Goal: Task Accomplishment & Management: Complete application form

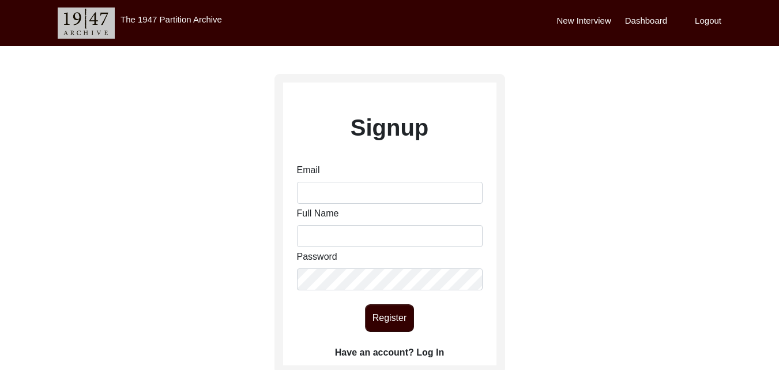
click at [590, 22] on label "New Interview" at bounding box center [584, 20] width 54 height 13
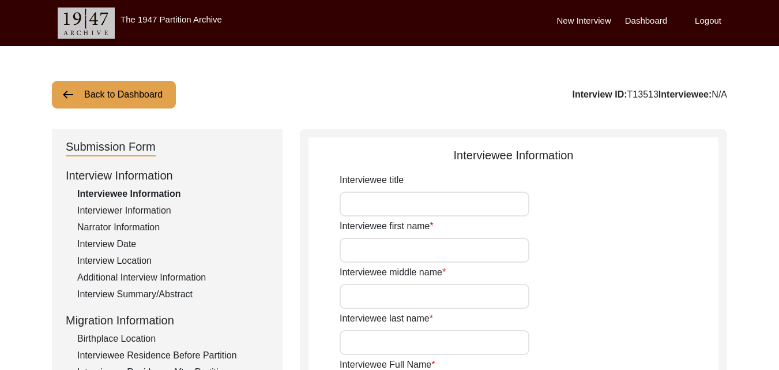
click at [630, 19] on label "Dashboard" at bounding box center [646, 20] width 42 height 13
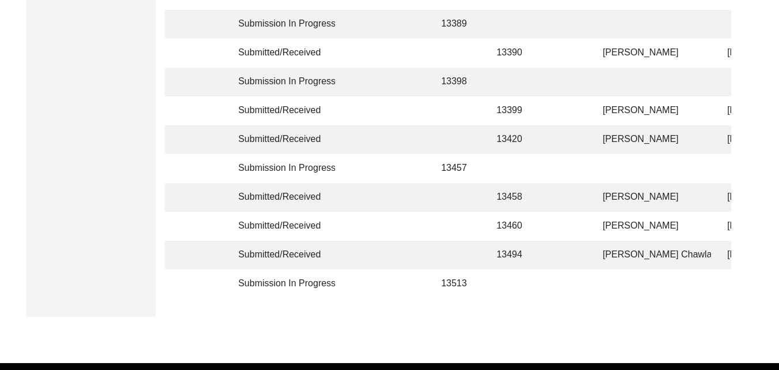
scroll to position [397, 0]
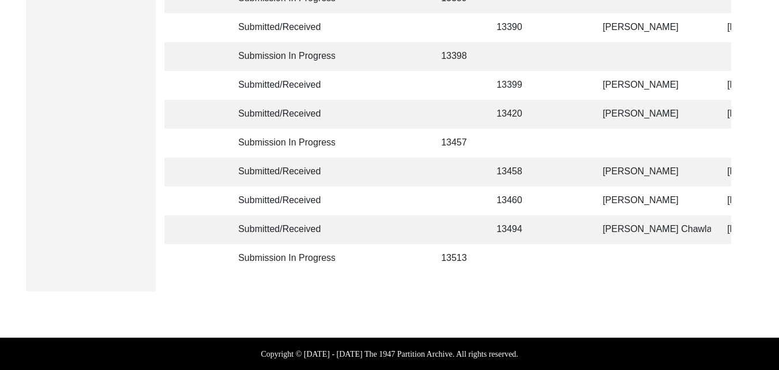
click at [419, 217] on td at bounding box center [384, 229] width 81 height 29
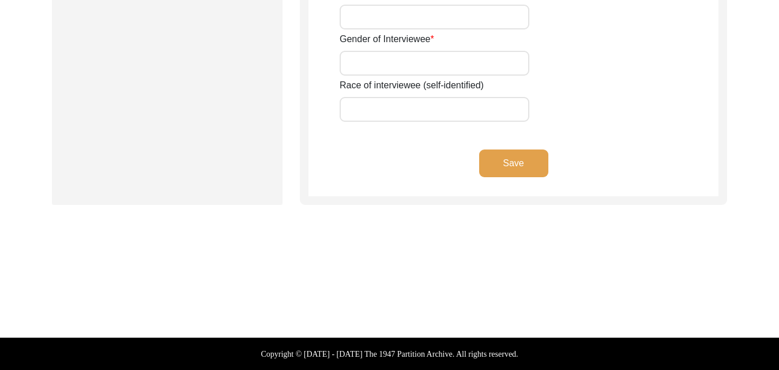
type input "NIL"
type input "[PERSON_NAME]"
type input "Kaur"
type input "Chawla"
type input "[PERSON_NAME] Chawla"
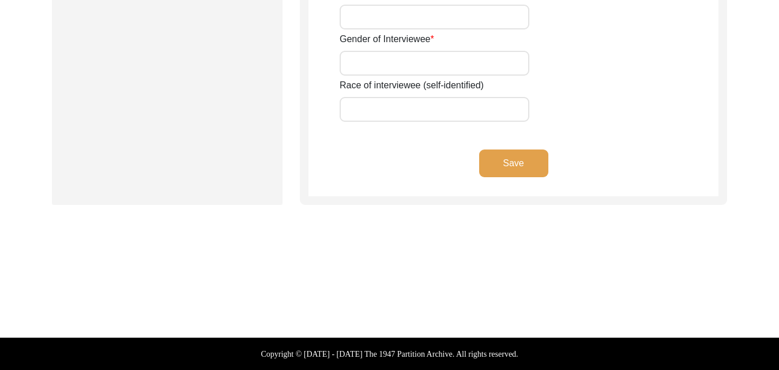
type input "1943"
type input "82"
type input "[DEMOGRAPHIC_DATA]"
type input "Punjabi"
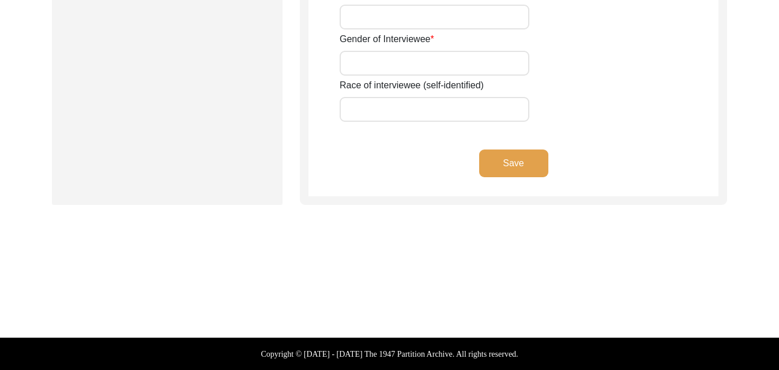
type input "[DEMOGRAPHIC_DATA]"
type input "Sardar"
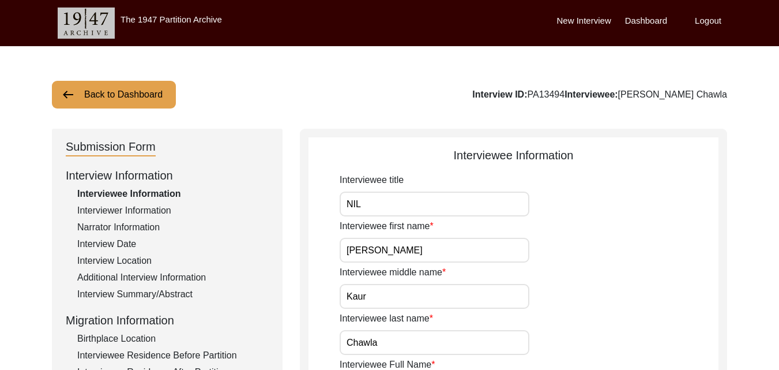
scroll to position [323, 0]
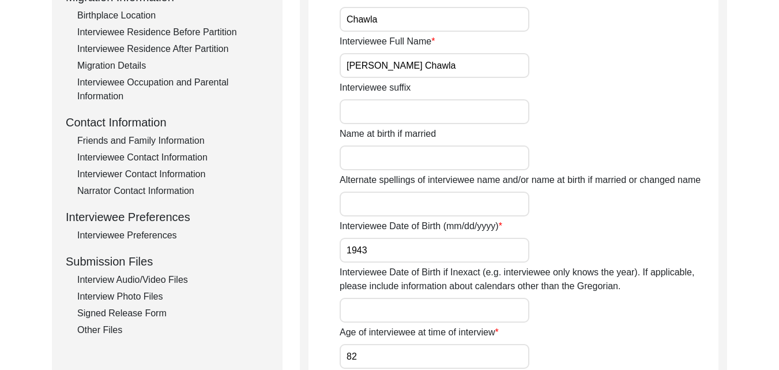
click at [123, 299] on div "Interview Photo Files" at bounding box center [172, 296] width 191 height 14
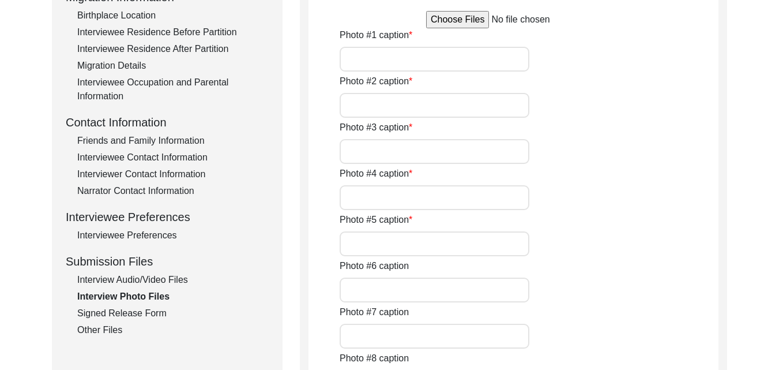
type input "To be received"
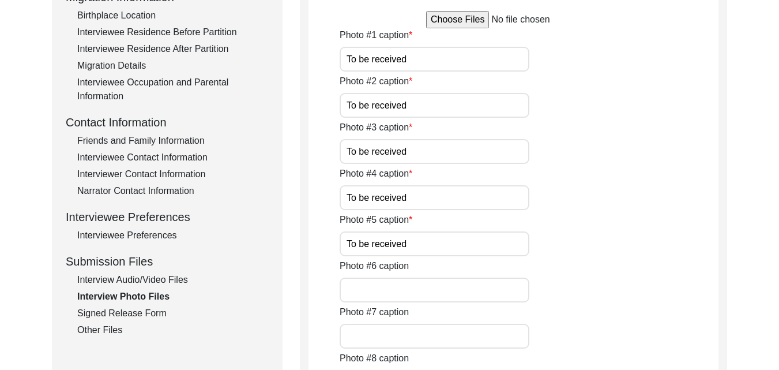
click at [427, 48] on input "To be received" at bounding box center [435, 59] width 190 height 25
type input "T"
click at [427, 48] on input "[PERSON_NAME]" at bounding box center [435, 59] width 190 height 25
type input "[PERSON_NAME] and [PERSON_NAME] with the interviewer [PERSON_NAME]"
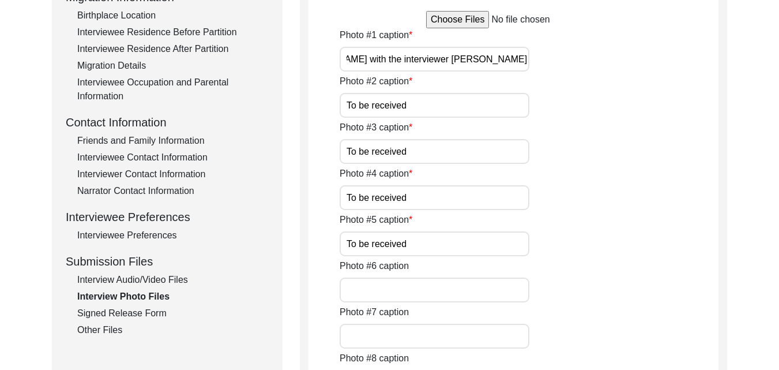
scroll to position [0, 0]
drag, startPoint x: 414, startPoint y: 102, endPoint x: 332, endPoint y: 114, distance: 82.8
click at [332, 114] on app-photo-files "Interview Photo Files Write a detailed caption for each photo: when was the pho…" at bounding box center [513, 332] width 410 height 1016
click at [352, 57] on input "[PERSON_NAME] and [PERSON_NAME] with the interviewer [PERSON_NAME]" at bounding box center [435, 59] width 190 height 25
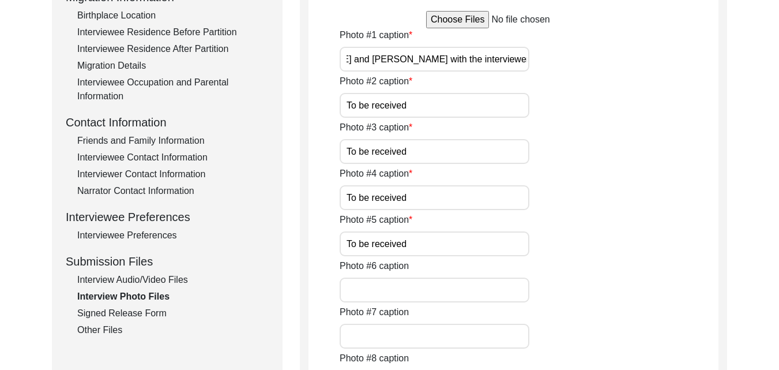
drag, startPoint x: 344, startPoint y: 58, endPoint x: 468, endPoint y: 49, distance: 124.3
click at [468, 49] on input "[PERSON_NAME] and [PERSON_NAME] with the interviewer [PERSON_NAME]" at bounding box center [435, 59] width 190 height 25
click at [416, 112] on input "To be received" at bounding box center [435, 105] width 190 height 25
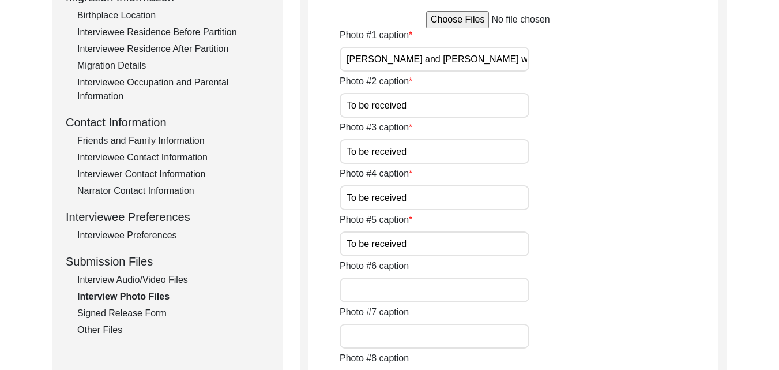
click at [412, 111] on input "To be received" at bounding box center [435, 105] width 190 height 25
drag, startPoint x: 398, startPoint y: 104, endPoint x: 342, endPoint y: 112, distance: 55.9
click at [342, 112] on input "To be received" at bounding box center [435, 105] width 190 height 25
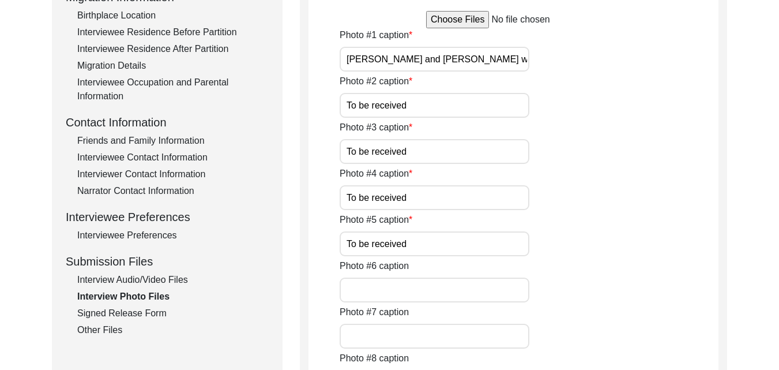
drag, startPoint x: 422, startPoint y: 99, endPoint x: 313, endPoint y: 104, distance: 109.1
click at [313, 104] on app-photo-files "Interview Photo Files Write a detailed caption for each photo: when was the pho…" at bounding box center [513, 332] width 410 height 1016
paste input "[PERSON_NAME] and [PERSON_NAME][GEOGRAPHIC_DATA]"
click at [410, 111] on input "[PERSON_NAME] and [PERSON_NAME] during the interview" at bounding box center [435, 105] width 190 height 25
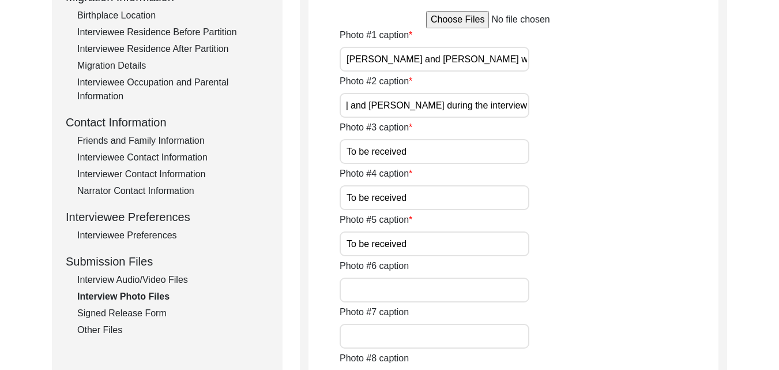
scroll to position [0, 0]
drag, startPoint x: 526, startPoint y: 104, endPoint x: 220, endPoint y: 113, distance: 306.9
click at [220, 113] on div "Submission Form Interview Information Interviewee Information Interviewer Infor…" at bounding box center [389, 327] width 675 height 1043
type input "[PERSON_NAME] and [PERSON_NAME] during the interview"
drag, startPoint x: 413, startPoint y: 149, endPoint x: 304, endPoint y: 163, distance: 109.3
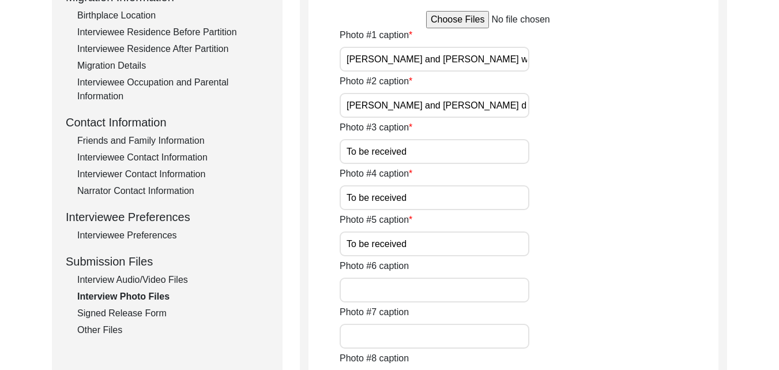
click at [304, 163] on div "Interview Photo Files Write a detailed caption for each photo: when was the pho…" at bounding box center [513, 327] width 427 height 1043
paste input "[PERSON_NAME] and [PERSON_NAME] during the interview"
type input "[PERSON_NAME] and [PERSON_NAME] during the interview"
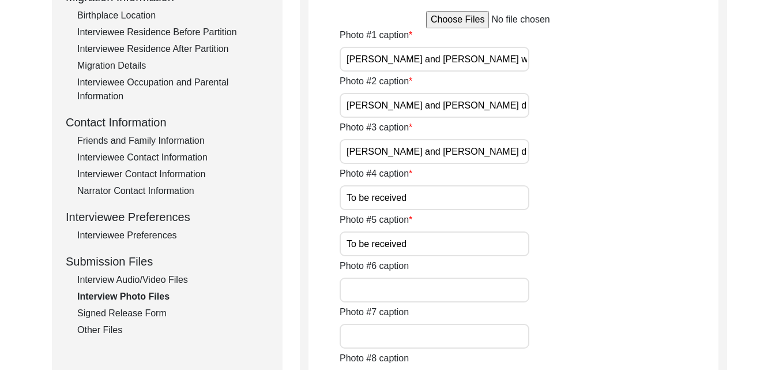
drag, startPoint x: 410, startPoint y: 201, endPoint x: 302, endPoint y: 217, distance: 109.7
click at [302, 217] on div "Interview Photo Files Write a detailed caption for each photo: when was the pho…" at bounding box center [513, 327] width 427 height 1043
paste input "[PERSON_NAME] and [PERSON_NAME] during the interview"
type input "[PERSON_NAME] and [PERSON_NAME] during the interview"
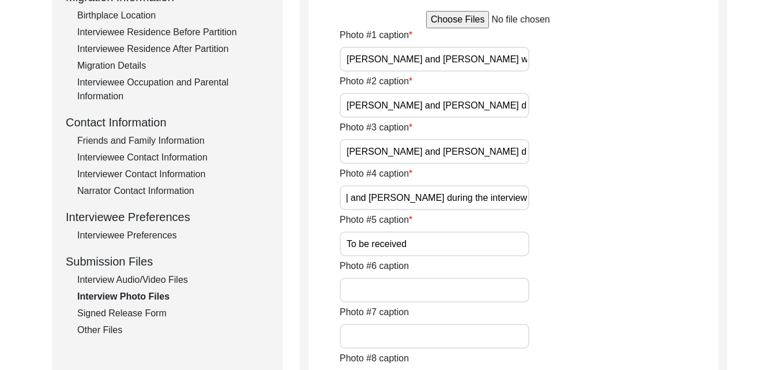
scroll to position [0, 0]
drag, startPoint x: 413, startPoint y: 242, endPoint x: 276, endPoint y: 255, distance: 137.3
click at [276, 255] on div "Submission Form Interview Information Interviewee Information Interviewer Infor…" at bounding box center [389, 327] width 675 height 1043
paste input "[PERSON_NAME] and [PERSON_NAME] during the interview"
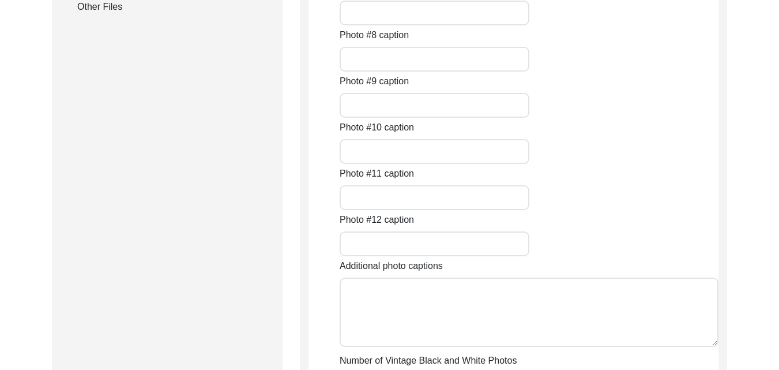
scroll to position [967, 0]
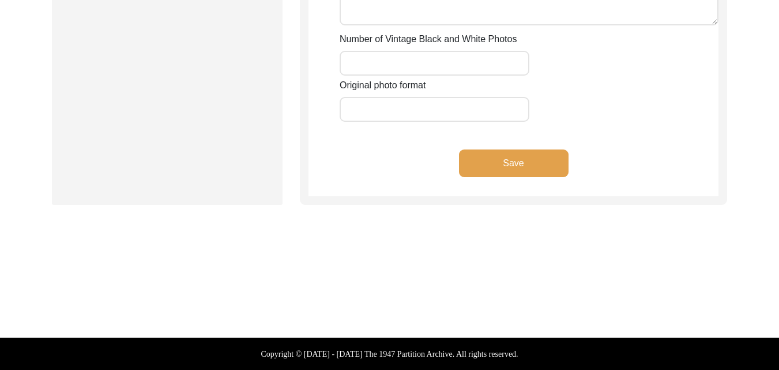
type input "[PERSON_NAME] and [PERSON_NAME] during the interview"
click at [456, 63] on input "Number of Vintage Black and White Photos" at bounding box center [435, 63] width 190 height 25
type input "NIL"
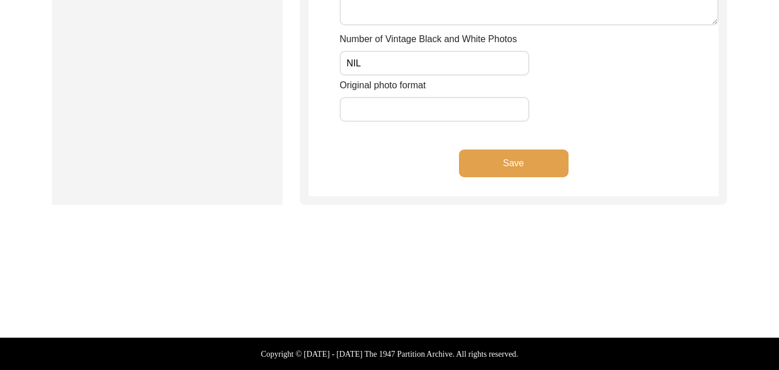
click at [527, 155] on button "Save" at bounding box center [514, 163] width 110 height 28
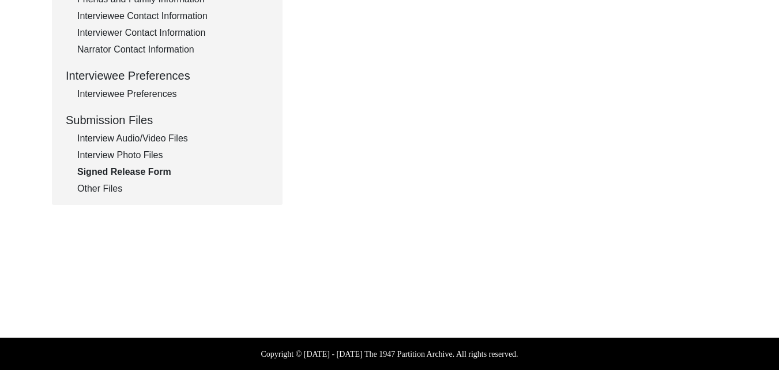
scroll to position [464, 0]
click at [91, 191] on div "Other Files" at bounding box center [172, 189] width 191 height 14
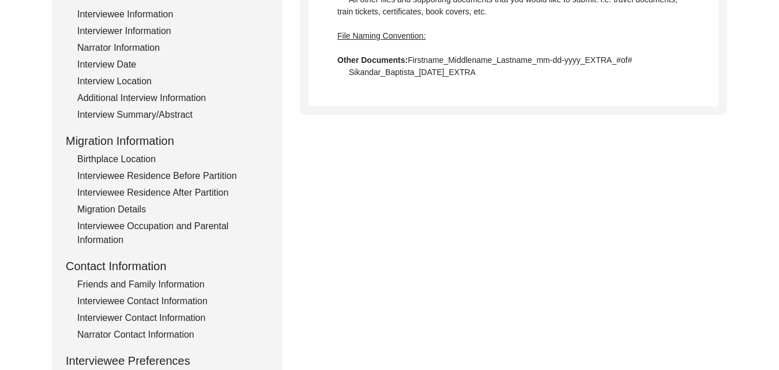
scroll to position [0, 0]
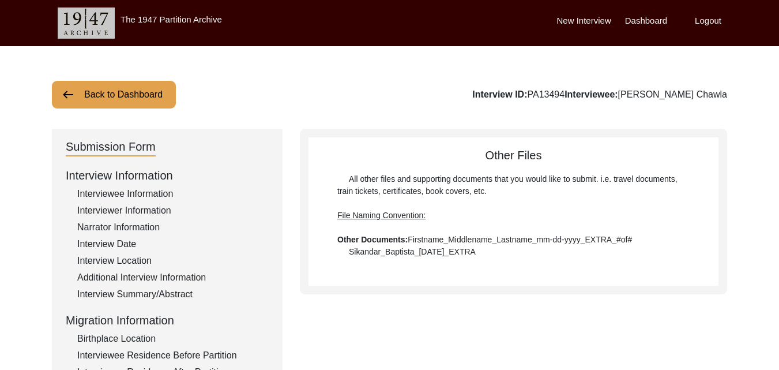
click at [590, 21] on label "New Interview" at bounding box center [584, 20] width 54 height 13
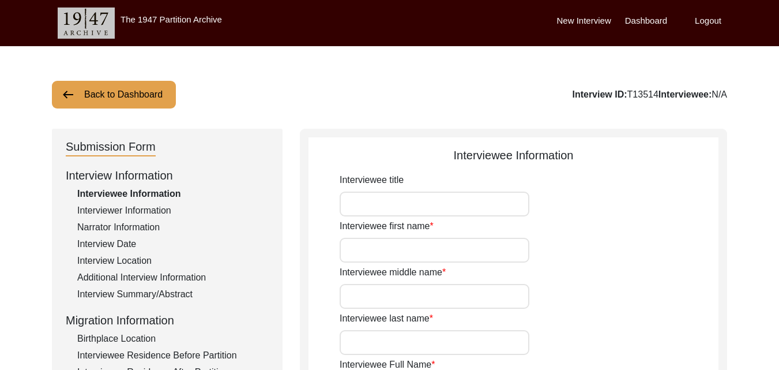
click at [421, 205] on input "Interviewee title" at bounding box center [435, 203] width 190 height 25
type input "d"
type input "D"
click at [424, 245] on input "Interviewee first name" at bounding box center [435, 250] width 190 height 25
type input "[PERSON_NAME]"
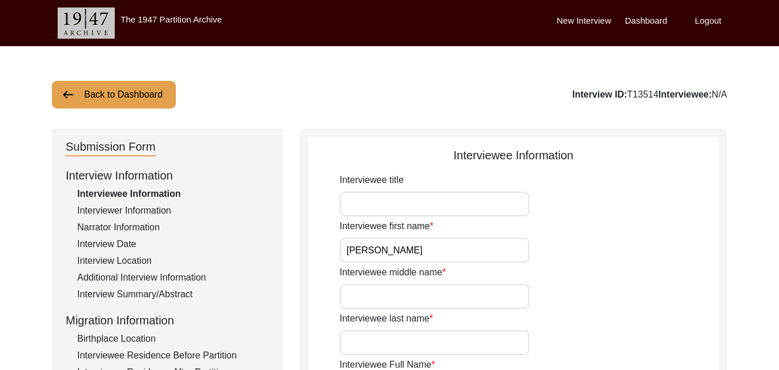
click at [383, 303] on input "Interviewee middle name" at bounding box center [435, 296] width 190 height 25
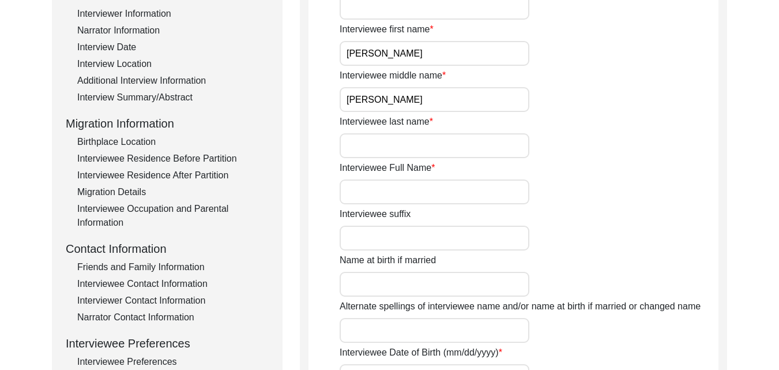
scroll to position [201, 0]
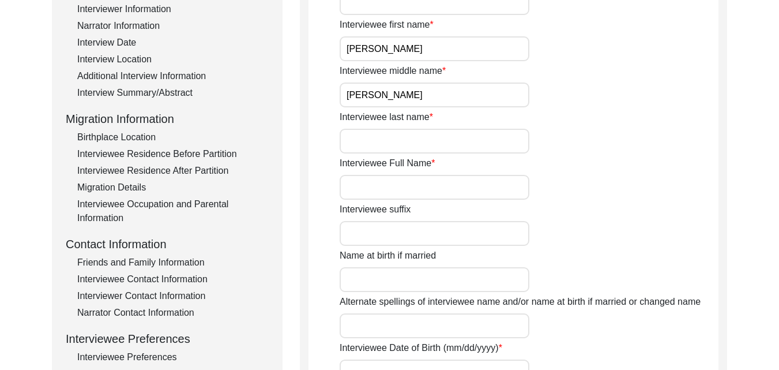
type input "[PERSON_NAME]"
click at [384, 144] on input "Interviewee last name" at bounding box center [435, 141] width 190 height 25
type input "[PERSON_NAME]"
click at [386, 188] on input "Interviewee Full Name" at bounding box center [435, 187] width 190 height 25
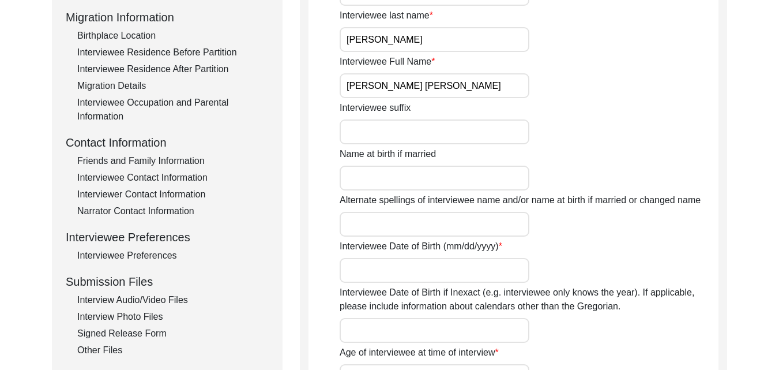
scroll to position [314, 0]
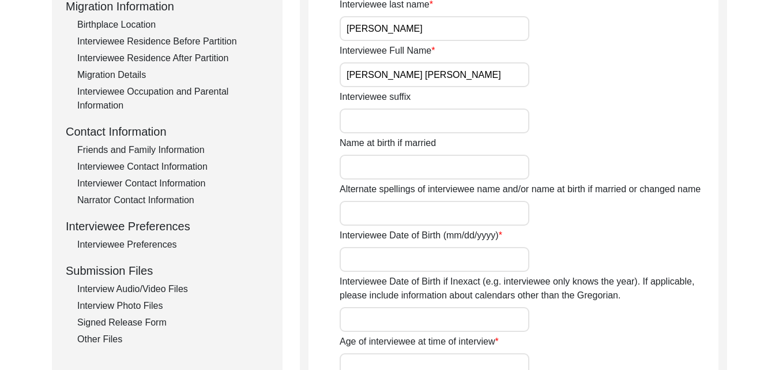
type input "[PERSON_NAME] [PERSON_NAME]"
click at [386, 174] on input "Name at birth if married" at bounding box center [435, 167] width 190 height 25
type input "N/A"
click at [396, 115] on input "Interviewee suffix" at bounding box center [435, 120] width 190 height 25
type input "N/A"
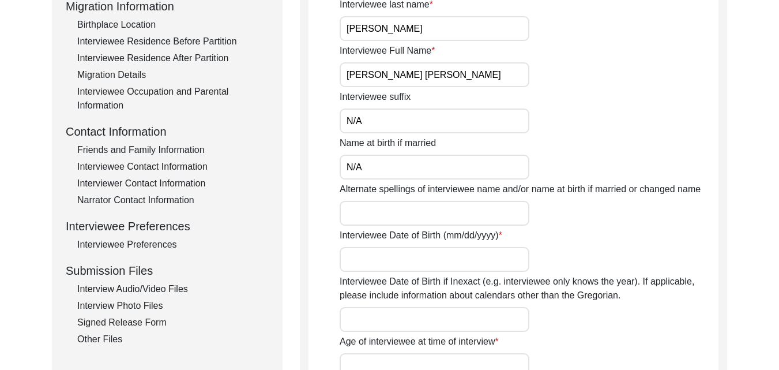
click at [458, 220] on input "Alternate spellings of interviewee name and/or name at birth if married or chan…" at bounding box center [435, 213] width 190 height 25
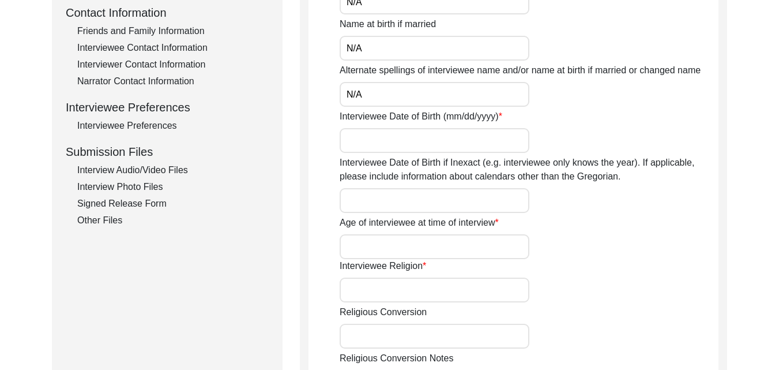
scroll to position [439, 0]
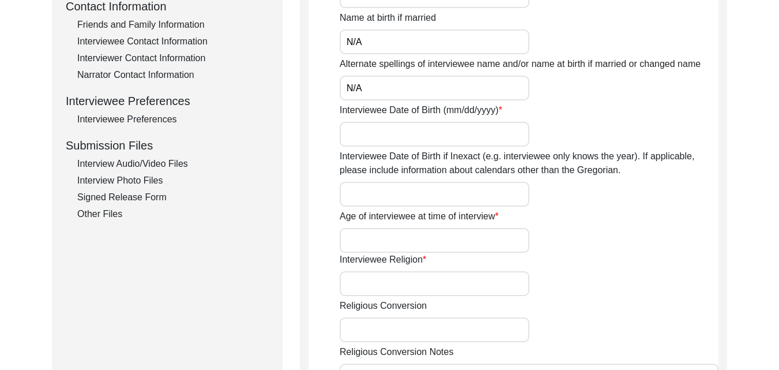
type input "N/A"
click at [370, 125] on input "Interviewee Date of Birth (mm/dd/yyyy)" at bounding box center [435, 134] width 190 height 25
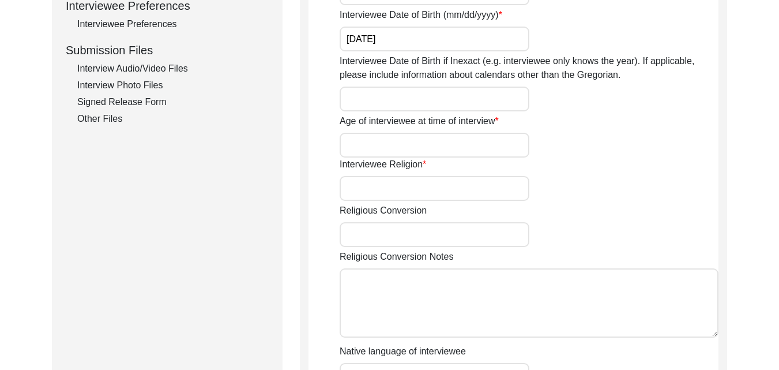
scroll to position [547, 0]
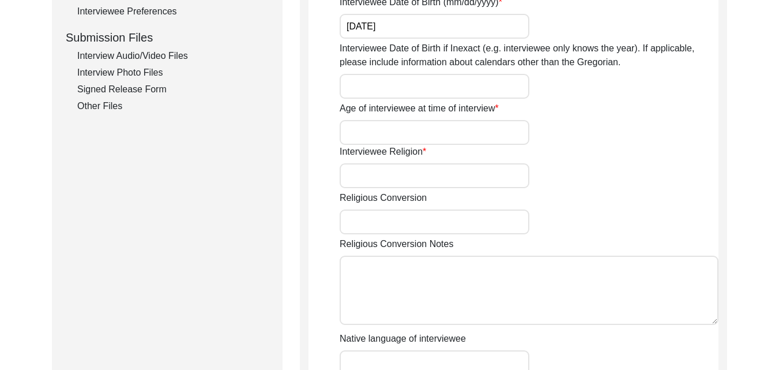
type input "[DATE]"
click at [368, 141] on input "Age of interviewee at time of interview" at bounding box center [435, 132] width 190 height 25
type input "7"
type input "85 years"
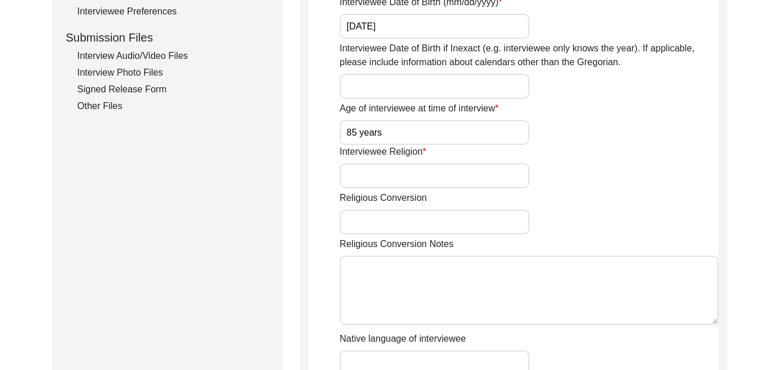
click at [421, 178] on input "Interviewee Religion" at bounding box center [435, 175] width 190 height 25
type input "[DEMOGRAPHIC_DATA]"
click at [395, 220] on input "Religious Conversion" at bounding box center [435, 221] width 190 height 25
type input "NIL"
click at [414, 276] on textarea "Religious Conversion Notes" at bounding box center [529, 289] width 379 height 69
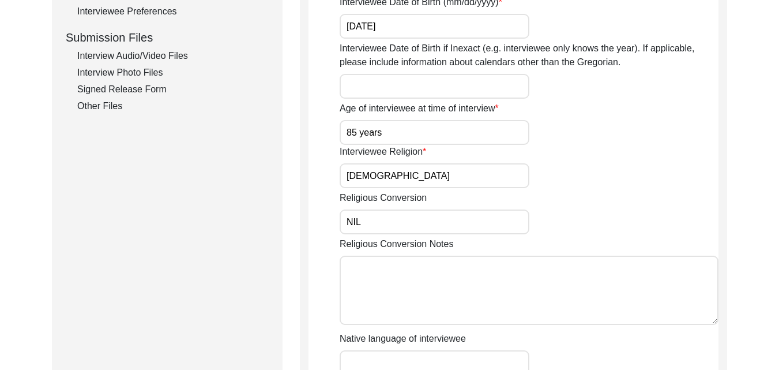
scroll to position [869, 0]
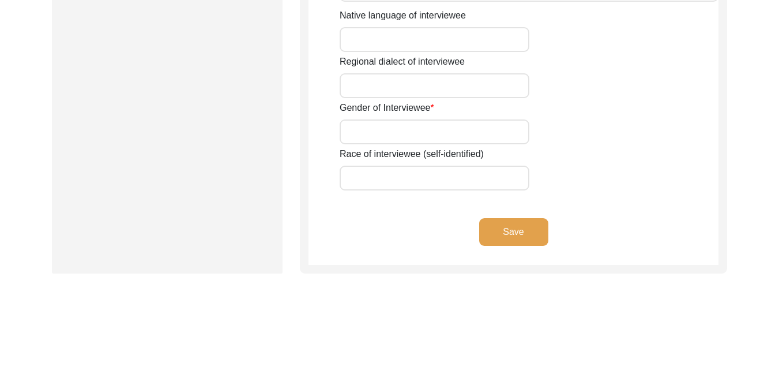
click at [447, 32] on input "Native language of interviewee" at bounding box center [435, 39] width 190 height 25
type input "Punjabi"
click at [387, 86] on input "Regional dialect of interviewee" at bounding box center [435, 85] width 190 height 25
type input "Multani"
click at [367, 138] on input "Gender of Interviewee" at bounding box center [435, 131] width 190 height 25
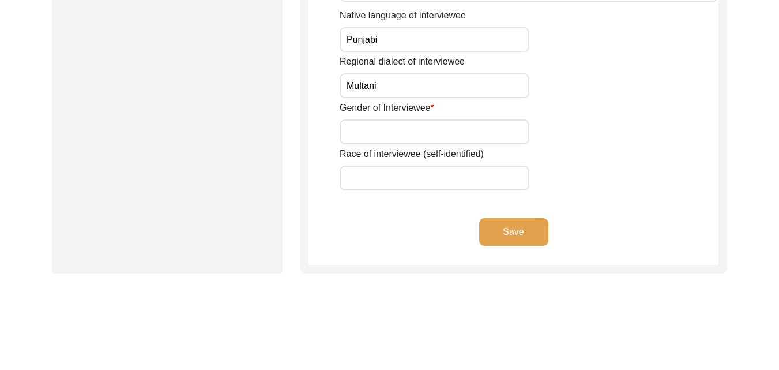
type input "[DEMOGRAPHIC_DATA]"
click at [410, 181] on input "Race of interviewee (self-identified)" at bounding box center [435, 177] width 190 height 25
type input "Arora"
click at [537, 229] on button "Save" at bounding box center [513, 232] width 69 height 28
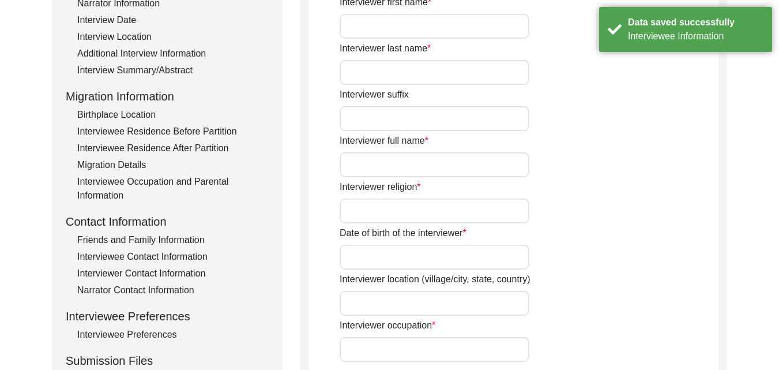
scroll to position [0, 0]
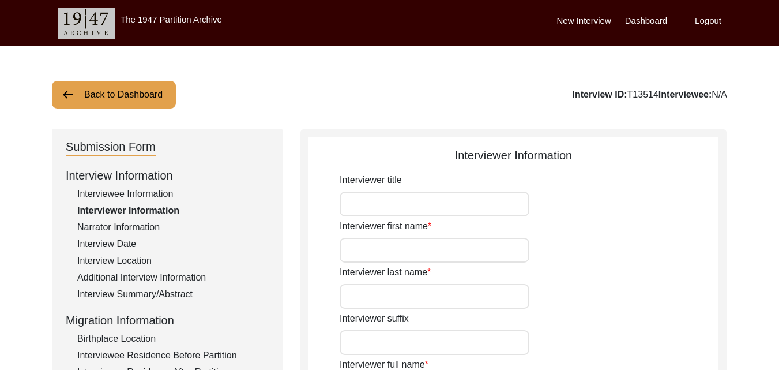
click at [379, 251] on input "Interviewer first name" at bounding box center [435, 250] width 190 height 25
type input "[PERSON_NAME]"
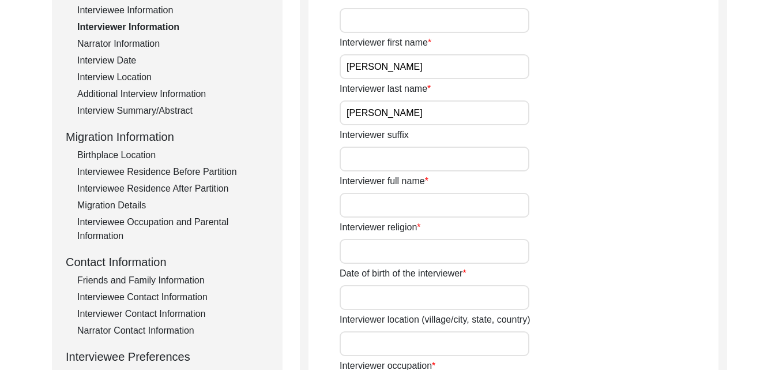
scroll to position [184, 0]
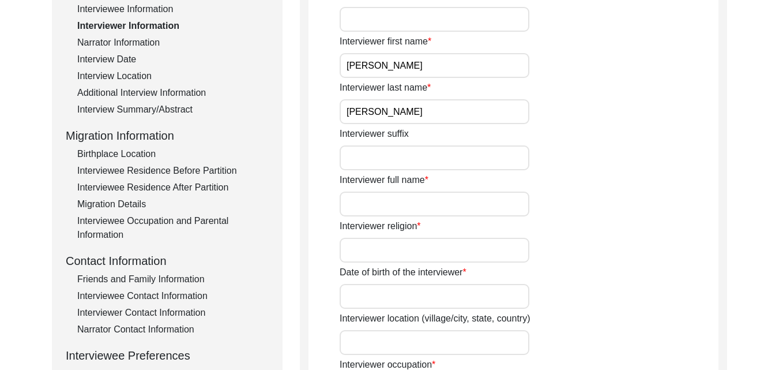
click at [487, 197] on input "Interviewer full name" at bounding box center [435, 203] width 190 height 25
type input "[PERSON_NAME]"
type input "[GEOGRAPHIC_DATA]"
click at [405, 240] on input "Interviewer religion" at bounding box center [435, 250] width 190 height 25
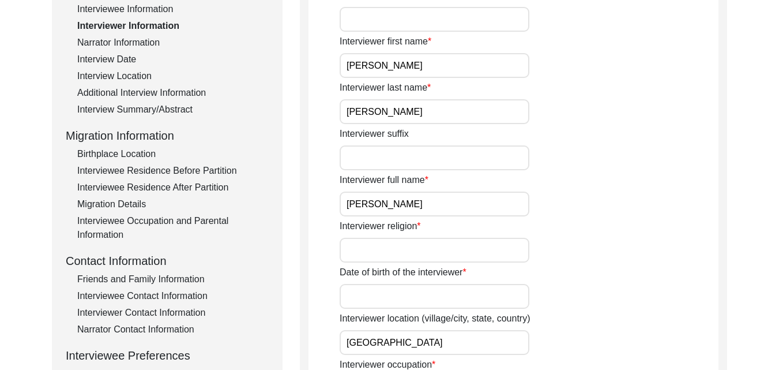
type input "[DEMOGRAPHIC_DATA]"
click at [414, 295] on input "Date of birth of the interviewer" at bounding box center [435, 296] width 190 height 25
type input "[DATE]"
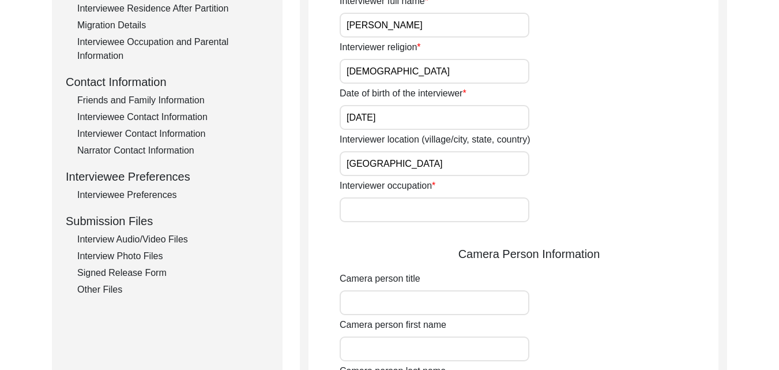
scroll to position [369, 0]
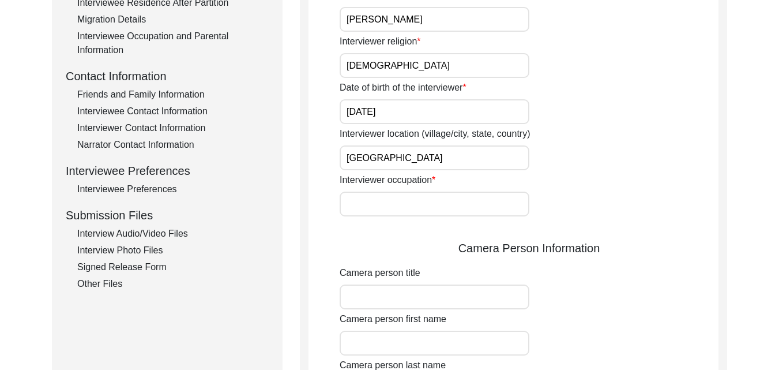
click at [392, 161] on input "[GEOGRAPHIC_DATA]" at bounding box center [435, 157] width 190 height 25
type input "B"
type input "[GEOGRAPHIC_DATA], [GEOGRAPHIC_DATA], [GEOGRAPHIC_DATA]"
click at [436, 210] on input "Interviewer occupation" at bounding box center [435, 203] width 190 height 25
type input "Student"
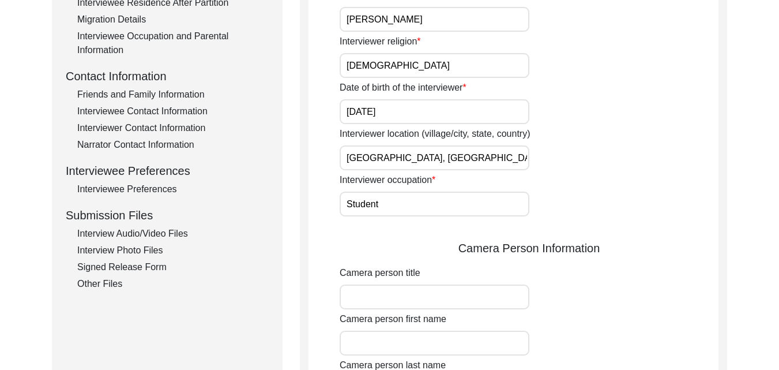
click at [435, 299] on input "Camera person title" at bounding box center [435, 296] width 190 height 25
type input "NIL"
click at [431, 344] on input "Camera person first name" at bounding box center [435, 342] width 190 height 25
type input "[PERSON_NAME]"
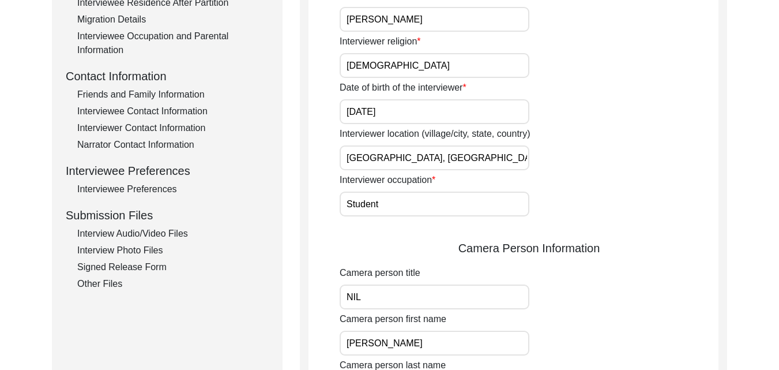
scroll to position [692, 0]
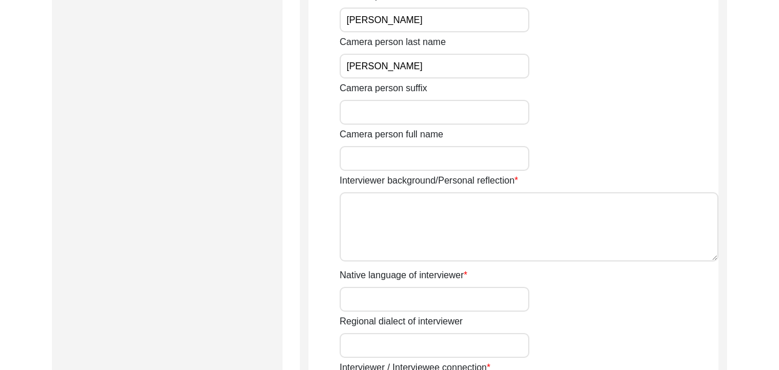
click at [428, 115] on input "Camera person suffix" at bounding box center [435, 112] width 190 height 25
click at [400, 167] on input "Camera person full name" at bounding box center [435, 158] width 190 height 25
type input "[PERSON_NAME]"
click at [673, 208] on textarea "Interviewer background/Personal reflection" at bounding box center [529, 226] width 379 height 69
click at [362, 202] on textarea "I am post-graduate" at bounding box center [529, 226] width 379 height 69
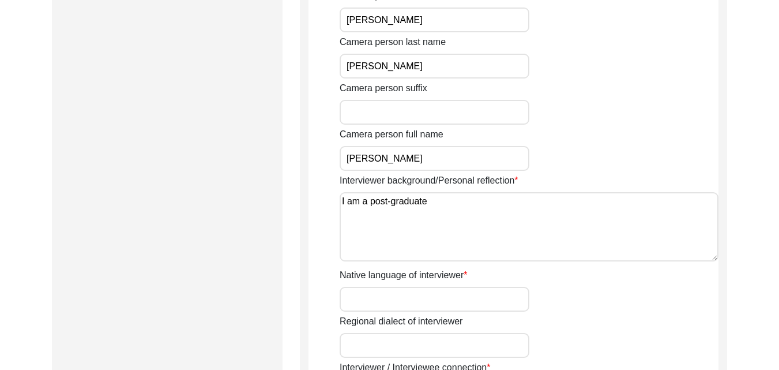
click at [444, 199] on textarea "I am a post-graduate" at bounding box center [529, 226] width 379 height 69
paste textarea "As an aspiring researcher in the field of History, my goal is to conduct resear…"
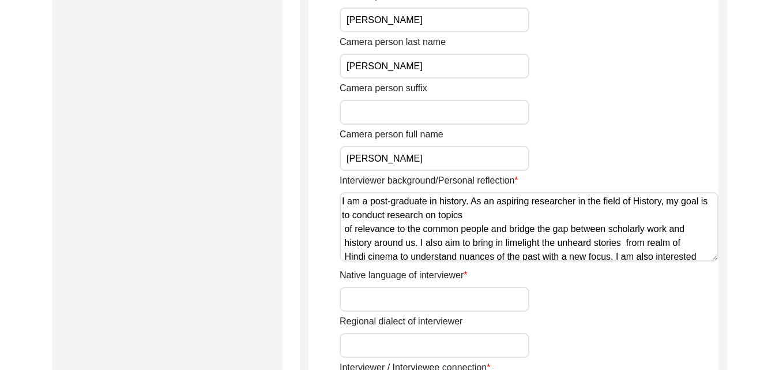
scroll to position [57, 0]
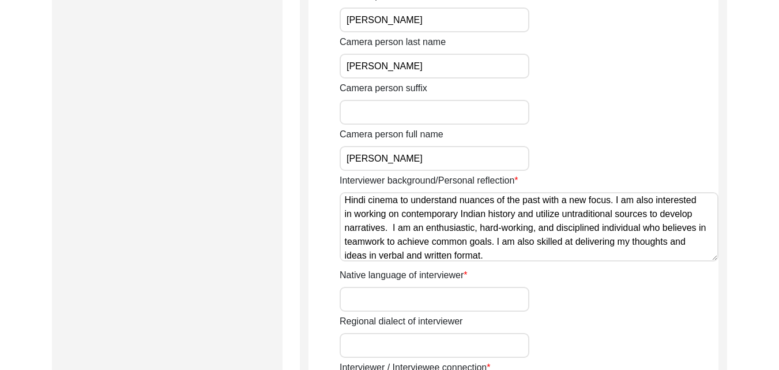
type textarea "I am a post-graduate in history. As an aspiring researcher in the field of Hist…"
click at [470, 304] on input "Native language of interviewer" at bounding box center [435, 299] width 190 height 25
type input "Hindi"
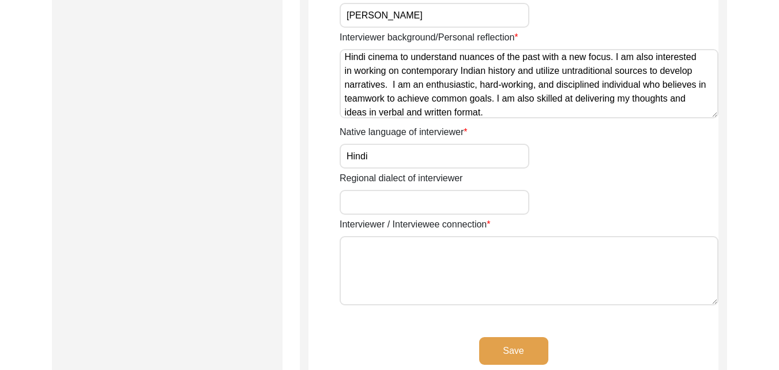
scroll to position [885, 0]
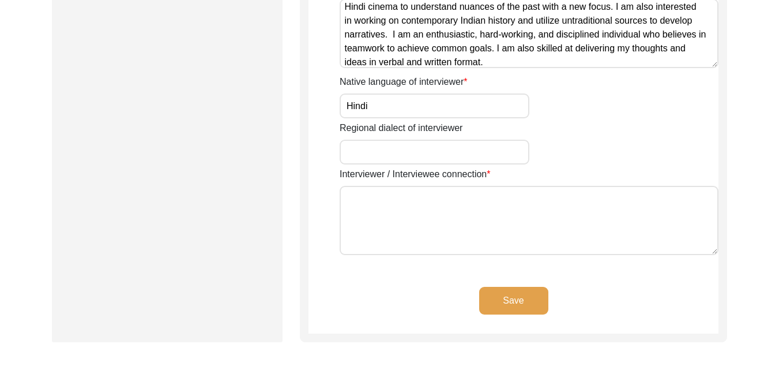
click at [351, 150] on input "Regional dialect of interviewer" at bounding box center [435, 152] width 190 height 25
type input "Nimari"
click at [392, 221] on textarea "Interviewer / Interviewee connection" at bounding box center [529, 220] width 379 height 69
type textarea "I"
click at [383, 194] on textarea "The interviewee" at bounding box center [529, 220] width 379 height 69
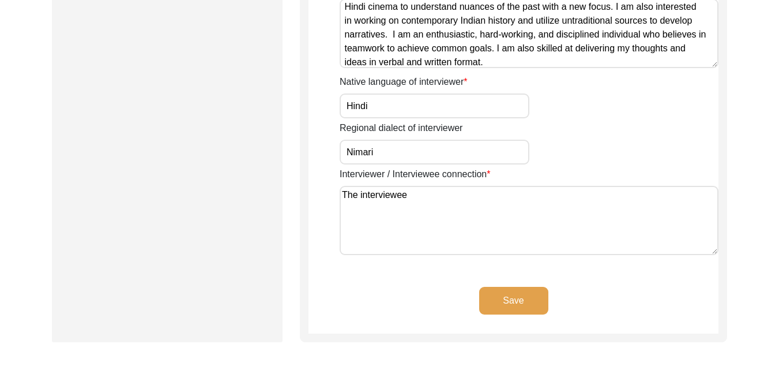
click at [431, 194] on textarea "The interviewee" at bounding box center [529, 220] width 379 height 69
type textarea "The interviewee is a friend of the interviewer"
click at [533, 295] on button "Save" at bounding box center [513, 301] width 69 height 28
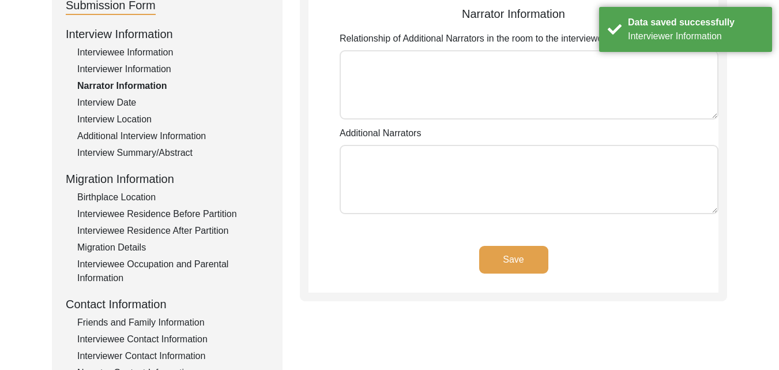
scroll to position [0, 0]
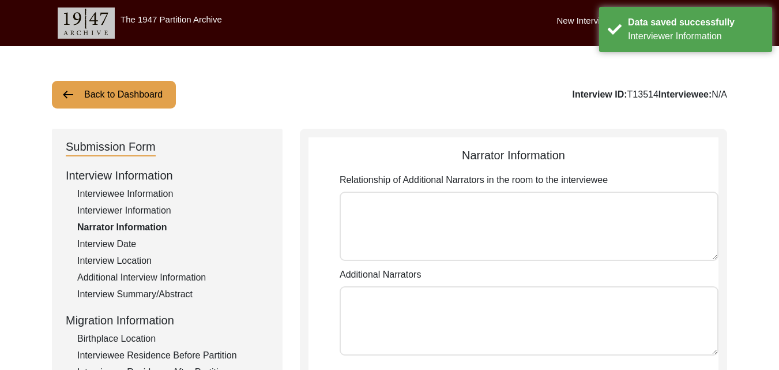
click at [507, 201] on textarea "Relationship of Additional Narrators in the room to the interviewee" at bounding box center [529, 225] width 379 height 69
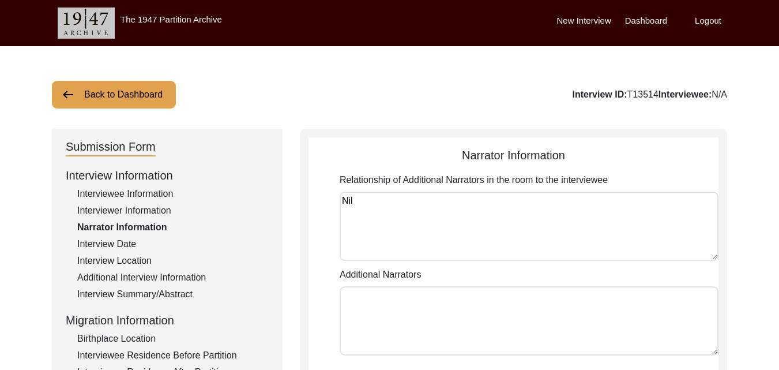
click at [433, 226] on textarea "Nil" at bounding box center [529, 225] width 379 height 69
type textarea "N"
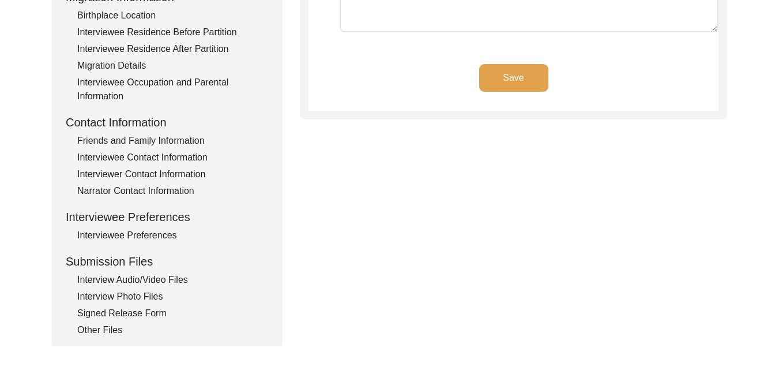
click at [544, 76] on button "Save" at bounding box center [513, 78] width 69 height 28
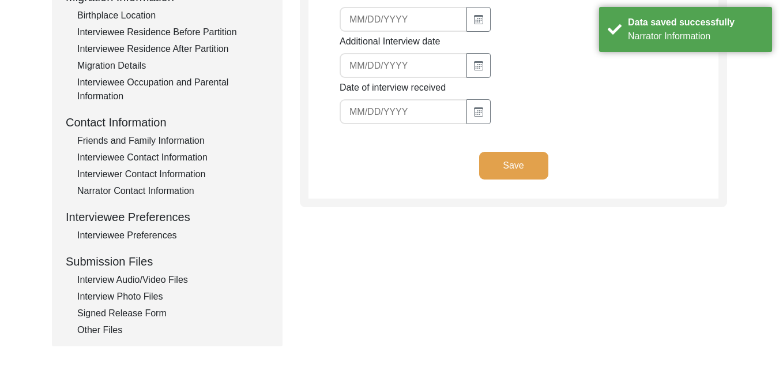
scroll to position [0, 0]
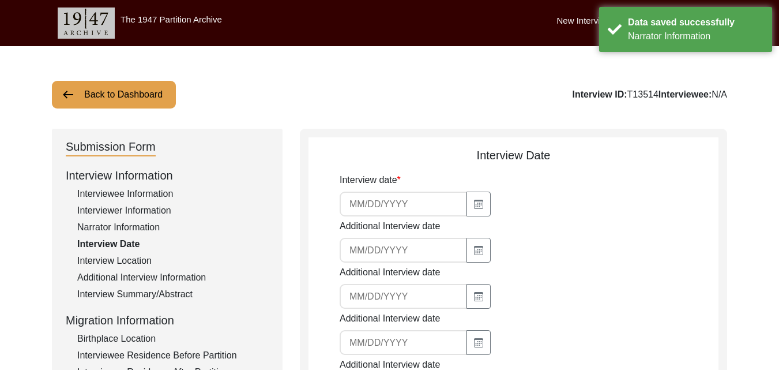
click at [379, 204] on input at bounding box center [403, 203] width 127 height 25
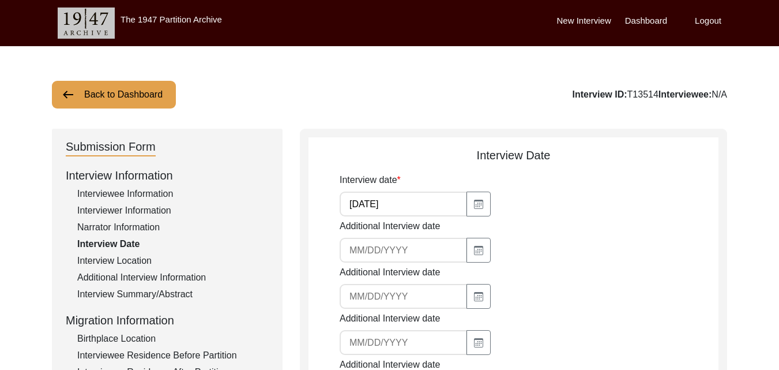
type input "[DATE]"
click at [377, 242] on input at bounding box center [403, 250] width 127 height 25
click at [400, 255] on input "[DATE]" at bounding box center [403, 250] width 127 height 25
type input "0"
click at [688, 273] on div "Additional Interview date" at bounding box center [529, 286] width 379 height 43
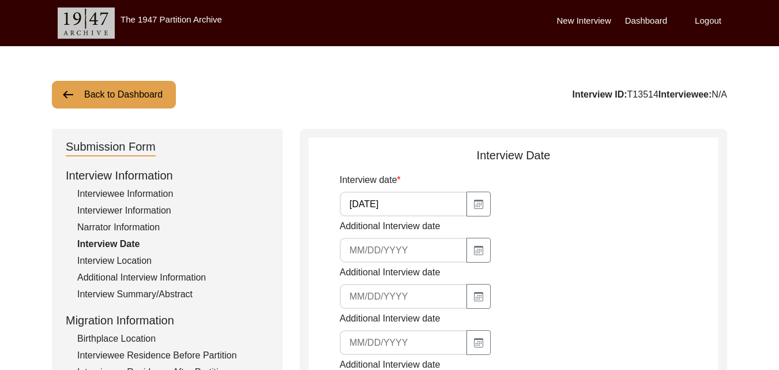
scroll to position [323, 0]
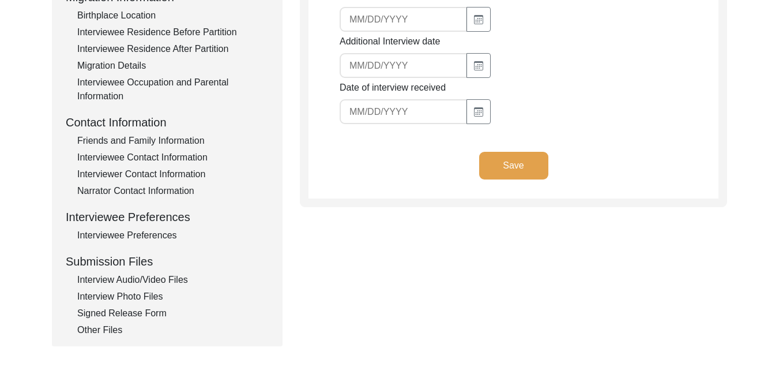
click at [514, 172] on button "Save" at bounding box center [513, 166] width 69 height 28
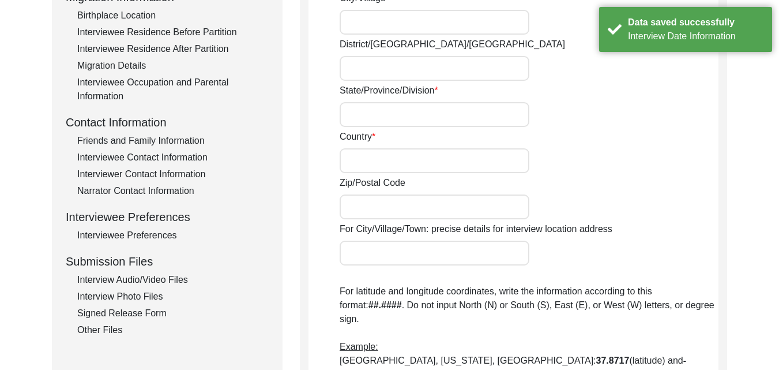
scroll to position [0, 0]
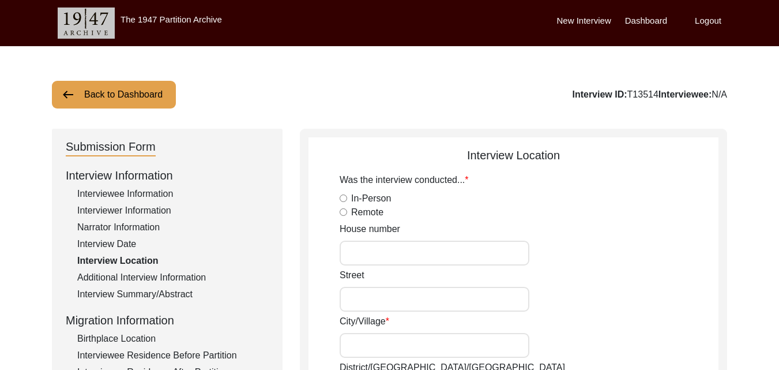
click at [346, 212] on input "Remote" at bounding box center [343, 211] width 7 height 7
radio input "true"
click at [372, 200] on label "In-Person" at bounding box center [371, 198] width 40 height 14
click at [347, 200] on input "In-Person" at bounding box center [343, 197] width 7 height 7
radio input "true"
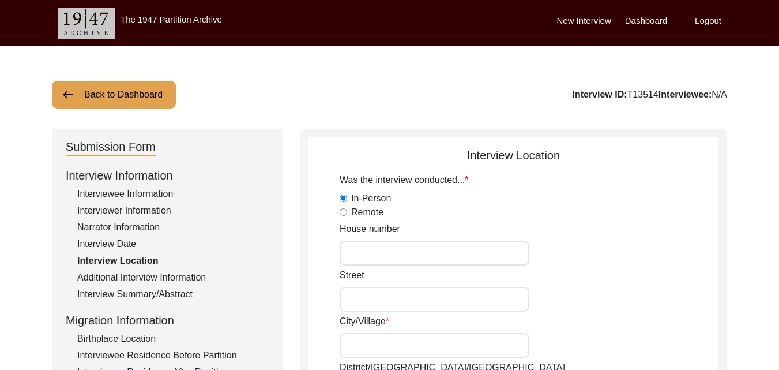
click at [396, 262] on input "House number" at bounding box center [435, 252] width 190 height 25
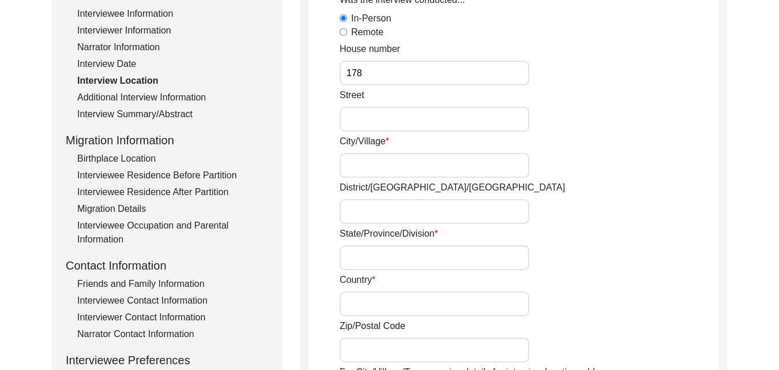
scroll to position [184, 0]
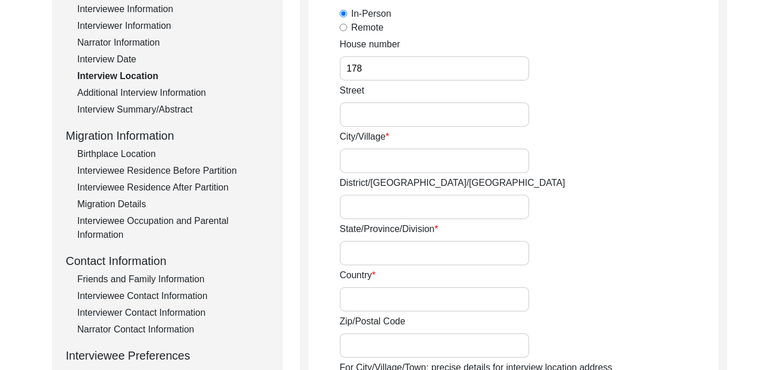
type input "178"
click at [455, 112] on input "Street" at bounding box center [435, 114] width 190 height 25
type input "Anoop Nagar"
click at [458, 152] on input "City/Village" at bounding box center [435, 160] width 190 height 25
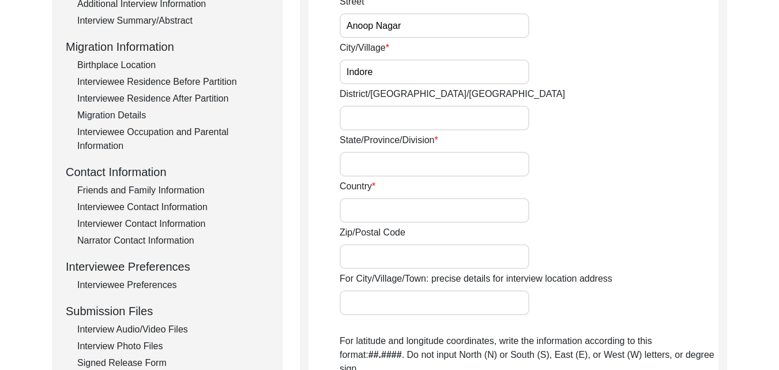
scroll to position [275, 0]
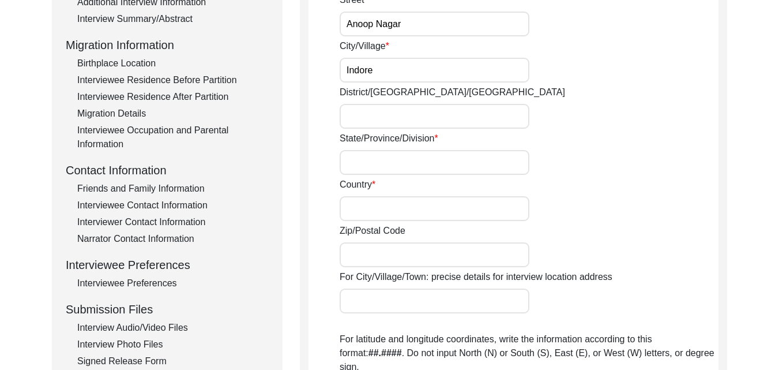
type input "Indore"
click at [371, 115] on input "District/[GEOGRAPHIC_DATA]/[GEOGRAPHIC_DATA]" at bounding box center [435, 116] width 190 height 25
type input "Indore"
click at [398, 154] on input "State/Province/Division" at bounding box center [435, 162] width 190 height 25
type input "m"
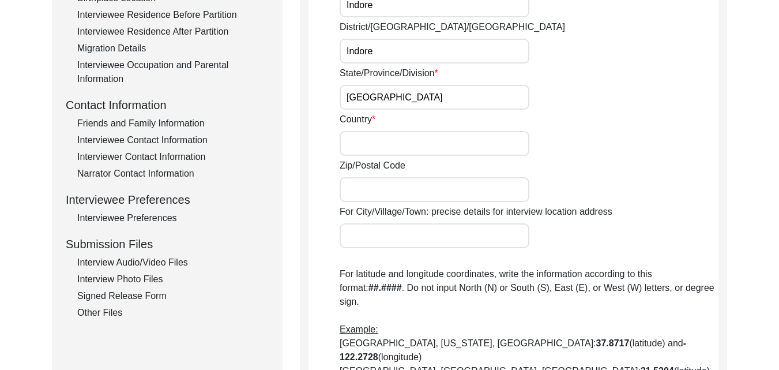
scroll to position [357, 0]
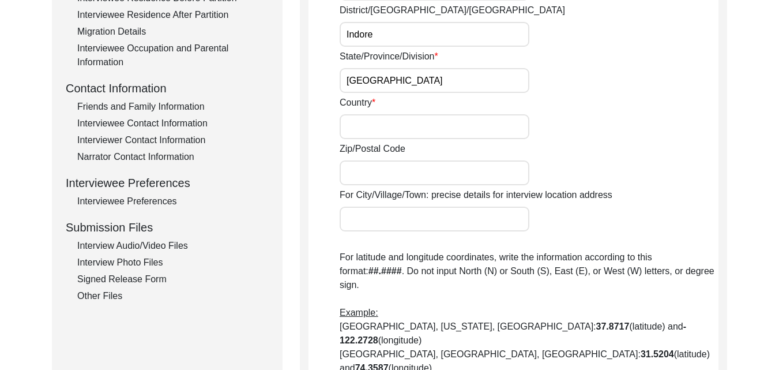
type input "[GEOGRAPHIC_DATA]"
click at [357, 128] on input "Country" at bounding box center [435, 126] width 190 height 25
type input "U"
type input "i"
type input "[GEOGRAPHIC_DATA]"
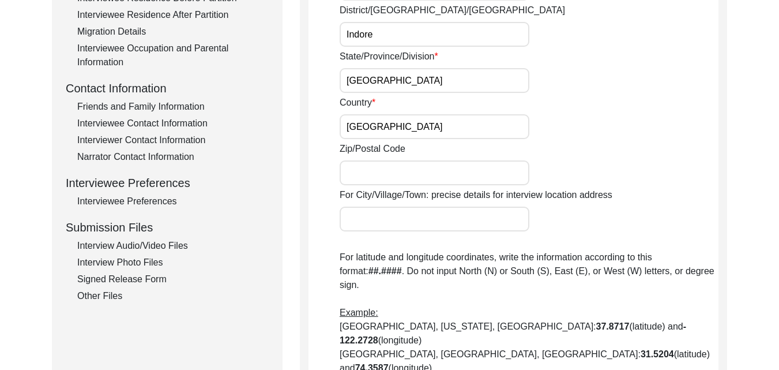
click at [369, 164] on input "Zip/Postal Code" at bounding box center [435, 172] width 190 height 25
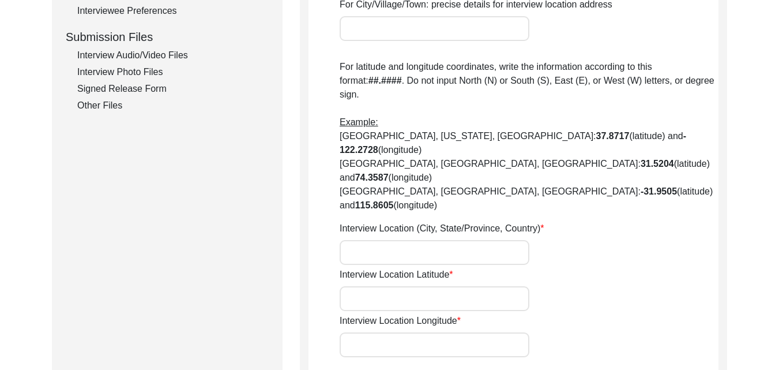
scroll to position [551, 0]
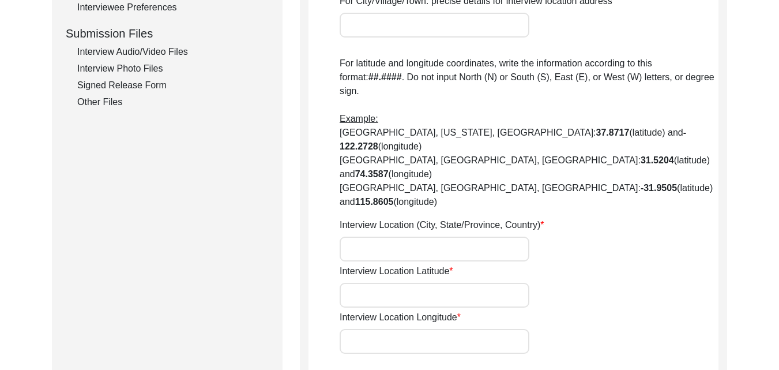
click at [756, 205] on div "Back to Dashboard Interview ID: T13514 Interviewee: N/A Submission Form Intervi…" at bounding box center [389, 9] width 779 height 1027
click at [503, 236] on input "Interview Location (City, State/Province, Country)" at bounding box center [435, 248] width 190 height 25
type input "[GEOGRAPHIC_DATA], [GEOGRAPHIC_DATA], [GEOGRAPHIC_DATA]"
click at [466, 283] on input "Interview Location Latitude" at bounding box center [435, 295] width 190 height 25
type input "22. 731"
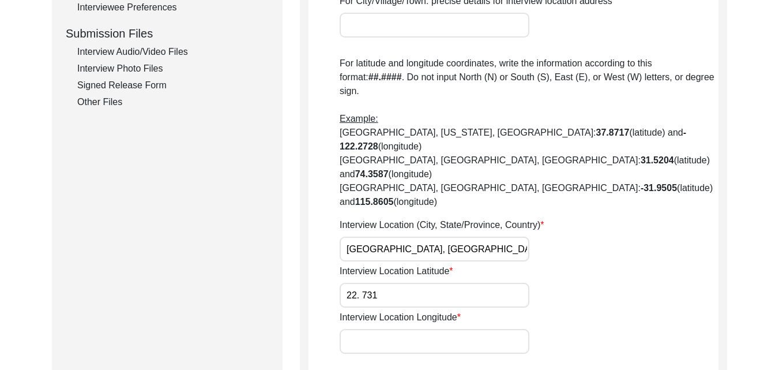
click at [432, 329] on input "Interview Location Longitude" at bounding box center [435, 341] width 190 height 25
type input "75.891"
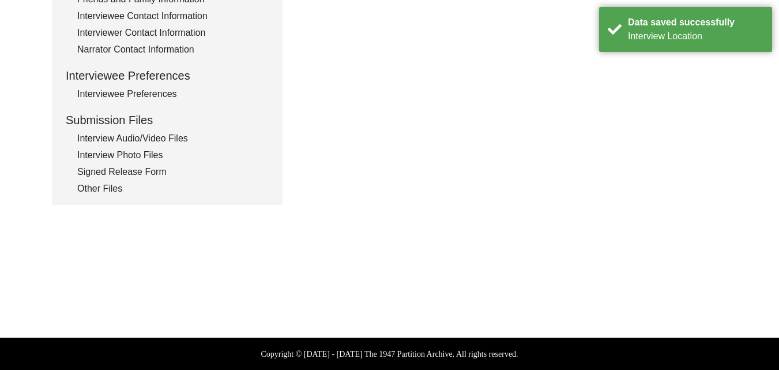
scroll to position [141, 0]
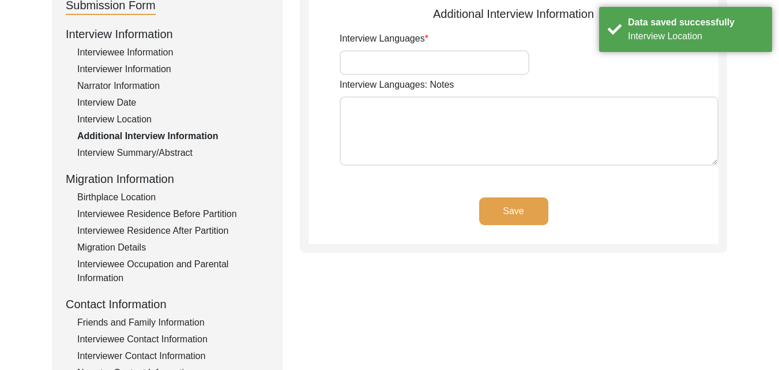
click at [413, 62] on input "Interview Languages" at bounding box center [435, 62] width 190 height 25
type input "Hindi and English"
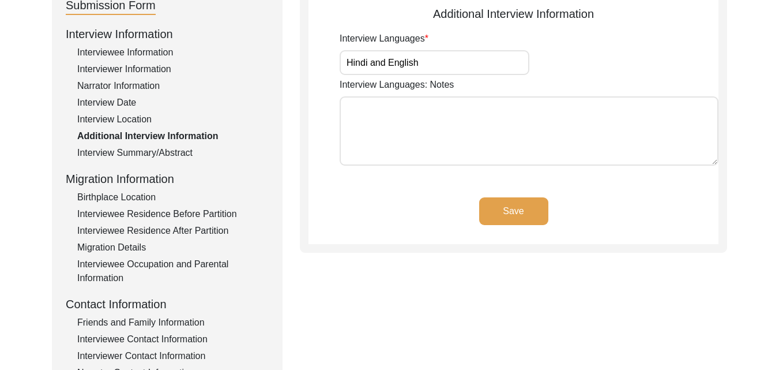
click at [524, 210] on button "Save" at bounding box center [513, 211] width 69 height 28
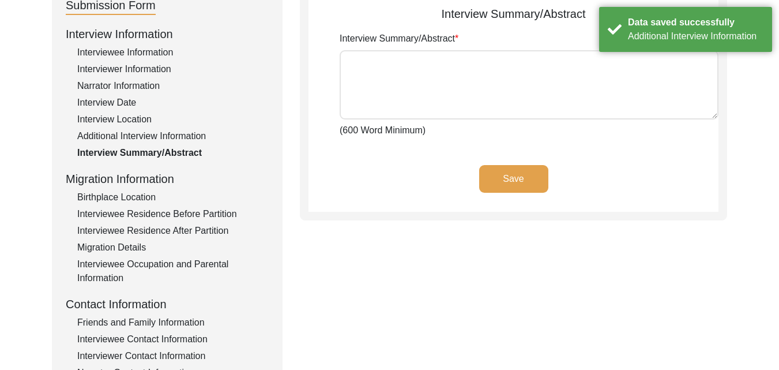
click at [450, 104] on textarea "Interview Summary/Abstract" at bounding box center [529, 84] width 379 height 69
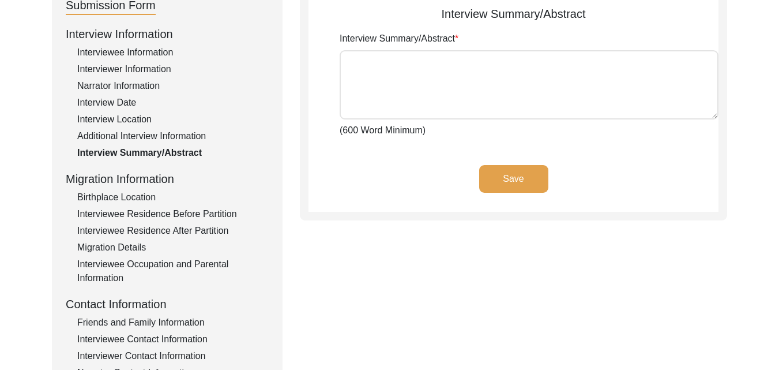
click at [386, 98] on textarea "Interview Summary/Abstract" at bounding box center [529, 84] width 379 height 69
type textarea "u"
click at [172, 135] on div "Additional Interview Information" at bounding box center [172, 136] width 191 height 14
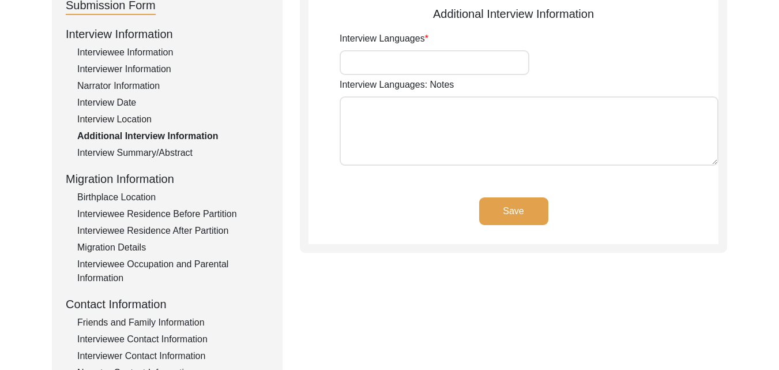
type input "Hindi and English"
click at [145, 197] on div "Birthplace Location" at bounding box center [172, 197] width 191 height 14
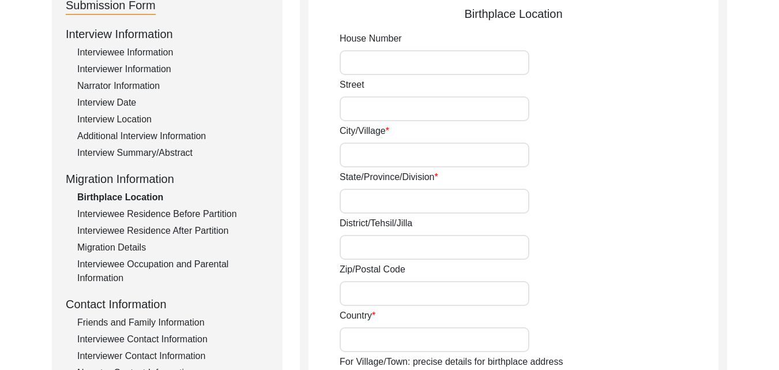
click at [449, 52] on input "House Number" at bounding box center [435, 62] width 190 height 25
type input "Not known"
click at [442, 112] on input "Street" at bounding box center [435, 108] width 190 height 25
type input "Not known"
click at [406, 140] on div "City/Village" at bounding box center [529, 145] width 379 height 43
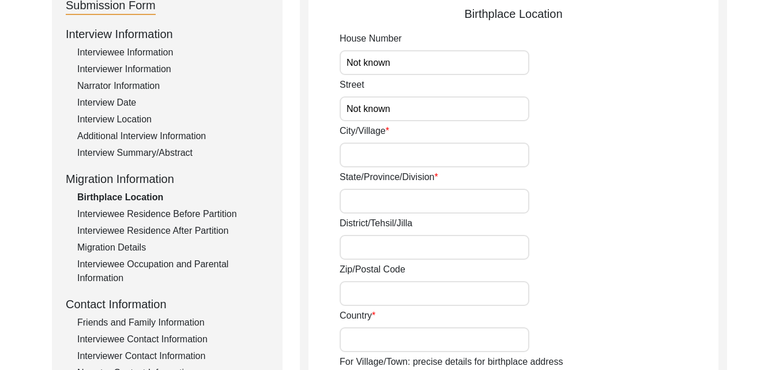
click at [405, 150] on input "City/Village" at bounding box center [435, 154] width 190 height 25
type input "Sargoda"
click at [398, 208] on input "State/Province/Division" at bounding box center [435, 201] width 190 height 25
type input "Undivided [GEOGRAPHIC_DATA]"
click at [417, 250] on input "District/Tehsil/Jilla" at bounding box center [435, 247] width 190 height 25
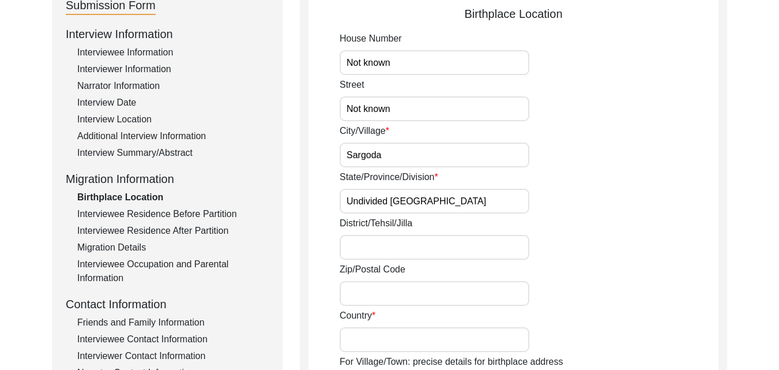
click at [378, 153] on input "Sargoda" at bounding box center [435, 154] width 190 height 25
type input "Sargodha"
click at [383, 237] on input "District/Tehsil/Jilla" at bounding box center [435, 247] width 190 height 25
type input "Sargodha"
click at [356, 344] on input "Country" at bounding box center [435, 339] width 190 height 25
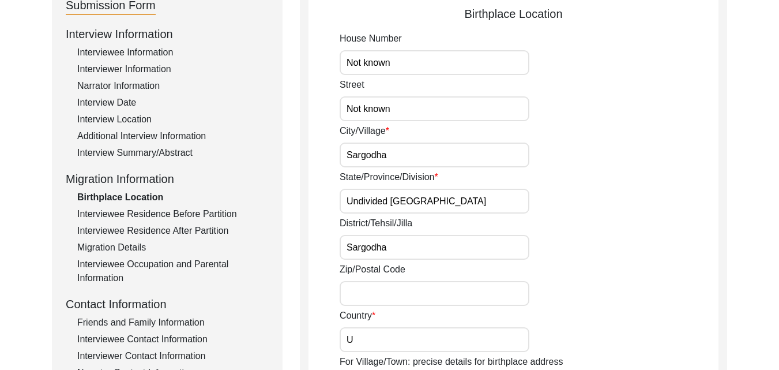
type input "Undivided [GEOGRAPHIC_DATA]"
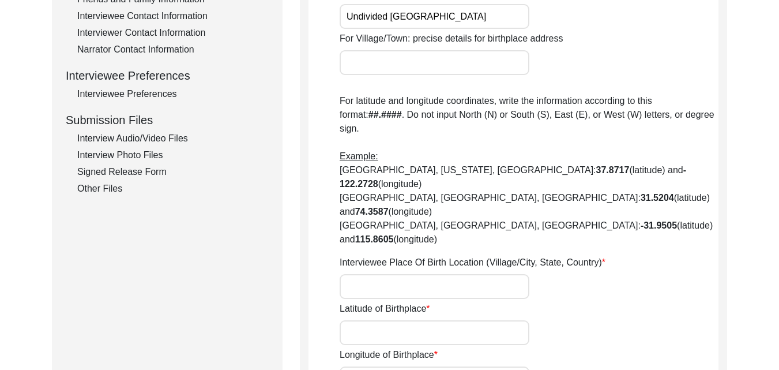
click at [473, 274] on input "Interviewee Place Of Birth Location (Village/City, State, Country)" at bounding box center [435, 286] width 190 height 25
type input "Sargodha, [GEOGRAPHIC_DATA], Undivided [GEOGRAPHIC_DATA]"
click at [431, 320] on input "Latitude of Birthplace" at bounding box center [435, 332] width 190 height 25
type input "N/A"
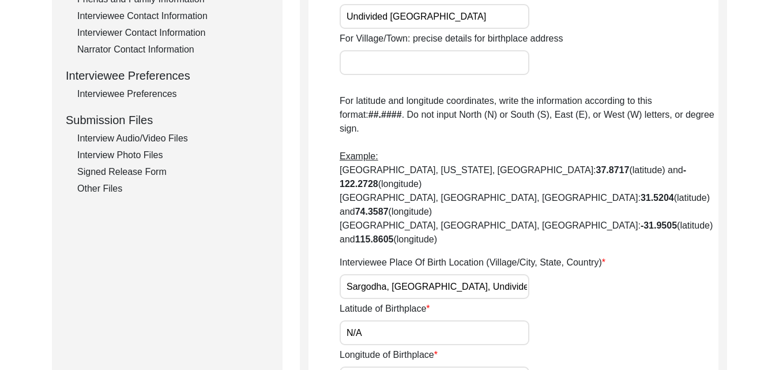
type input "N/A"
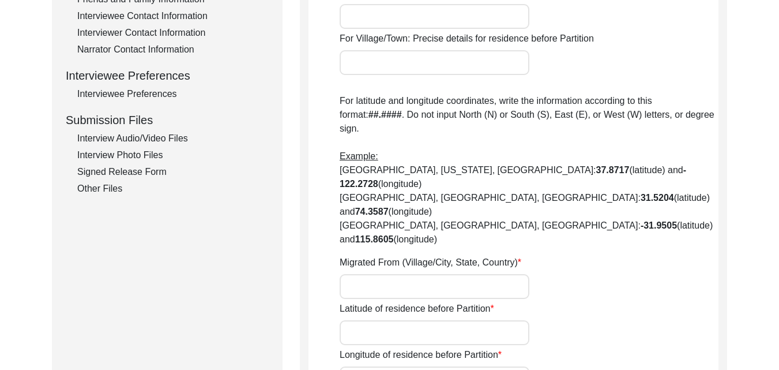
scroll to position [141, 0]
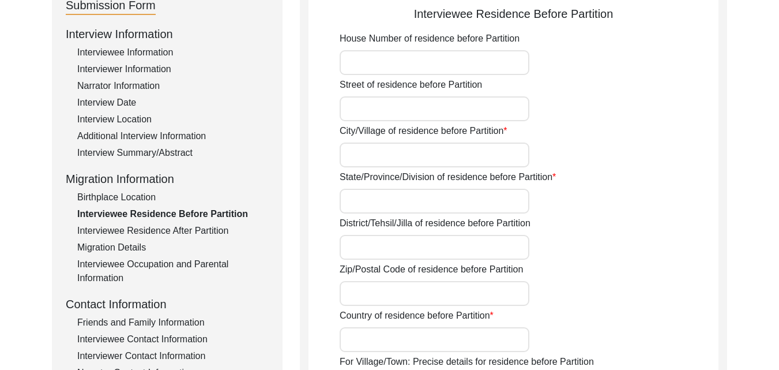
click at [96, 197] on div "Birthplace Location" at bounding box center [172, 197] width 191 height 14
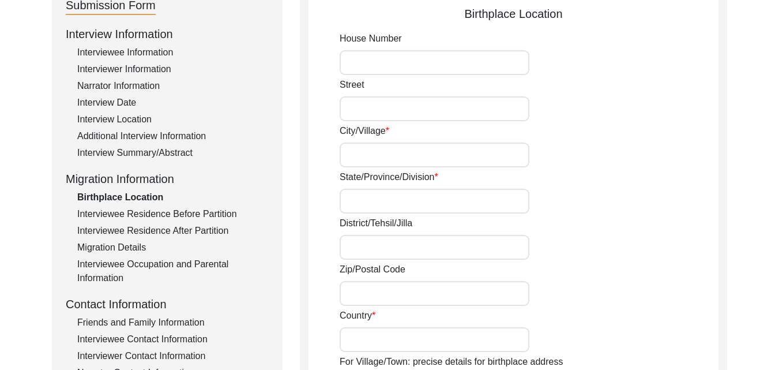
type input "Not known"
type input "Sargodha"
type input "Undivided [GEOGRAPHIC_DATA]"
type input "Sargodha"
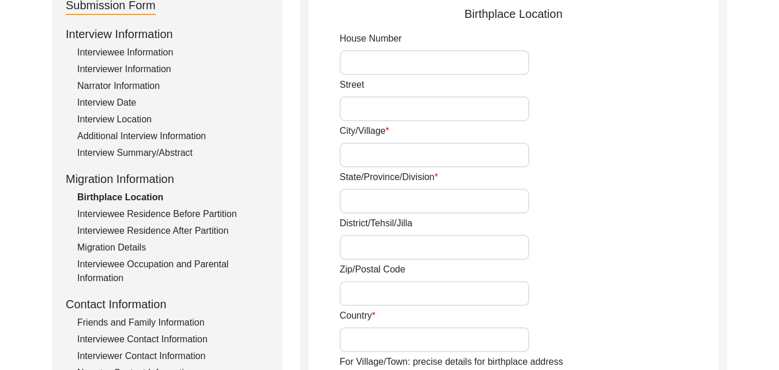
type input "Undivided [GEOGRAPHIC_DATA]"
type input "Sargodha, [GEOGRAPHIC_DATA], Undivided [GEOGRAPHIC_DATA]"
type input "N/A"
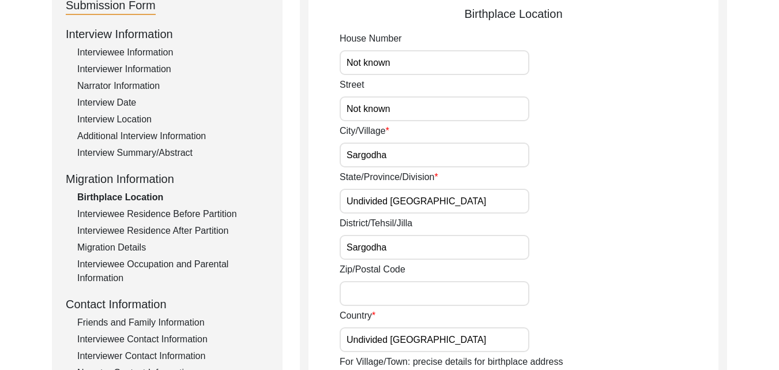
click at [130, 216] on div "Interviewee Residence Before Partition" at bounding box center [172, 214] width 191 height 14
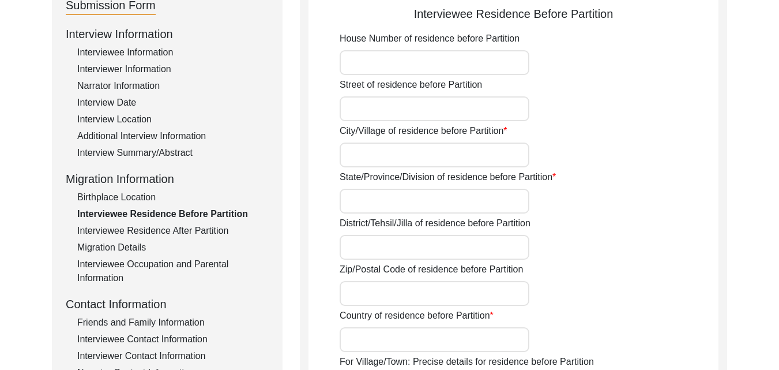
click at [418, 69] on input "House Number of residence before Partition" at bounding box center [435, 62] width 190 height 25
type input "N/A"
click at [413, 112] on input "Street of residence before Partition" at bounding box center [435, 108] width 190 height 25
type input "N/A"
click at [404, 159] on input "City/Village of residence before Partition" at bounding box center [435, 154] width 190 height 25
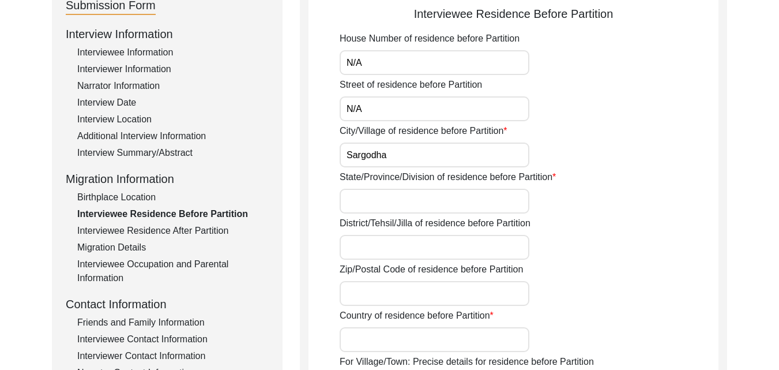
type input "Sargodha"
click at [404, 205] on input "State/Province/Division of residence before Partition" at bounding box center [435, 201] width 190 height 25
type input "Sargodha, [GEOGRAPHIC_DATA], Undivided [GEOGRAPHIC_DATA]"
click at [425, 254] on input "District/Tehsil/Jilla of residence before Partition" at bounding box center [435, 247] width 190 height 25
type input "s"
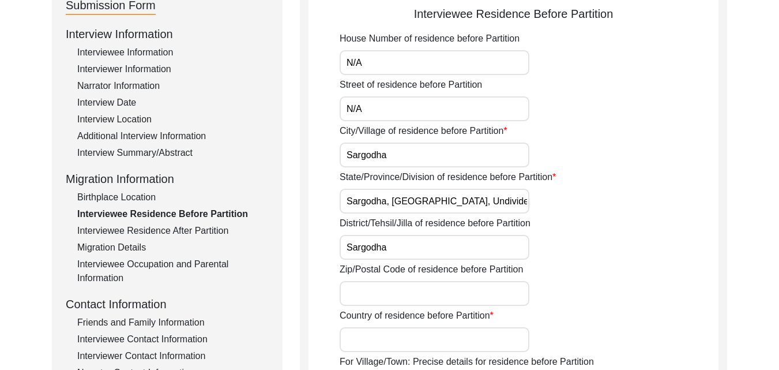
type input "Sargodha"
click at [411, 338] on input "Country of residence before Partition" at bounding box center [435, 339] width 190 height 25
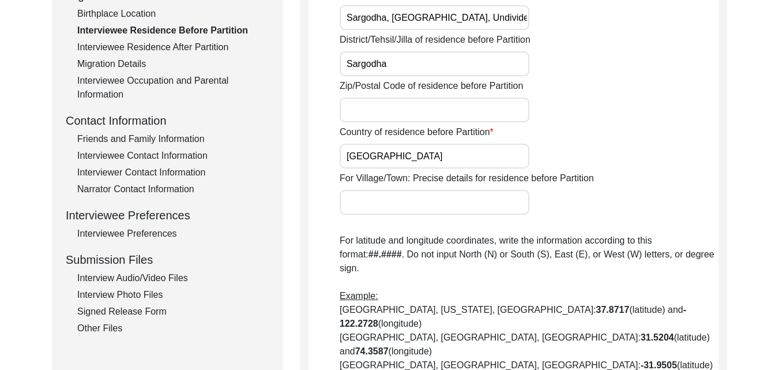
scroll to position [326, 0]
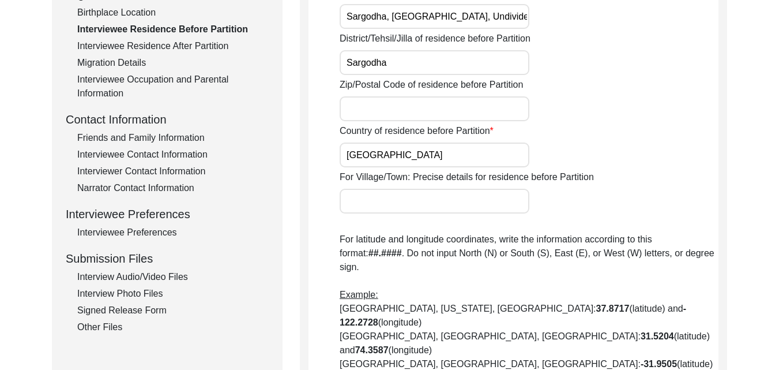
click at [344, 153] on input "[GEOGRAPHIC_DATA]" at bounding box center [435, 154] width 190 height 25
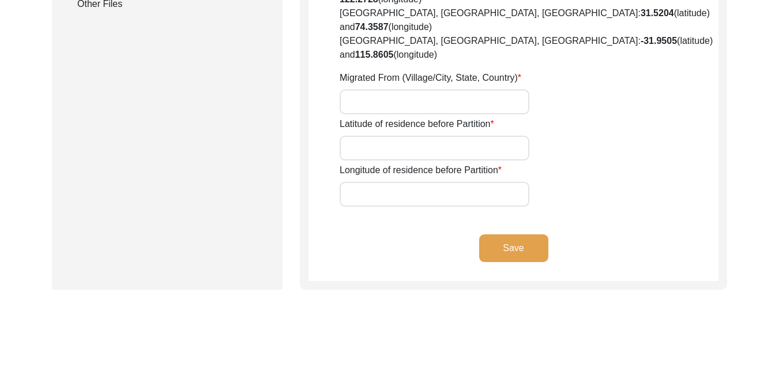
type input "Undivided [GEOGRAPHIC_DATA]"
click at [425, 89] on input "Migrated From (Village/City, State, Country)" at bounding box center [435, 101] width 190 height 25
type input "[GEOGRAPHIC_DATA], [GEOGRAPHIC_DATA]. Undivided [GEOGRAPHIC_DATA]"
click at [419, 135] on input "Latitude of residence before Partition" at bounding box center [435, 147] width 190 height 25
type input "N/A"
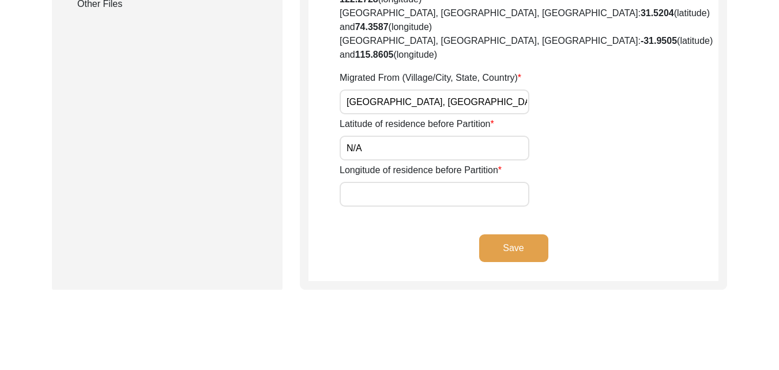
click at [431, 182] on input "Longitude of residence before Partition" at bounding box center [435, 194] width 190 height 25
type input "N/A"
click at [506, 234] on button "Save" at bounding box center [513, 248] width 69 height 28
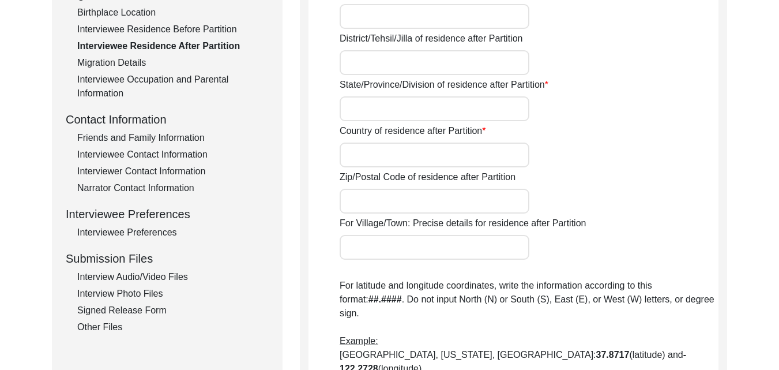
scroll to position [3, 0]
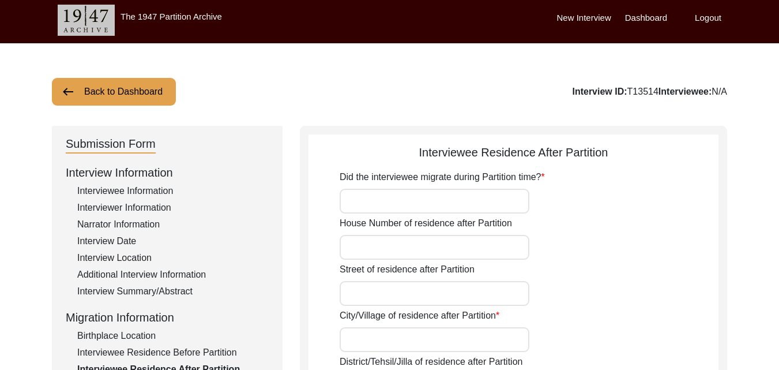
click at [417, 184] on div "Did the interviewee migrate during Partition time?" at bounding box center [529, 191] width 379 height 43
click at [417, 190] on input "Did the interviewee migrate during Partition time?" at bounding box center [435, 201] width 190 height 25
type input "Yes"
click at [429, 240] on input "House Number of residence after Partition" at bounding box center [435, 247] width 190 height 25
type input "N/A"
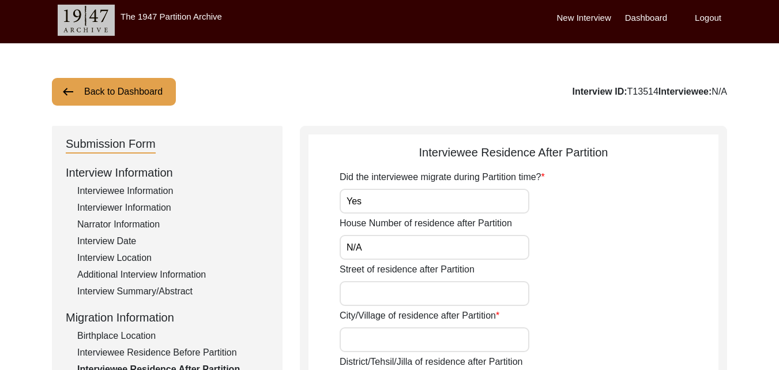
click at [436, 293] on input "Street of residence after Partition" at bounding box center [435, 293] width 190 height 25
type input "Chandni Chowk"
click at [431, 350] on input "City/Village of residence after Partition" at bounding box center [435, 339] width 190 height 25
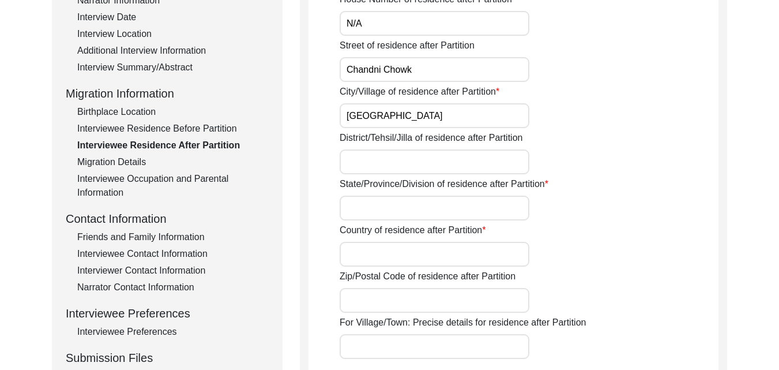
scroll to position [233, 0]
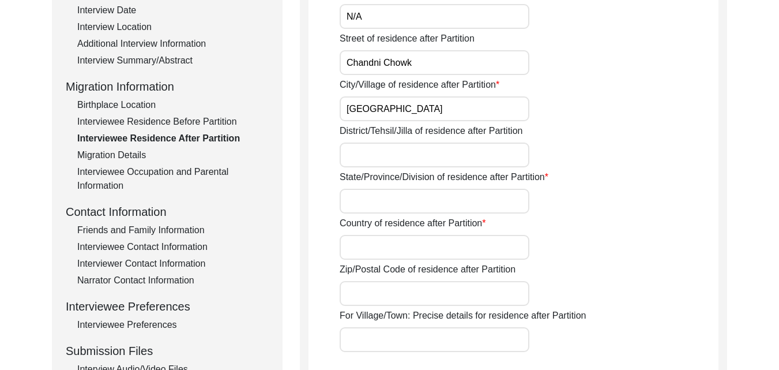
type input "[GEOGRAPHIC_DATA]"
click at [389, 136] on label "District/Tehsil/Jilla of residence after Partition" at bounding box center [431, 131] width 183 height 14
click at [389, 142] on input "District/Tehsil/Jilla of residence after Partition" at bounding box center [435, 154] width 190 height 25
type input "[GEOGRAPHIC_DATA]"
click at [402, 209] on input "State/Province/Division of residence after Partition" at bounding box center [435, 201] width 190 height 25
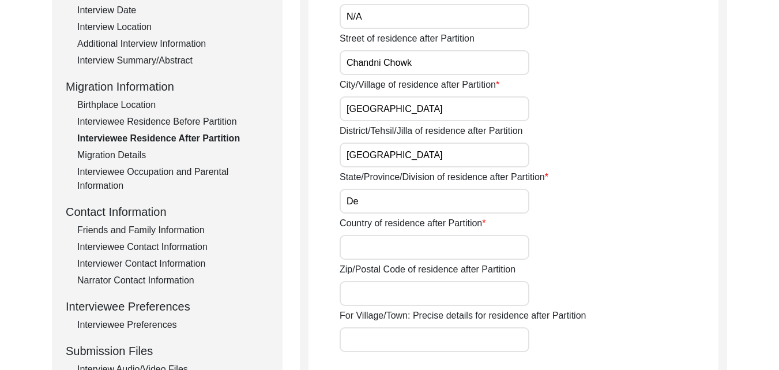
type input "D"
type input "[GEOGRAPHIC_DATA]"
click at [418, 246] on input "Country of residence after Partition" at bounding box center [435, 247] width 190 height 25
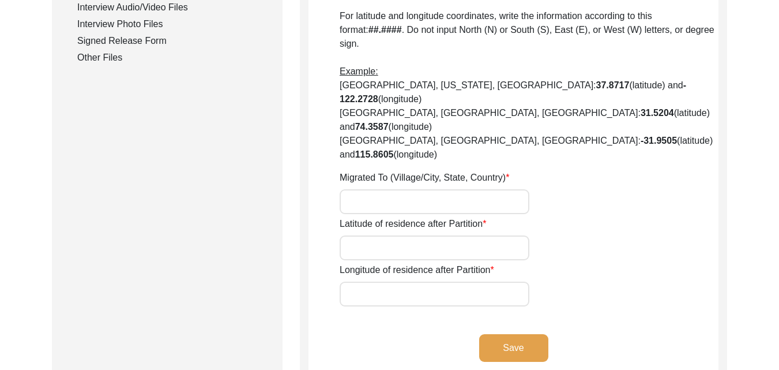
scroll to position [618, 0]
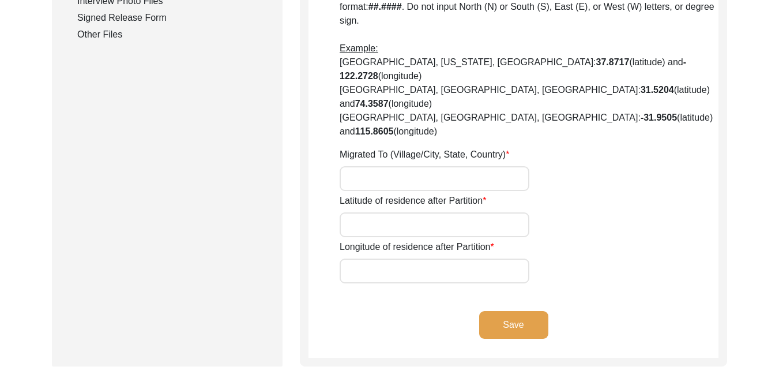
type input "[GEOGRAPHIC_DATA]"
click at [412, 166] on input "Migrated To (Village/City, State, Country)" at bounding box center [435, 178] width 190 height 25
type input "[GEOGRAPHIC_DATA], [GEOGRAPHIC_DATA]"
click at [415, 212] on input "Latitude of residence after Partition" at bounding box center [435, 224] width 190 height 25
type input "N/A"
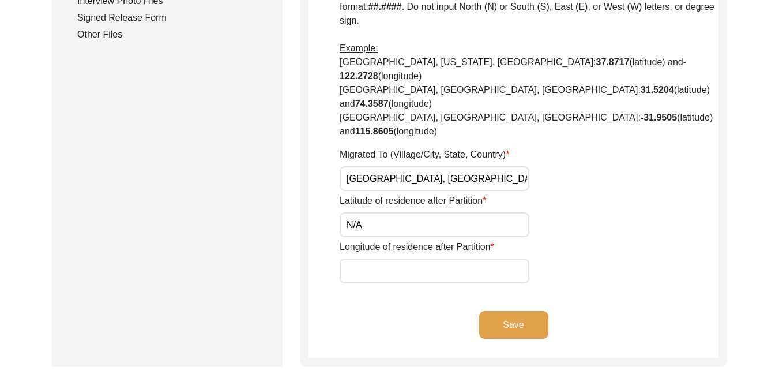
click at [419, 258] on input "Longitude of residence after Partition" at bounding box center [435, 270] width 190 height 25
type input "N/A"
click at [501, 311] on button "Save" at bounding box center [513, 325] width 69 height 28
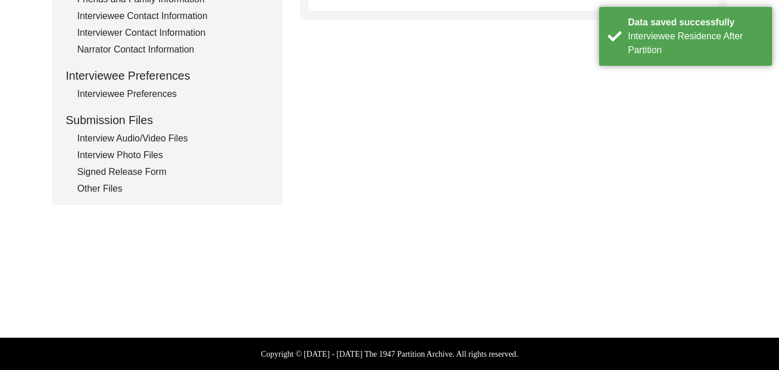
scroll to position [141, 0]
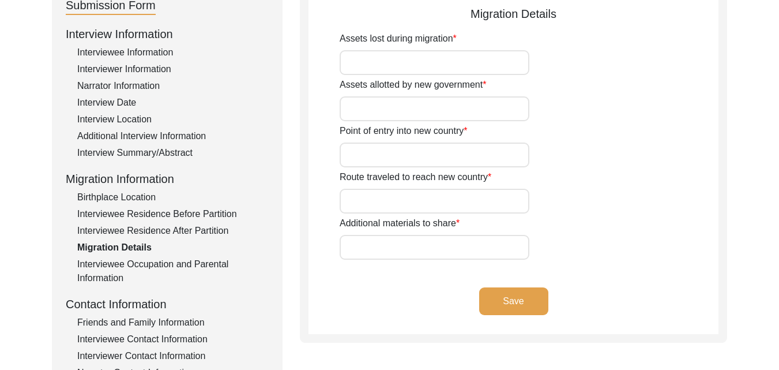
click at [366, 60] on input "Assets lost during migration" at bounding box center [435, 62] width 190 height 25
click at [505, 58] on input "Land, Wealth, Jewelry, House, and Livestock" at bounding box center [435, 62] width 190 height 25
type input "Land, Wealth, Jewelry, House"
click at [365, 103] on input "Assets allotted by new government" at bounding box center [435, 108] width 190 height 25
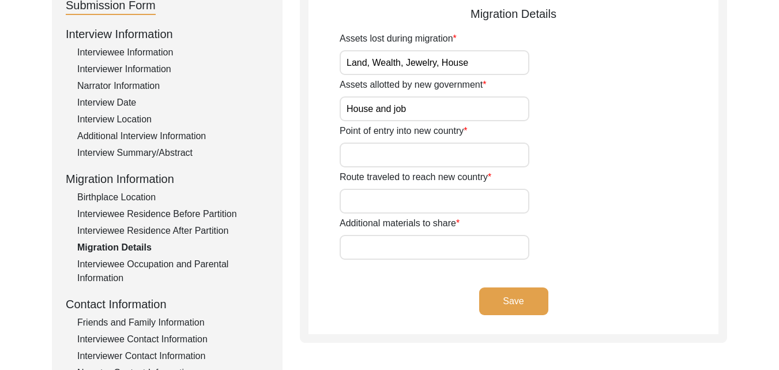
type input "House and job"
click at [413, 148] on input "Point of entry into new country" at bounding box center [435, 154] width 190 height 25
type input "[GEOGRAPHIC_DATA]"
click at [375, 194] on input "Route traveled to reach new country" at bounding box center [435, 201] width 190 height 25
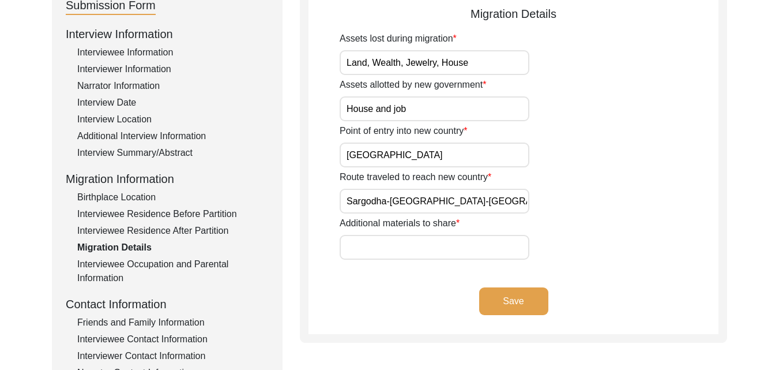
type input "Sargodha-[GEOGRAPHIC_DATA]-[GEOGRAPHIC_DATA]-[GEOGRAPHIC_DATA]"
click at [422, 251] on input "Additional materials to share" at bounding box center [435, 247] width 190 height 25
type input "NIL"
click at [511, 293] on button "Save" at bounding box center [513, 301] width 69 height 28
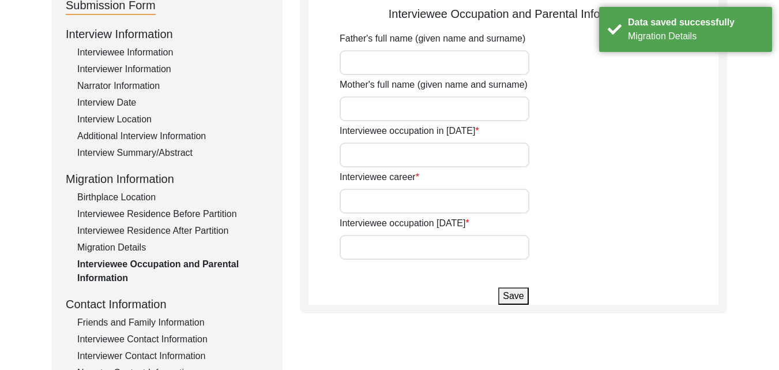
click at [447, 67] on input "Father's full name (given name and surname)" at bounding box center [435, 62] width 190 height 25
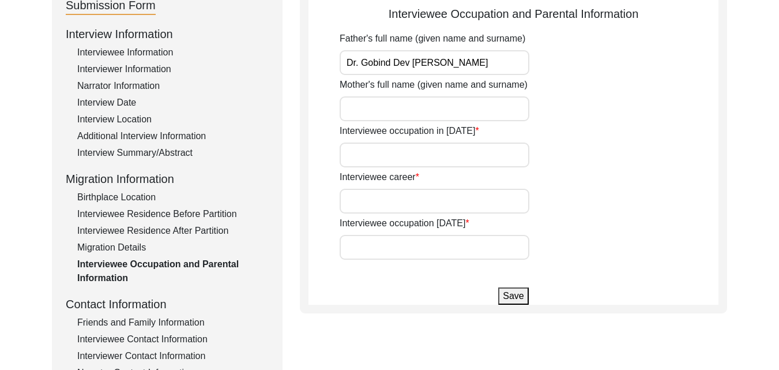
type input "Dr. Gobind Dev [PERSON_NAME]"
click at [414, 110] on input "Mother's full name (given name and surname)" at bounding box center [435, 108] width 190 height 25
type input "[PERSON_NAME]"
click at [428, 157] on input "Interviewee occupation in [DATE]" at bounding box center [435, 154] width 190 height 25
type input "School Student"
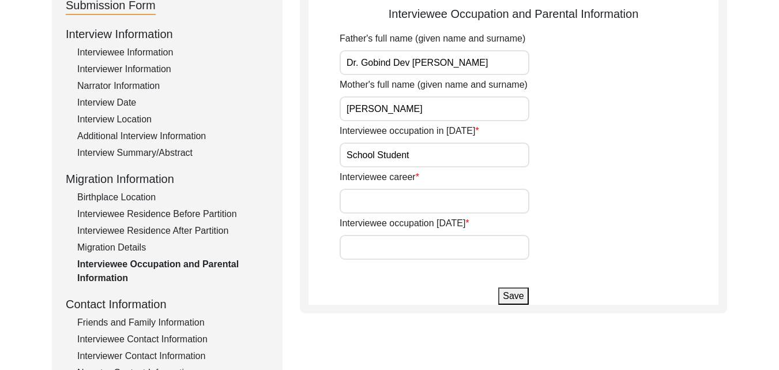
click at [429, 191] on input "Interviewee career" at bounding box center [435, 201] width 190 height 25
click at [416, 248] on input "Interviewee occupation [DATE]" at bounding box center [435, 247] width 190 height 25
click at [366, 205] on input "doctor and retired lecturer" at bounding box center [435, 201] width 190 height 25
click at [412, 205] on input "doctor and retired lecturer" at bounding box center [435, 201] width 190 height 25
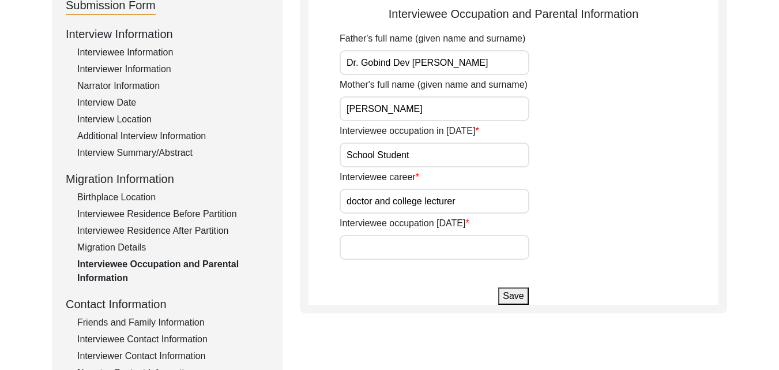
type input "doctor and college lecturer"
click at [408, 239] on input "Interviewee occupation [DATE]" at bounding box center [435, 247] width 190 height 25
type input "doctor"
click at [511, 294] on button "Save" at bounding box center [513, 295] width 30 height 17
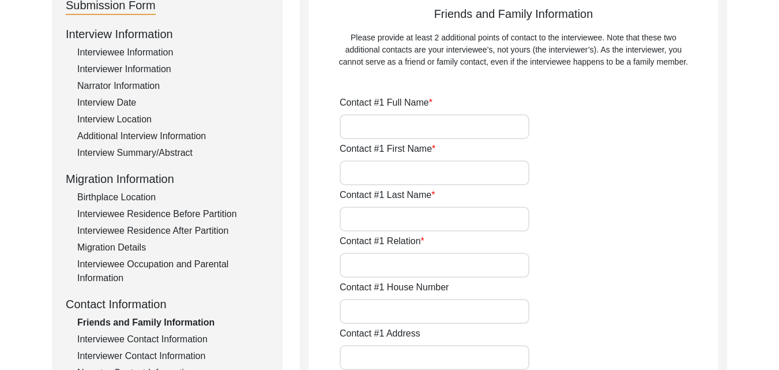
click at [159, 54] on div "Interviewee Information" at bounding box center [172, 53] width 191 height 14
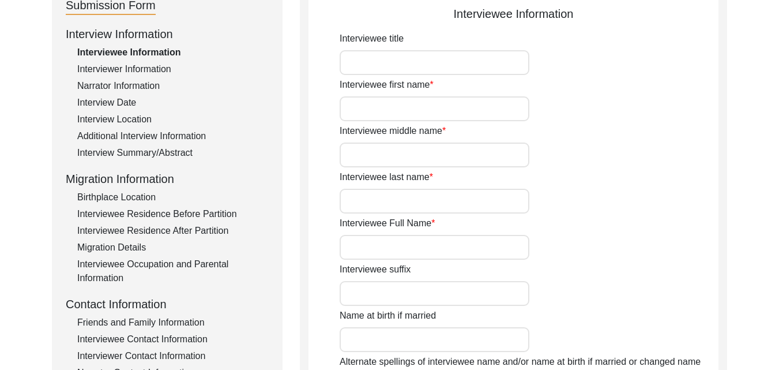
type input "[PERSON_NAME]"
type input "[PERSON_NAME] [PERSON_NAME]"
type input "N/A"
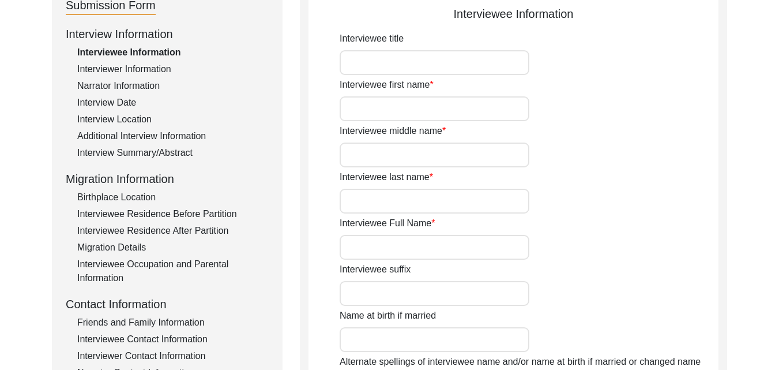
type input "N/A"
type input "[DATE]"
type input "85 years"
type input "[DEMOGRAPHIC_DATA]"
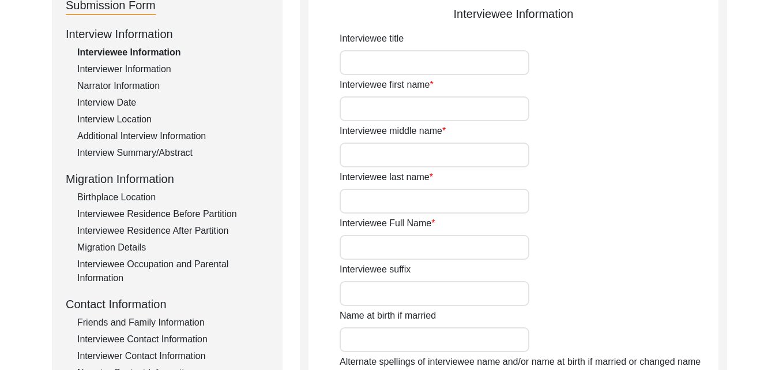
type input "NIL"
type input "Punjabi"
type input "Multani"
type input "[DEMOGRAPHIC_DATA]"
type input "Arora"
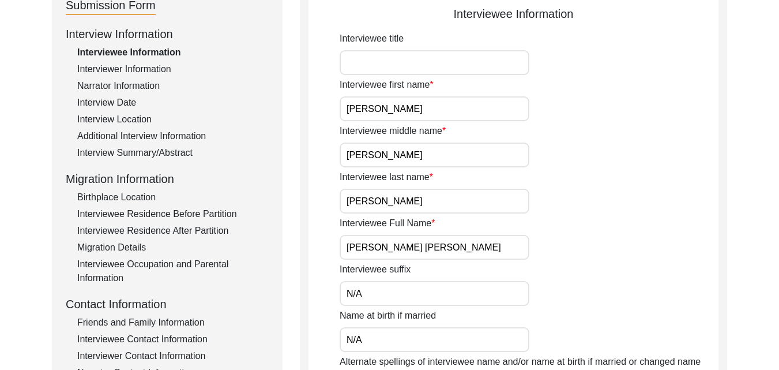
click at [409, 107] on input "[PERSON_NAME]" at bounding box center [435, 108] width 190 height 25
type input "[PERSON_NAME]"
click at [372, 251] on input "[PERSON_NAME] [PERSON_NAME]" at bounding box center [435, 247] width 190 height 25
type input "[PERSON_NAME] [PERSON_NAME]"
click at [393, 107] on input "[PERSON_NAME]" at bounding box center [435, 108] width 190 height 25
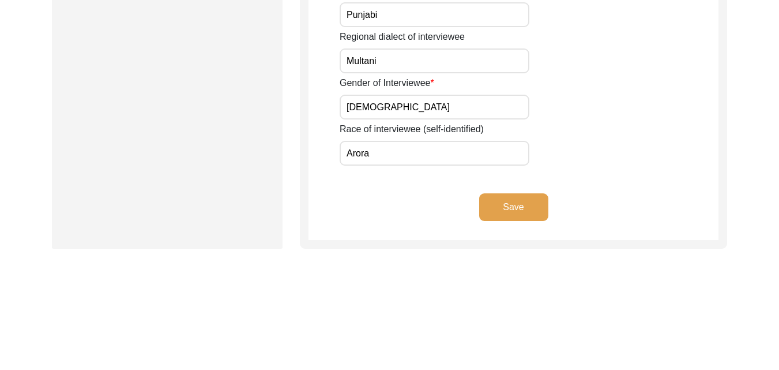
scroll to position [917, 0]
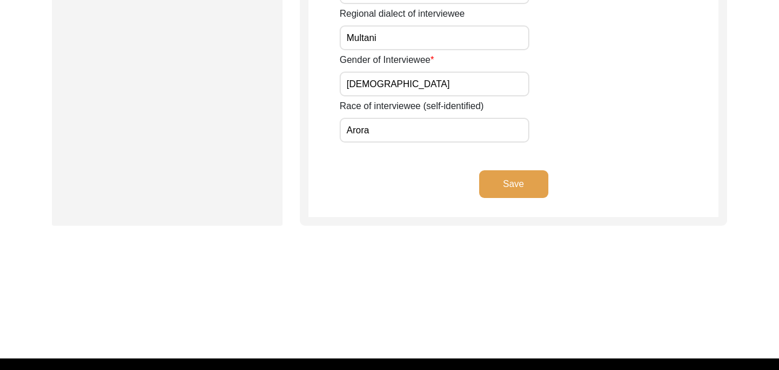
type input "[PERSON_NAME]"
click at [511, 179] on button "Save" at bounding box center [513, 184] width 69 height 28
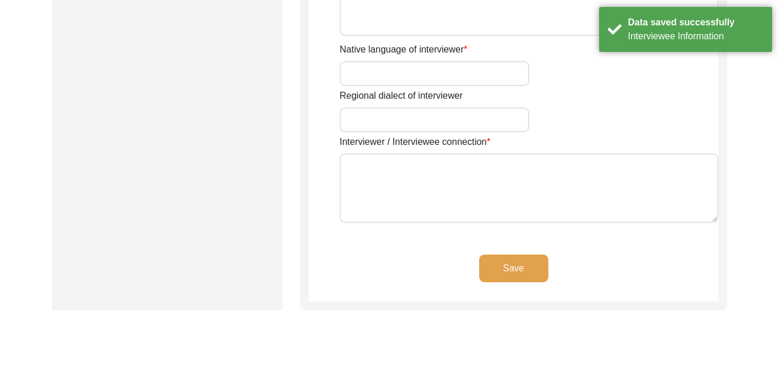
type input "[PERSON_NAME]"
type input "[DEMOGRAPHIC_DATA]"
type input "[DATE]"
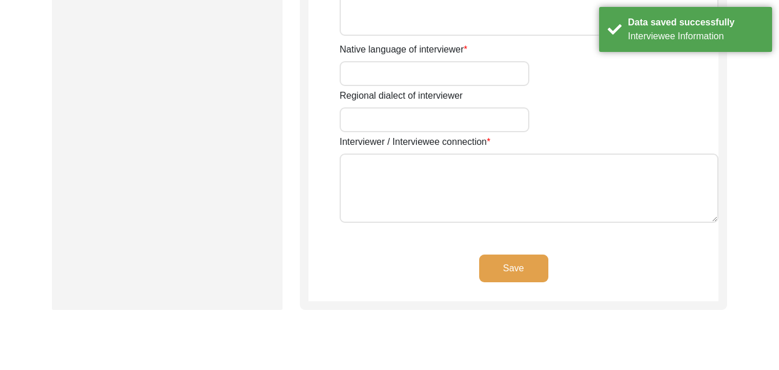
type input "[GEOGRAPHIC_DATA], [GEOGRAPHIC_DATA], [GEOGRAPHIC_DATA]"
type input "Student"
type input "NIL"
type input "[PERSON_NAME]"
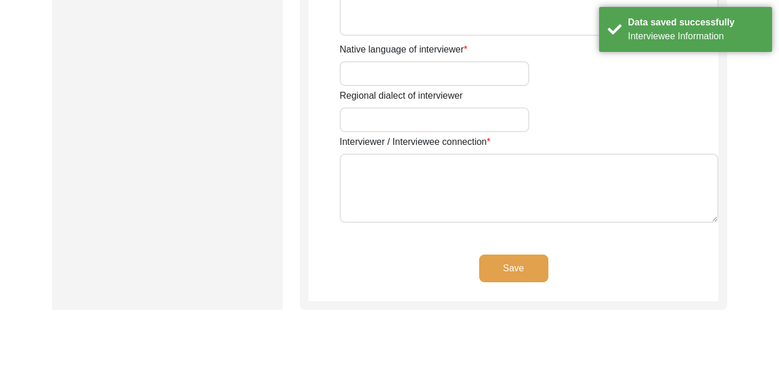
type input "[PERSON_NAME]"
type textarea "I am a post-graduate in history. As an aspiring researcher in the field of Hist…"
type input "Hindi"
type input "Nimari"
type textarea "The interviewee is a friend of the interviewer"
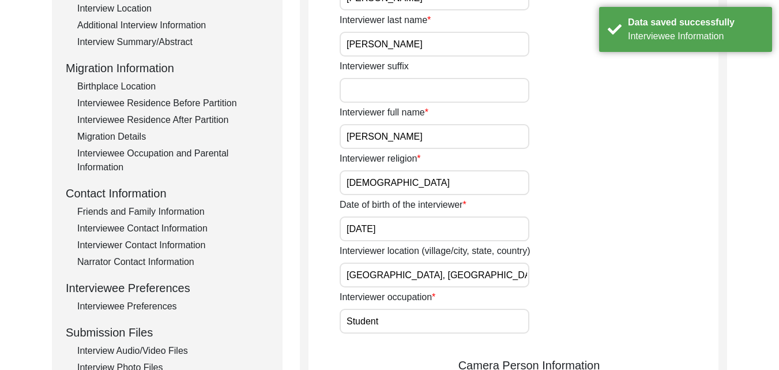
scroll to position [0, 0]
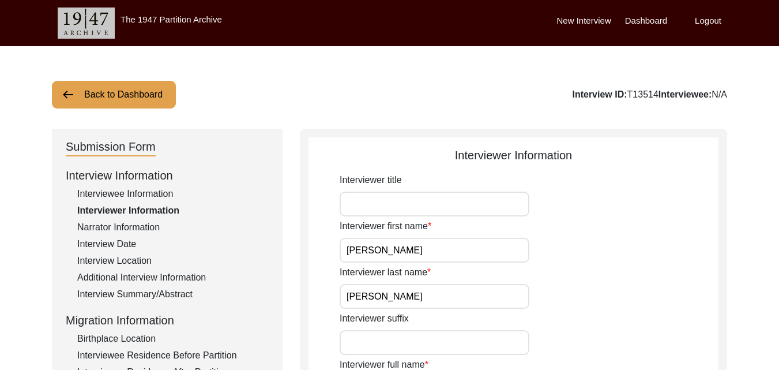
click at [142, 226] on div "Narrator Information" at bounding box center [172, 227] width 191 height 14
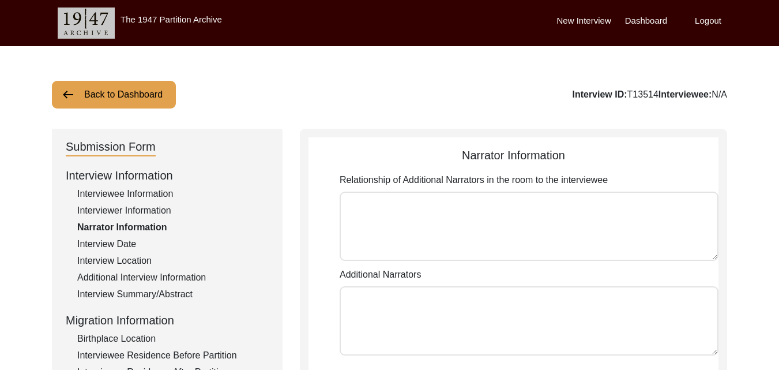
click at [122, 243] on div "Interview Date" at bounding box center [172, 244] width 191 height 14
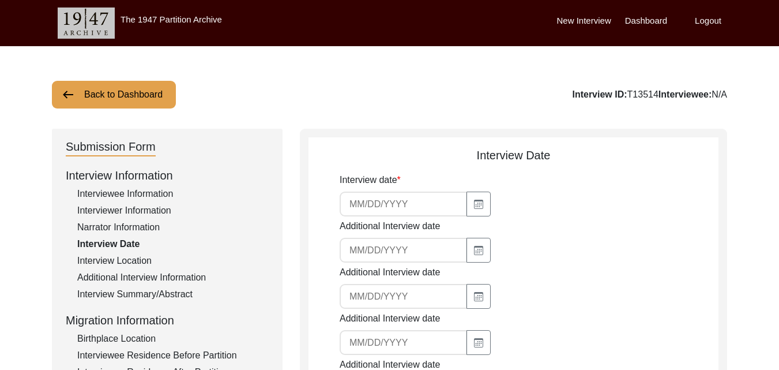
type input "[DATE]"
click at [139, 275] on div "Additional Interview Information" at bounding box center [172, 277] width 191 height 14
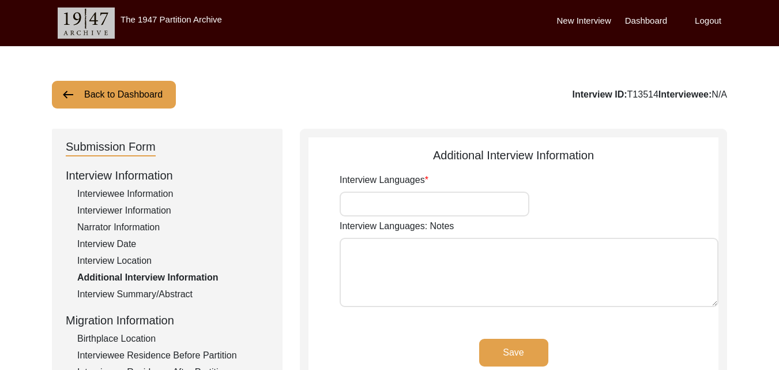
type input "Hindi and English"
click at [126, 255] on div "Interview Location" at bounding box center [172, 261] width 191 height 14
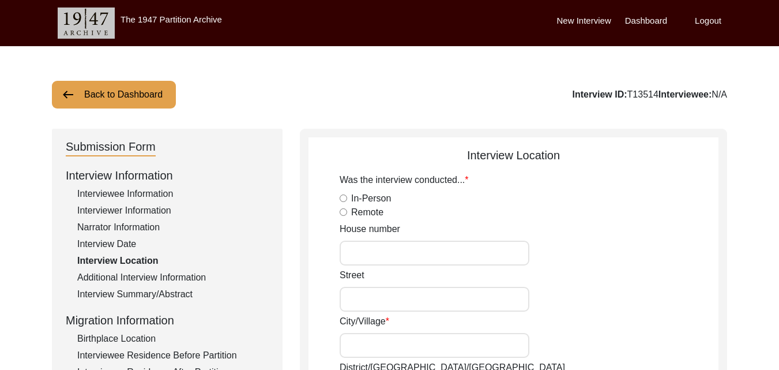
radio input "true"
type input "178"
type input "Anoop Nagar"
type input "Indore"
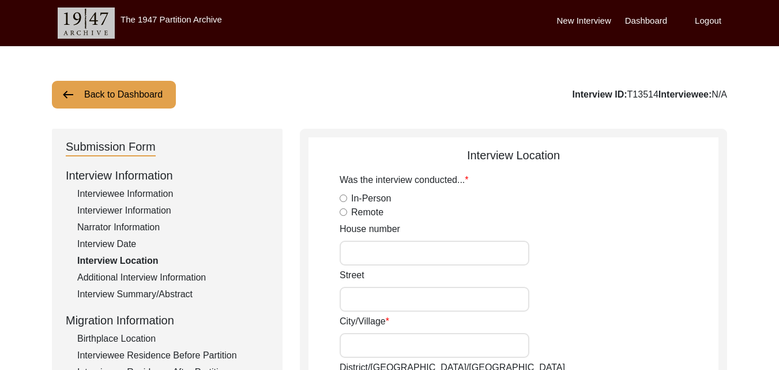
type input "[GEOGRAPHIC_DATA]"
type input "[GEOGRAPHIC_DATA], [GEOGRAPHIC_DATA], [GEOGRAPHIC_DATA]"
type input "22. 731"
type input "75.891"
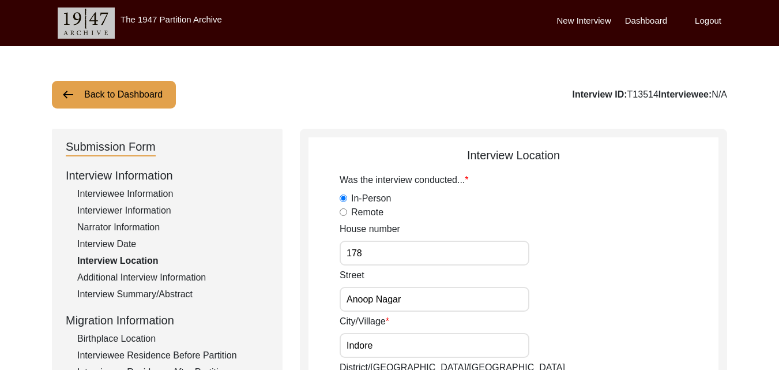
click at [140, 274] on div "Additional Interview Information" at bounding box center [172, 277] width 191 height 14
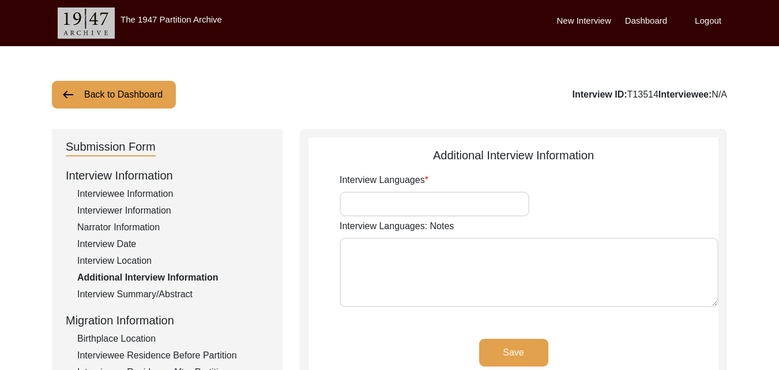
type input "Hindi and English"
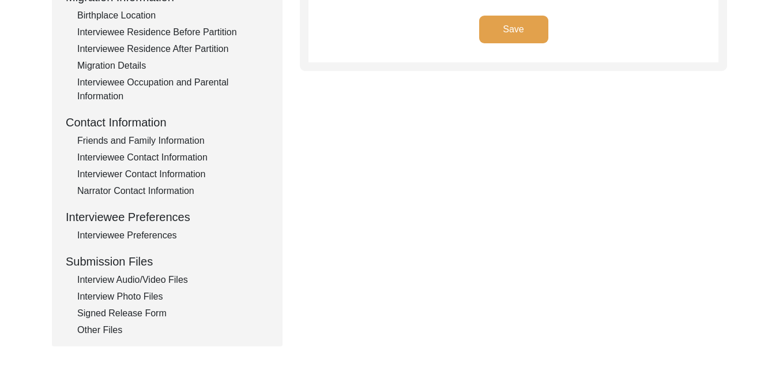
click at [130, 66] on div "Migration Details" at bounding box center [172, 66] width 191 height 14
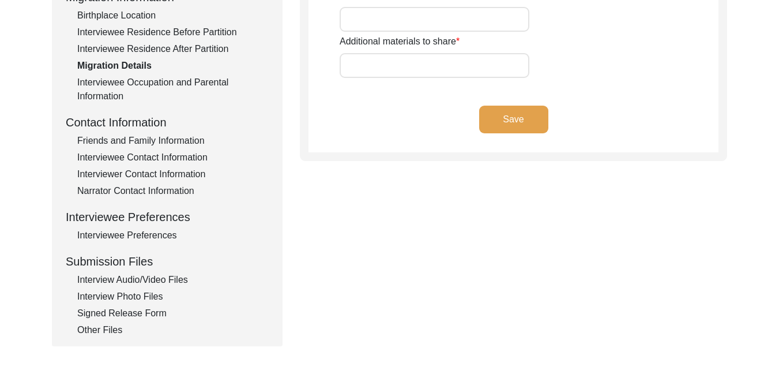
type input "Land, Wealth, Jewelry, House"
type input "House and job"
type input "[GEOGRAPHIC_DATA]"
type input "Sargodha-[GEOGRAPHIC_DATA]-[GEOGRAPHIC_DATA]-[GEOGRAPHIC_DATA]"
type input "NIL"
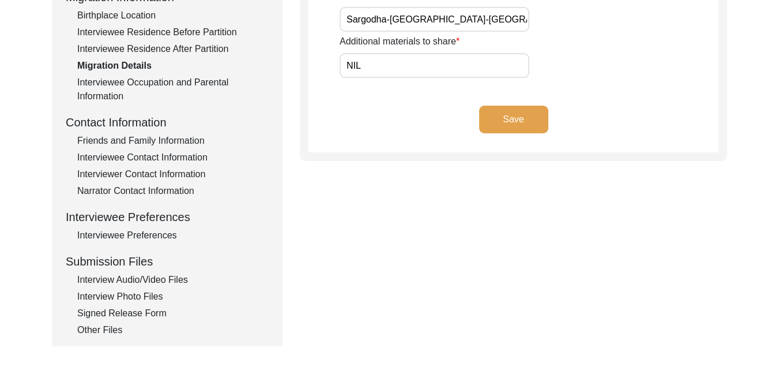
click at [147, 87] on div "Interviewee Occupation and Parental Information" at bounding box center [172, 90] width 191 height 28
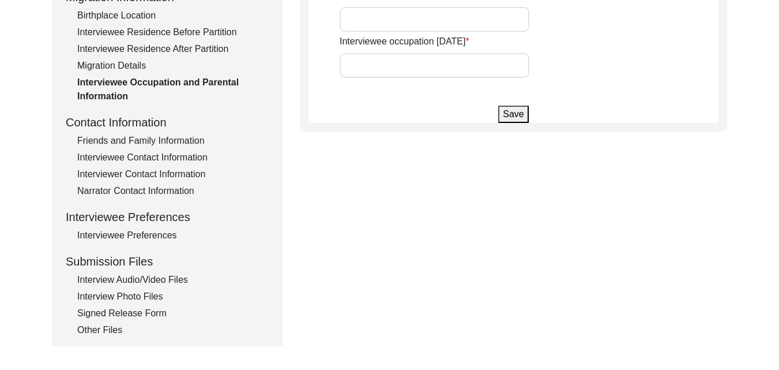
type input "Dr. Gobind Dev [PERSON_NAME]"
type input "[PERSON_NAME]"
type input "School Student"
type input "doctor and college lecturer"
type input "doctor"
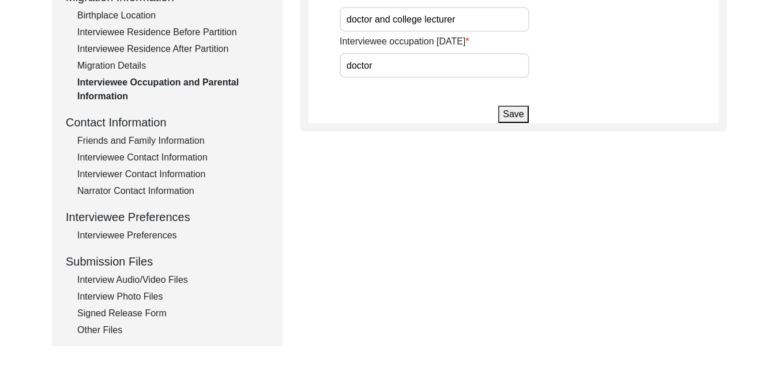
click at [153, 138] on div "Friends and Family Information" at bounding box center [172, 141] width 191 height 14
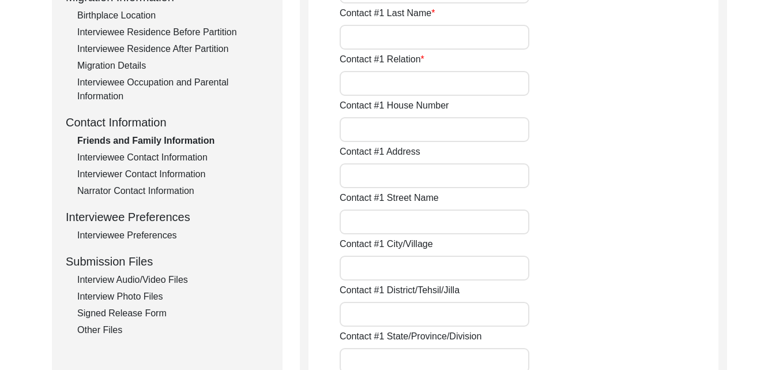
scroll to position [0, 0]
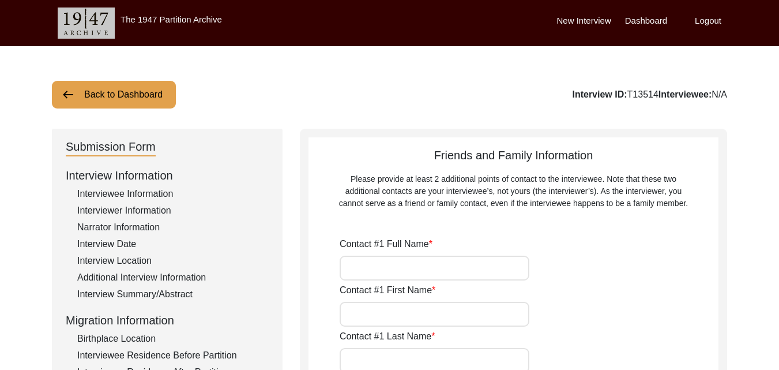
click at [434, 269] on input "Contact #1 Full Name" at bounding box center [435, 267] width 190 height 25
type input "[PERSON_NAME]"
click at [489, 310] on input "Contact #1 First Name" at bounding box center [435, 314] width 190 height 25
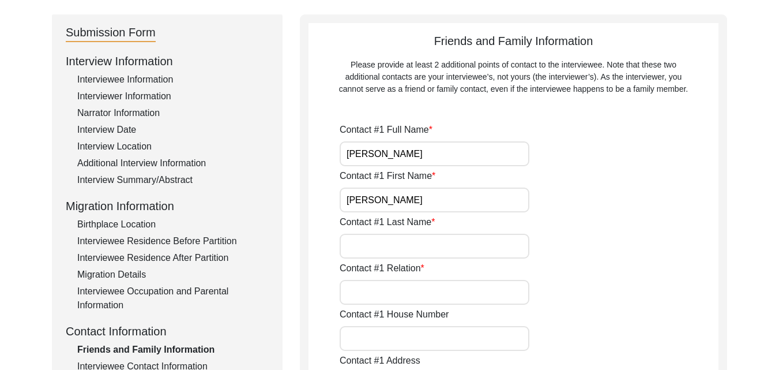
scroll to position [115, 0]
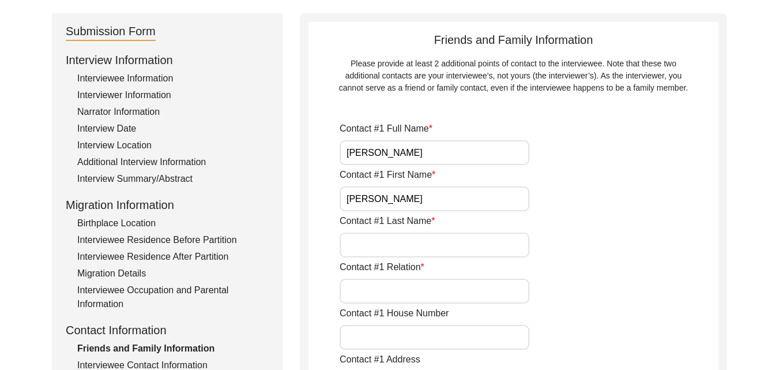
type input "[PERSON_NAME]"
click at [402, 247] on input "Contact #1 Last Name" at bounding box center [435, 244] width 190 height 25
type input "[PERSON_NAME]"
click at [404, 288] on input "Contact #1 Relation" at bounding box center [435, 290] width 190 height 25
type input "Son"
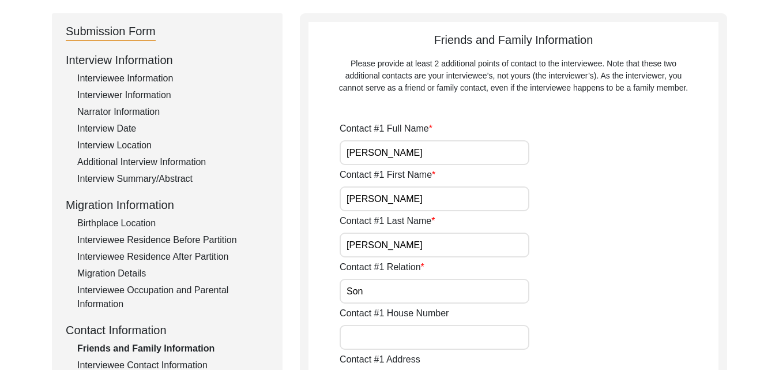
click at [379, 340] on input "Contact #1 House Number" at bounding box center [435, 337] width 190 height 25
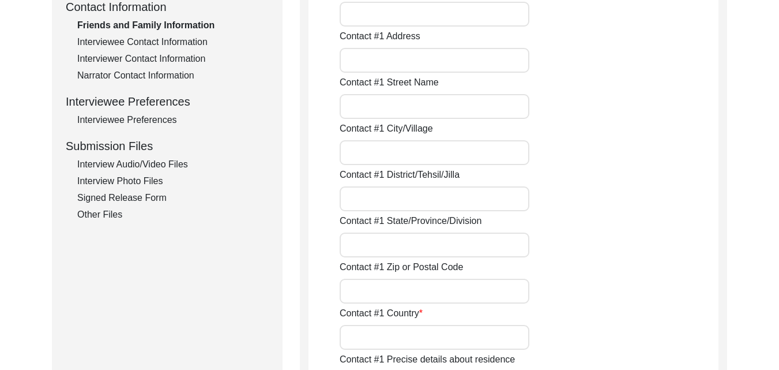
click at [400, 55] on input "Contact #1 Address" at bounding box center [435, 60] width 190 height 25
type input "178, Anoop Nagar, [GEOGRAPHIC_DATA]"
click at [396, 101] on input "Contact #1 Street Name" at bounding box center [435, 106] width 190 height 25
type input "Anoop Nagar"
click at [419, 146] on input "Contact #1 City/Village" at bounding box center [435, 152] width 190 height 25
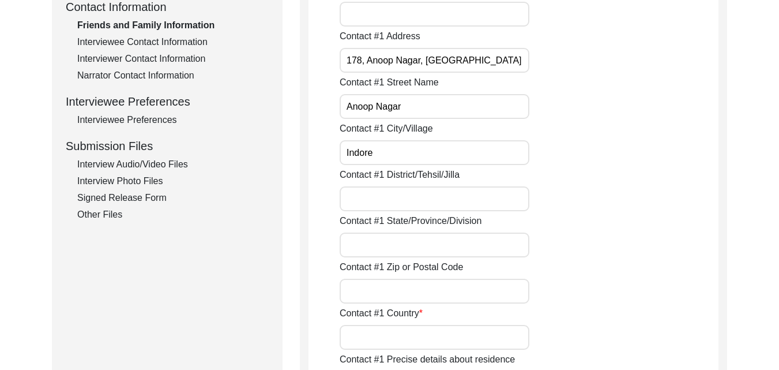
type input "Indore"
click at [377, 190] on input "Contact #1 District/Tehsil/Jilla" at bounding box center [435, 198] width 190 height 25
type input "Indore"
click at [420, 341] on input "Contact #1 Country" at bounding box center [435, 337] width 190 height 25
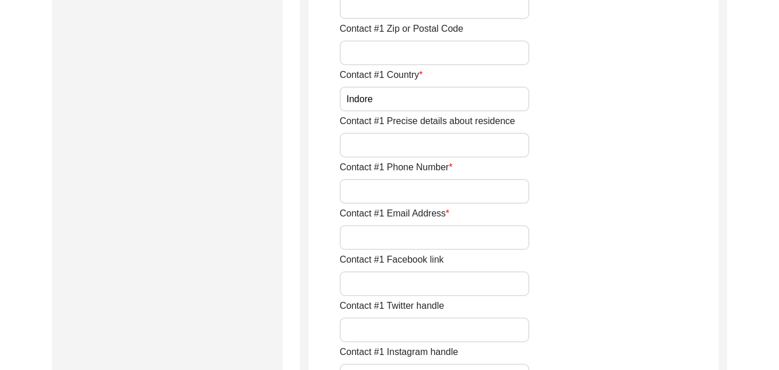
scroll to position [730, 0]
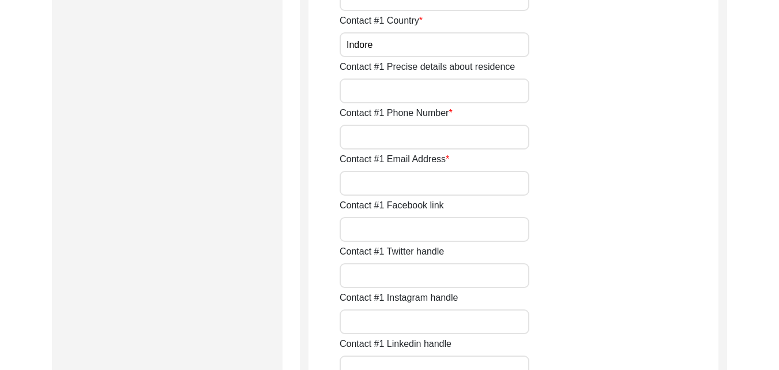
type input "Indore"
click at [415, 146] on input "Contact #1 Phone Number" at bounding box center [435, 137] width 190 height 25
click at [409, 177] on input "Contact #1 Email Address" at bounding box center [435, 183] width 190 height 25
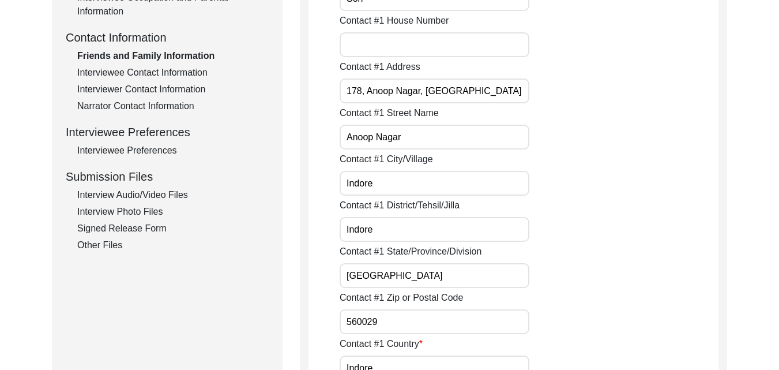
click at [422, 265] on input "[GEOGRAPHIC_DATA]" at bounding box center [435, 275] width 190 height 25
click at [416, 327] on input "560029" at bounding box center [435, 321] width 190 height 25
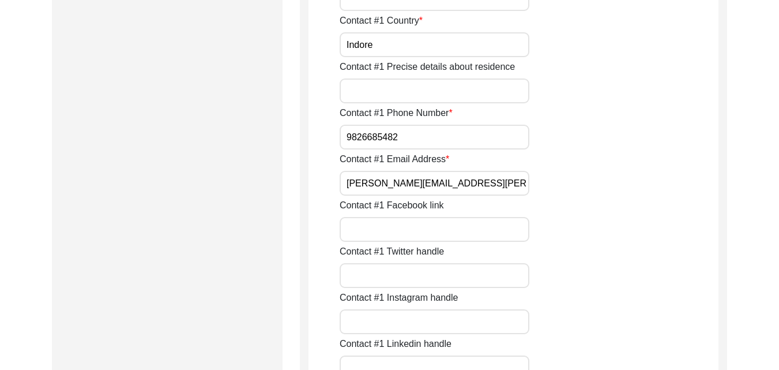
click at [427, 181] on input "[PERSON_NAME][EMAIL_ADDRESS][PERSON_NAME][DOMAIN_NAME]" at bounding box center [435, 183] width 190 height 25
click at [375, 182] on input "[PERSON_NAME][EMAIL_ADDRESS][PERSON_NAME][DOMAIN_NAME]" at bounding box center [435, 183] width 190 height 25
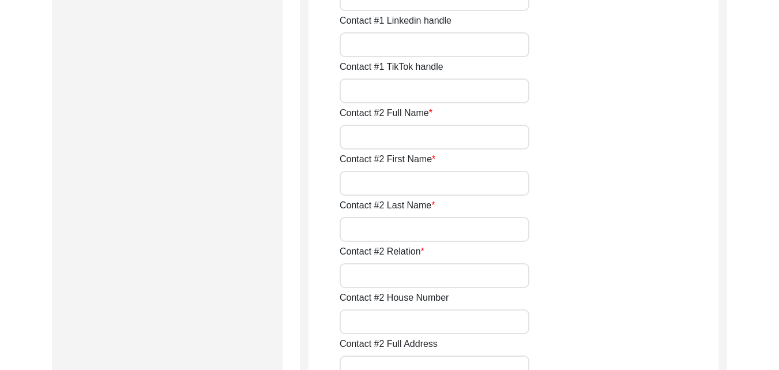
click at [396, 127] on input "Contact #2 Full Name" at bounding box center [435, 137] width 190 height 25
click at [405, 183] on input "Contact #2 First Name" at bounding box center [435, 183] width 190 height 25
click at [404, 219] on input "Contact #2 Last Name" at bounding box center [435, 229] width 190 height 25
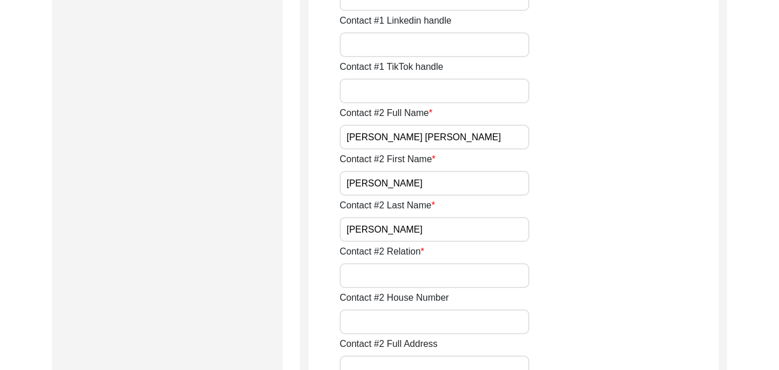
click at [385, 263] on input "Contact #2 Relation" at bounding box center [435, 275] width 190 height 25
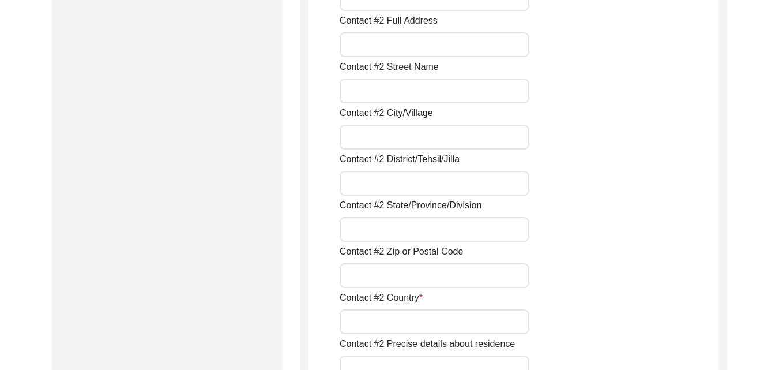
click at [382, 314] on input "Contact #2 Country" at bounding box center [435, 321] width 190 height 25
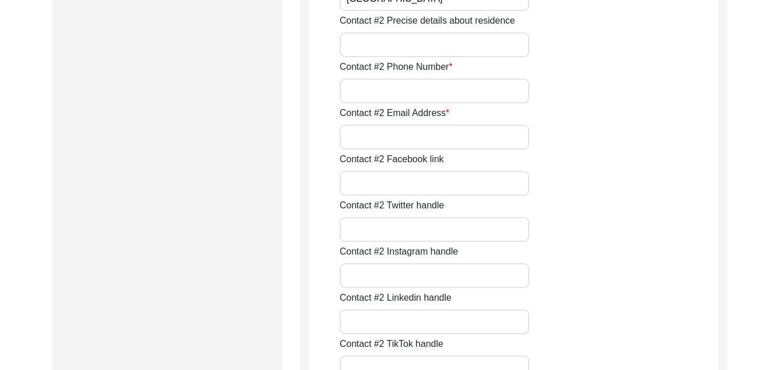
click at [402, 92] on input "Contact #2 Phone Number" at bounding box center [435, 90] width 190 height 25
click at [408, 127] on input "Contact #2 Email Address" at bounding box center [435, 137] width 190 height 25
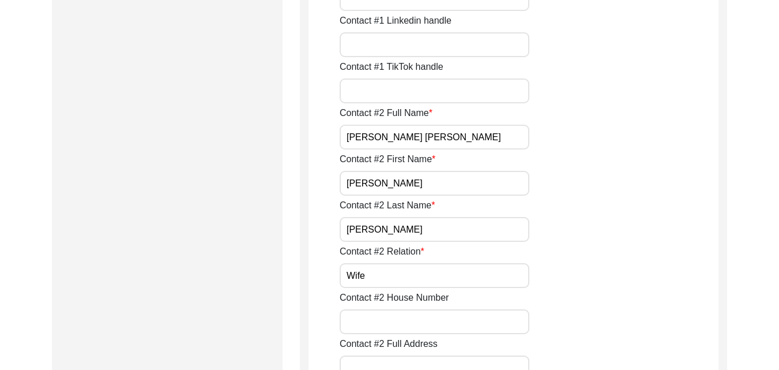
scroll to position [730, 0]
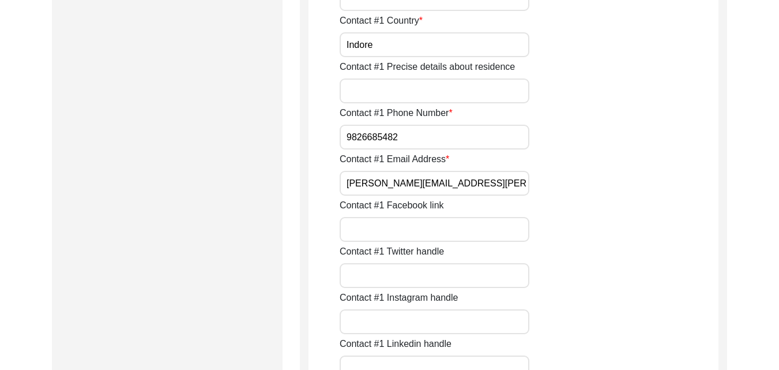
drag, startPoint x: 428, startPoint y: 185, endPoint x: 266, endPoint y: 191, distance: 162.1
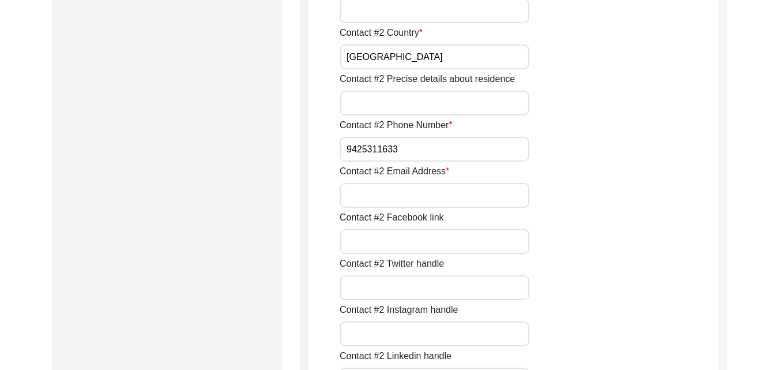
scroll to position [1653, 0]
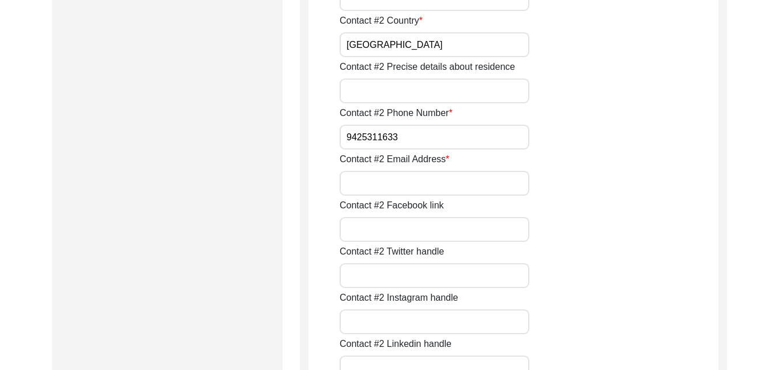
click at [385, 182] on input "Contact #2 Email Address" at bounding box center [435, 183] width 190 height 25
paste input "[PERSON_NAME][EMAIL_ADDRESS][PERSON_NAME][DOMAIN_NAME]"
click at [375, 184] on input "[PERSON_NAME][EMAIL_ADDRESS][PERSON_NAME][DOMAIN_NAME]" at bounding box center [435, 183] width 190 height 25
click at [370, 186] on input "[PERSON_NAME][EMAIL_ADDRESS][DOMAIN_NAME]" at bounding box center [435, 183] width 190 height 25
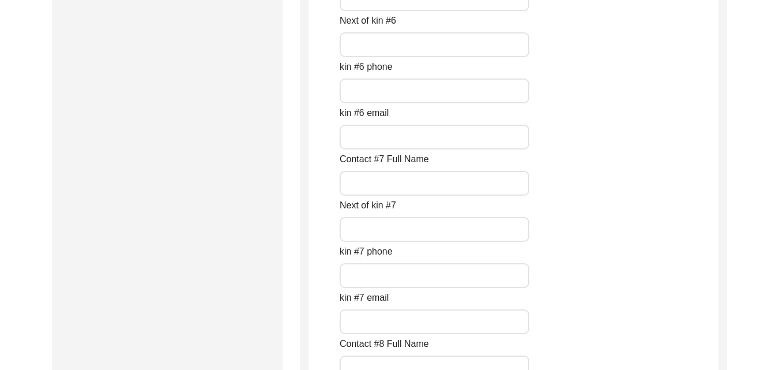
scroll to position [5204, 0]
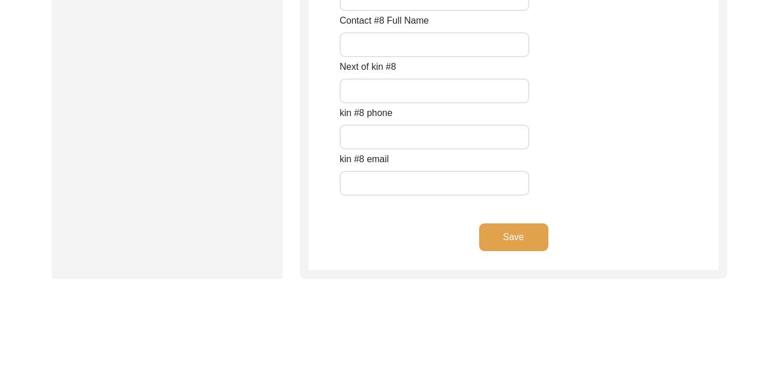
click at [503, 231] on button "Save" at bounding box center [513, 237] width 69 height 28
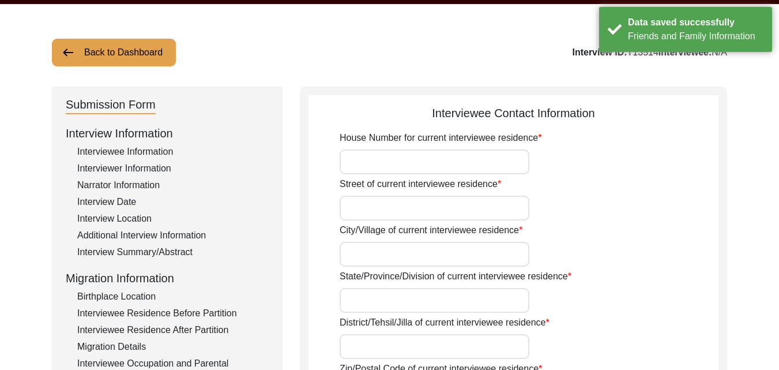
scroll to position [2, 0]
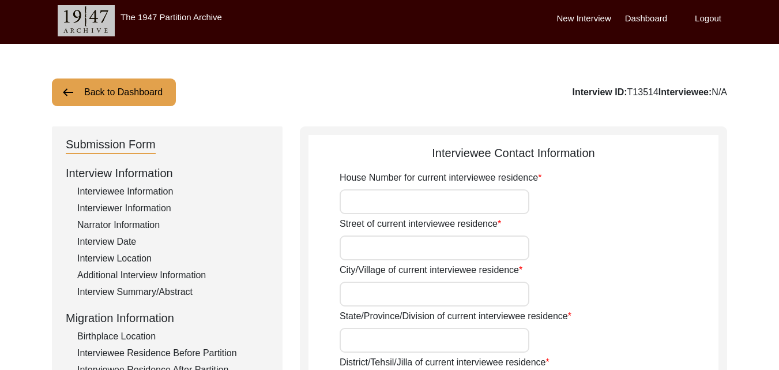
click at [454, 200] on input "House Number for current interviewee residence" at bounding box center [435, 201] width 190 height 25
click at [454, 200] on input "1" at bounding box center [435, 201] width 190 height 25
click at [449, 240] on input "Street of current interviewee residence" at bounding box center [435, 247] width 190 height 25
click at [410, 302] on input "City/Village of current interviewee residence" at bounding box center [435, 293] width 190 height 25
click at [434, 342] on input "State/Province/Division of current interviewee residence" at bounding box center [435, 339] width 190 height 25
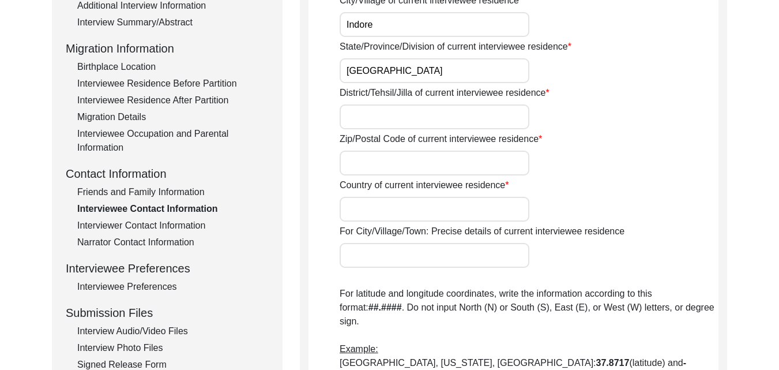
scroll to position [310, 0]
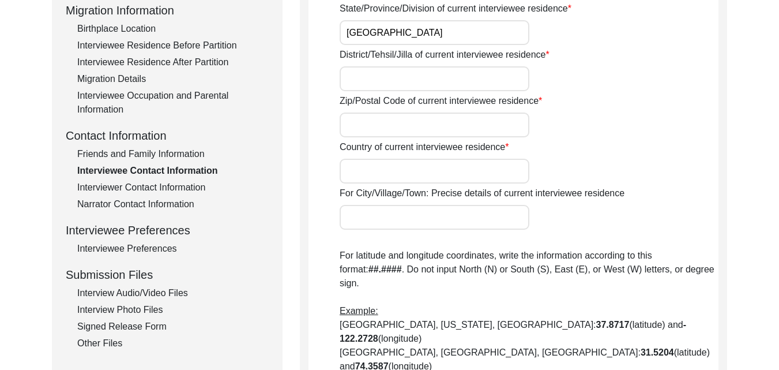
click at [438, 80] on input "District/Tehsil/Jilla of current interviewee residence" at bounding box center [435, 78] width 190 height 25
click at [437, 126] on input "Zip/Postal Code of current interviewee residence" at bounding box center [435, 124] width 190 height 25
click at [372, 171] on input "Country of current interviewee residence" at bounding box center [435, 171] width 190 height 25
click at [358, 212] on input "For City/Village/Town: Precise details of current interviewee residence" at bounding box center [435, 217] width 190 height 25
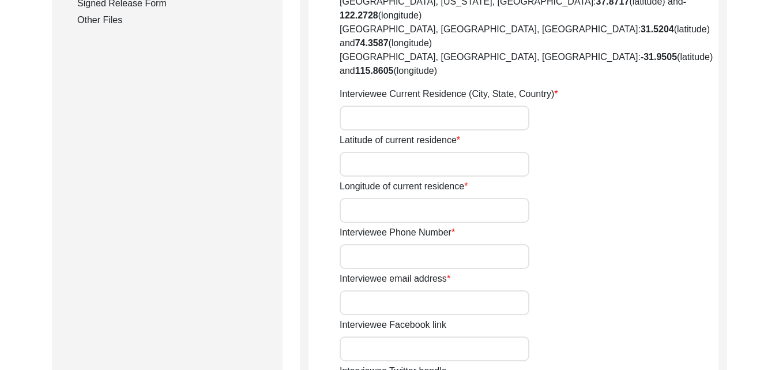
click at [408, 106] on input "Interviewee Current Residence (City, State, Country)" at bounding box center [435, 118] width 190 height 25
click at [420, 152] on input "Latitude of current residence" at bounding box center [435, 164] width 190 height 25
click at [427, 198] on input "Longitude of current residence" at bounding box center [435, 210] width 190 height 25
click at [422, 244] on input "Interviewee Phone Number" at bounding box center [435, 256] width 190 height 25
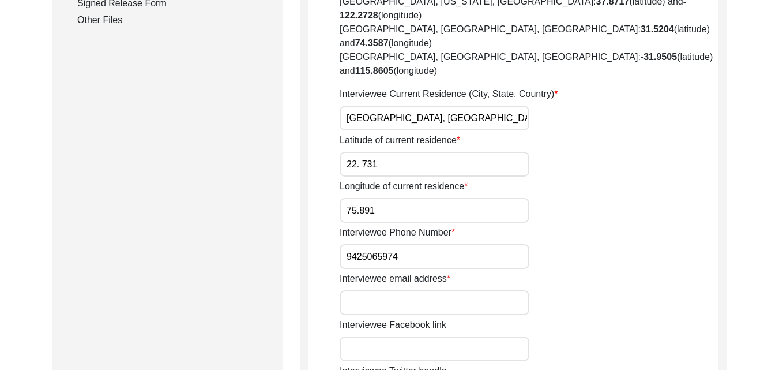
click at [421, 290] on input "Interviewee email address" at bounding box center [435, 302] width 190 height 25
paste input "[PERSON_NAME][EMAIL_ADDRESS][PERSON_NAME][DOMAIN_NAME]"
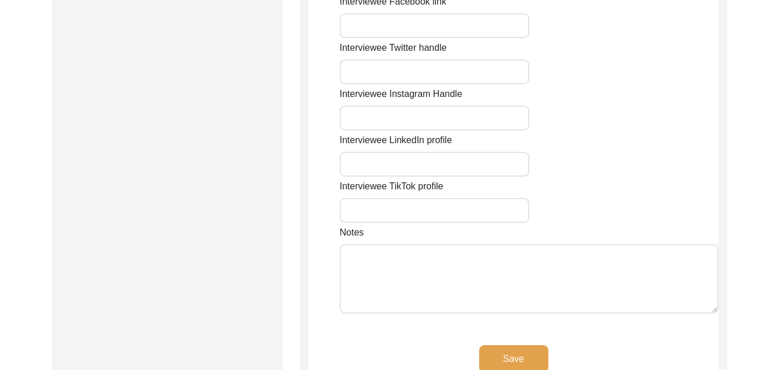
click at [531, 345] on button "Save" at bounding box center [513, 359] width 69 height 28
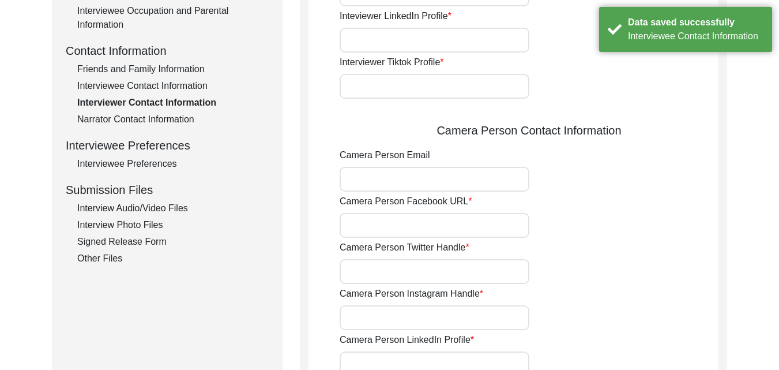
scroll to position [95, 0]
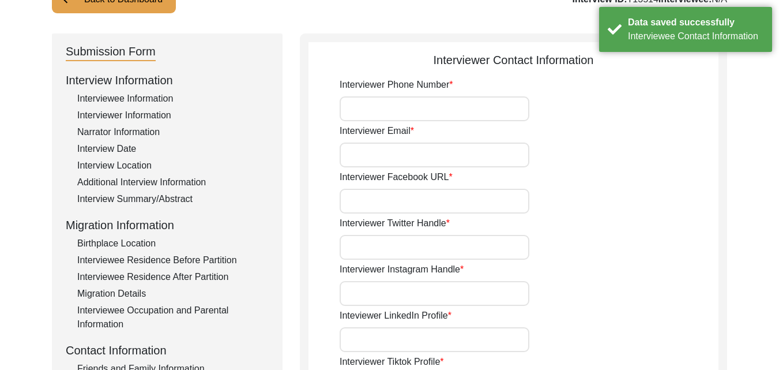
click at [442, 100] on input "Interviewer Phone Number" at bounding box center [435, 108] width 190 height 25
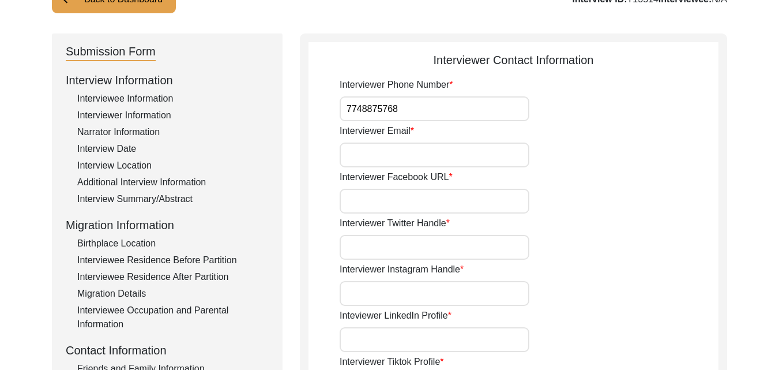
click at [432, 151] on input "Interviewer Email" at bounding box center [435, 154] width 190 height 25
click at [444, 194] on input "Interviewer Facebook URL" at bounding box center [435, 201] width 190 height 25
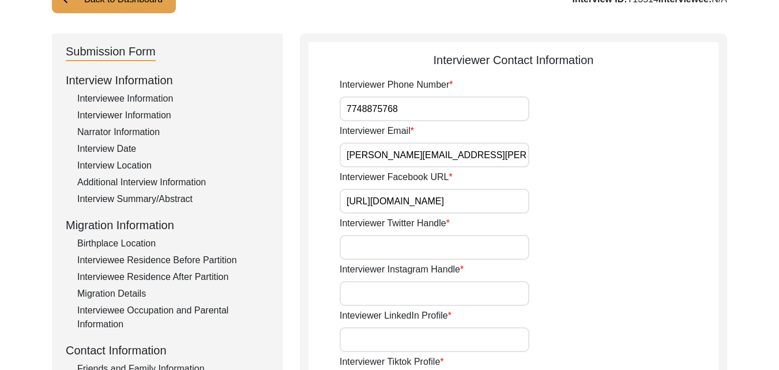
click at [459, 255] on input "Interviewer Twitter Handle" at bounding box center [435, 247] width 190 height 25
click at [457, 291] on input "Interviewer Instagram Handle" at bounding box center [435, 293] width 190 height 25
click at [390, 337] on input "Inteviewer LinkedIn Profile" at bounding box center [435, 339] width 190 height 25
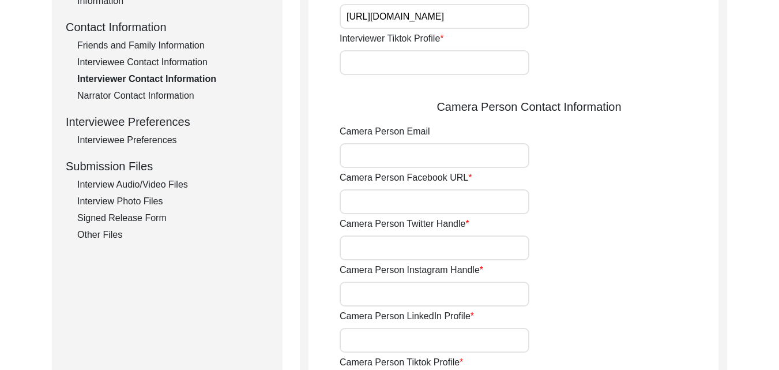
click at [447, 58] on input "Interviewer Tiktok Profile" at bounding box center [435, 62] width 190 height 25
click at [432, 151] on input "Camera Person Email" at bounding box center [435, 155] width 190 height 25
click at [436, 205] on input "Camera Person Facebook URL" at bounding box center [435, 201] width 190 height 25
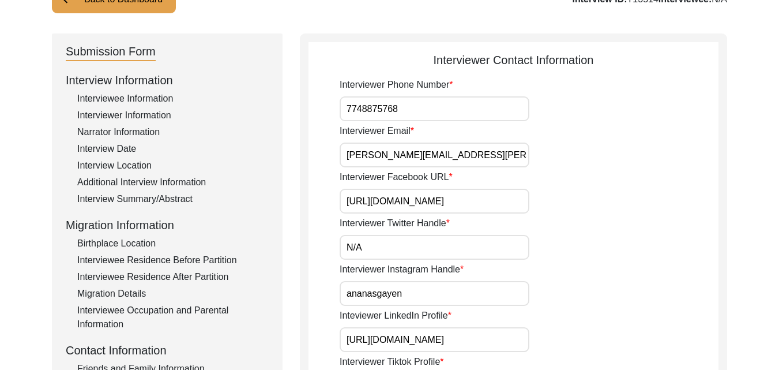
scroll to position [0, 16]
drag, startPoint x: 344, startPoint y: 201, endPoint x: 755, endPoint y: 249, distance: 413.3
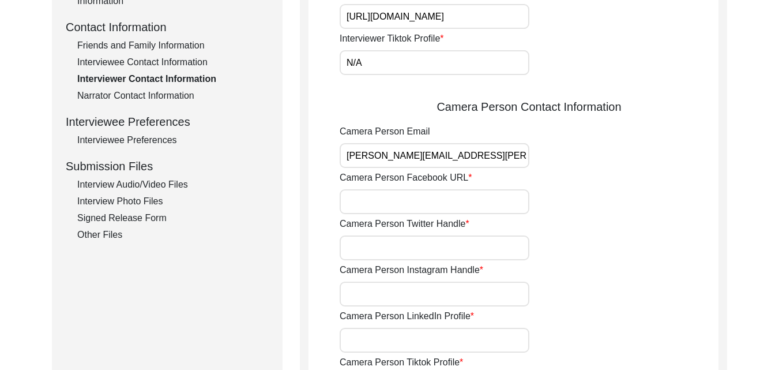
scroll to position [0, 0]
click at [473, 197] on input "Camera Person Facebook URL" at bounding box center [435, 201] width 190 height 25
paste input "[URL][DOMAIN_NAME]"
click at [470, 253] on input "Camera Person Twitter Handle" at bounding box center [435, 247] width 190 height 25
click at [450, 296] on input "Camera Person Instagram Handle" at bounding box center [435, 293] width 190 height 25
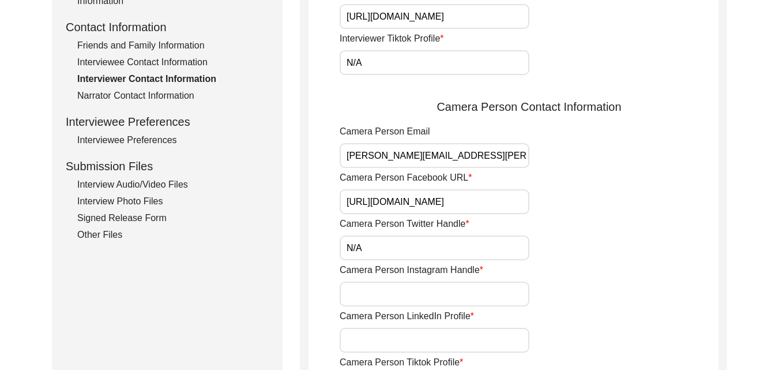
scroll to position [95, 0]
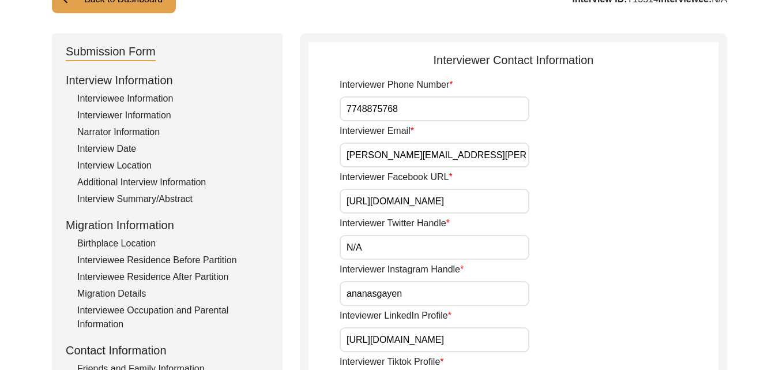
drag, startPoint x: 406, startPoint y: 294, endPoint x: 278, endPoint y: 294, distance: 128.0
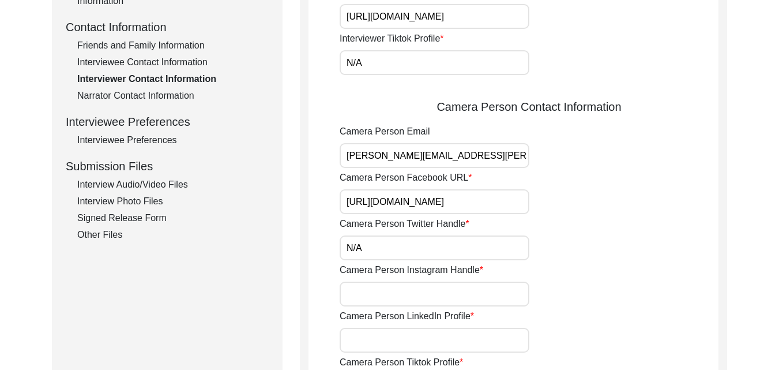
click at [367, 278] on div "Camera Person Instagram Handle" at bounding box center [529, 284] width 379 height 43
click at [371, 289] on input "Camera Person Instagram Handle" at bounding box center [435, 293] width 190 height 25
paste input "ananasgayen"
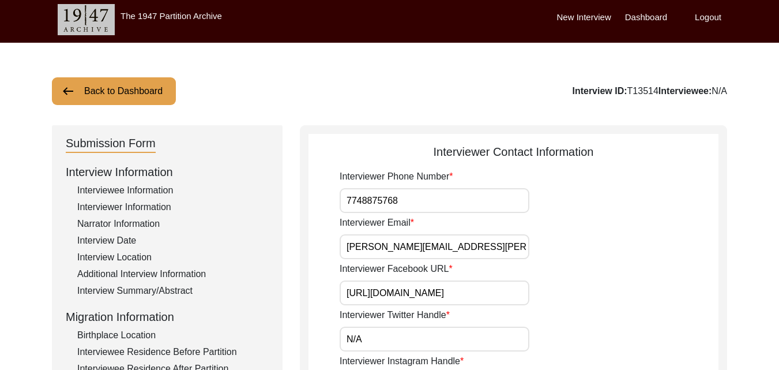
scroll to position [0, 0]
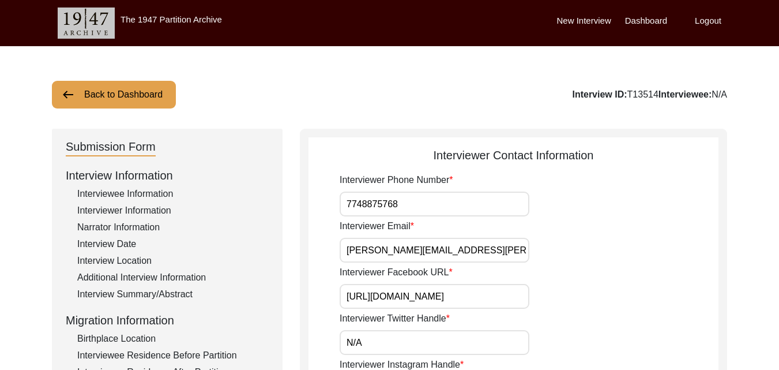
drag, startPoint x: 345, startPoint y: 12, endPoint x: 785, endPoint y: -13, distance: 441.2
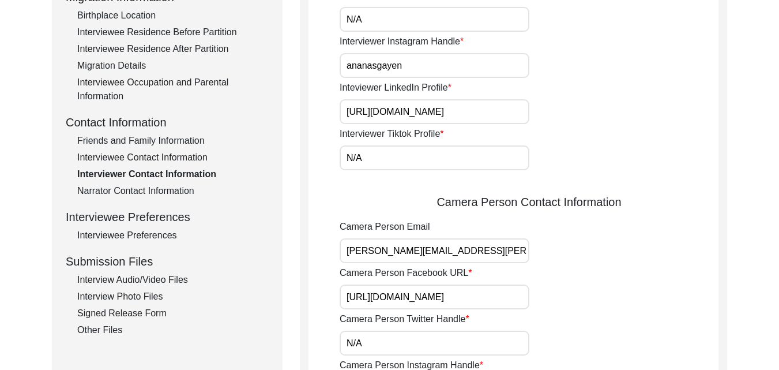
click at [488, 93] on div "Inteviewer LinkedIn Profile [URL][DOMAIN_NAME]" at bounding box center [529, 102] width 379 height 43
drag, startPoint x: 344, startPoint y: 114, endPoint x: 736, endPoint y: 149, distance: 393.0
click at [755, 154] on div "Back to Dashboard Interview ID: T13514 Interviewee: N/A Submission Form Intervi…" at bounding box center [389, 216] width 779 height 986
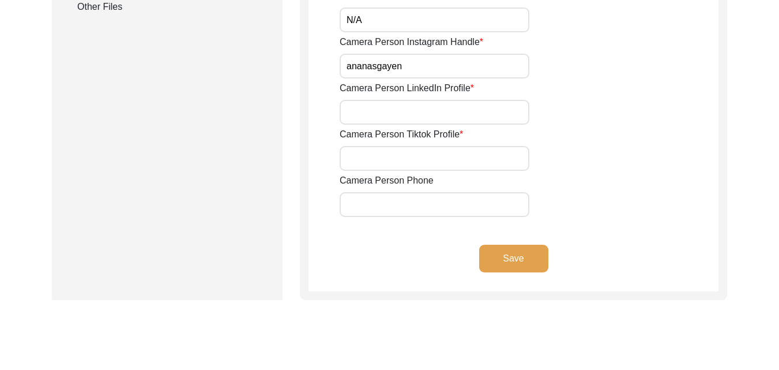
scroll to position [0, 0]
click at [425, 104] on input "Camera Person LinkedIn Profile" at bounding box center [435, 112] width 190 height 25
paste input "[URL][DOMAIN_NAME]"
click at [387, 164] on input "Camera Person Tiktok Profile" at bounding box center [435, 158] width 190 height 25
click at [499, 249] on button "Save" at bounding box center [513, 258] width 69 height 28
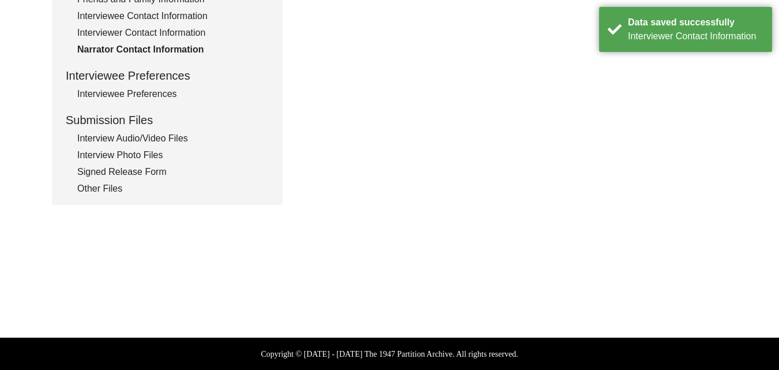
scroll to position [141, 0]
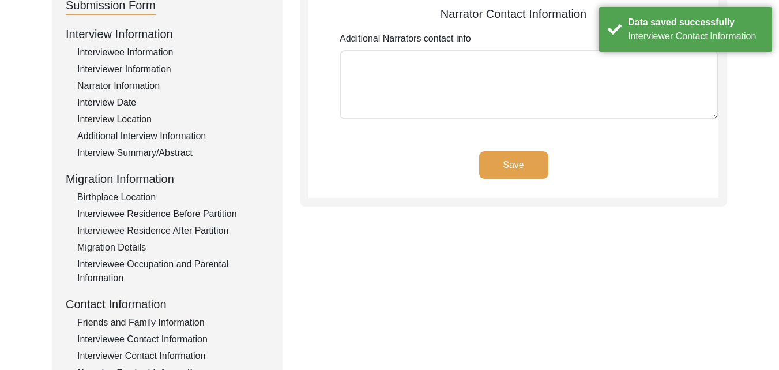
click at [511, 167] on button "Save" at bounding box center [513, 165] width 69 height 28
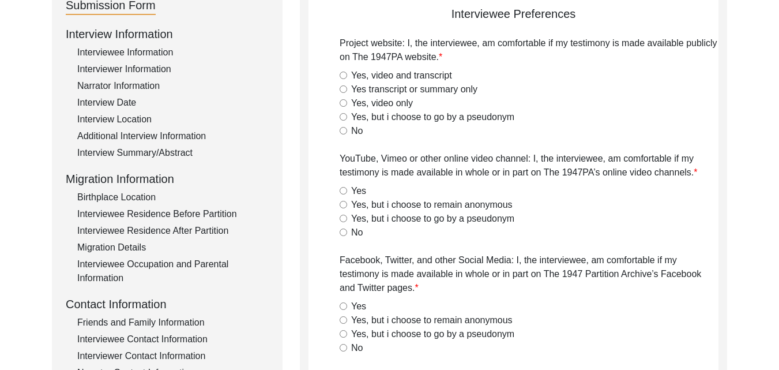
click at [355, 134] on label "No" at bounding box center [357, 131] width 12 height 14
click at [347, 134] on input "No" at bounding box center [343, 130] width 7 height 7
click at [357, 233] on label "No" at bounding box center [357, 232] width 12 height 14
click at [347, 233] on input "No" at bounding box center [343, 231] width 7 height 7
click at [352, 347] on label "No" at bounding box center [357, 348] width 12 height 14
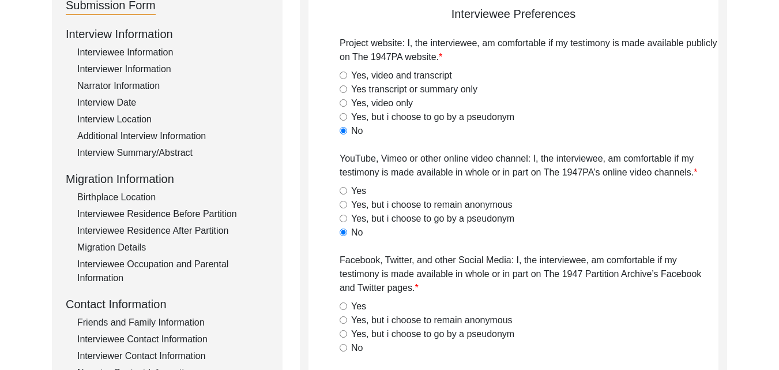
click at [347, 347] on input "No" at bounding box center [343, 347] width 7 height 7
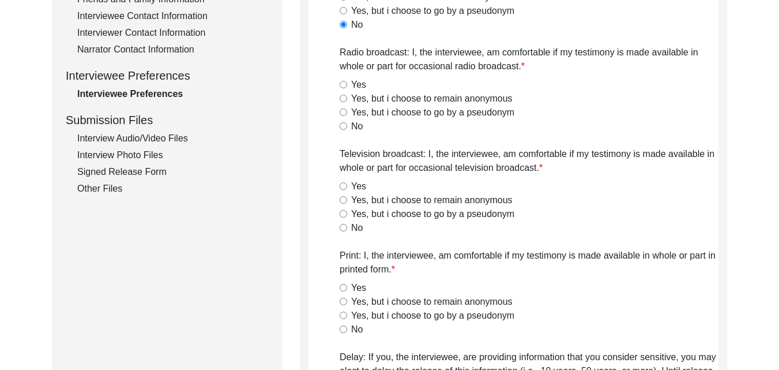
click at [354, 124] on label "No" at bounding box center [357, 126] width 12 height 14
click at [347, 124] on input "No" at bounding box center [343, 125] width 7 height 7
click at [357, 228] on label "No" at bounding box center [357, 228] width 12 height 14
click at [347, 228] on input "No" at bounding box center [343, 227] width 7 height 7
click at [358, 329] on label "No" at bounding box center [357, 329] width 12 height 14
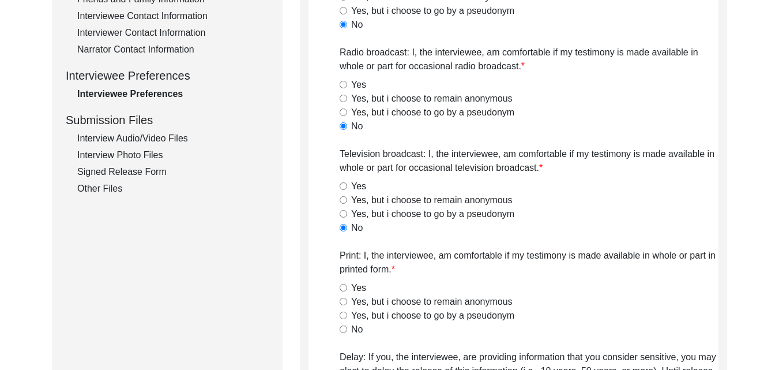
click at [347, 329] on input "No" at bounding box center [343, 328] width 7 height 7
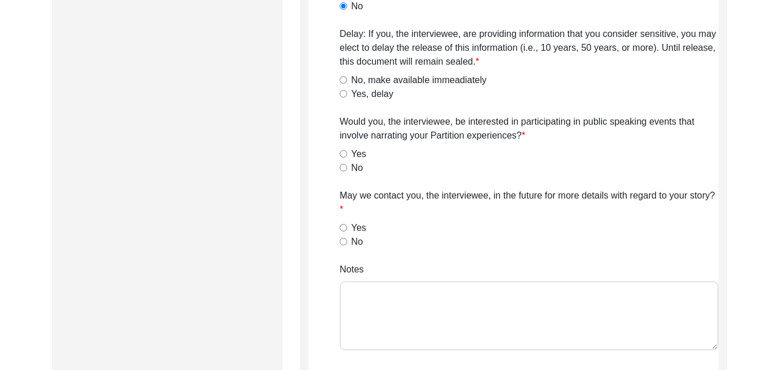
click at [346, 82] on input "No, make available immeadiately" at bounding box center [343, 79] width 7 height 7
click at [344, 153] on input "Yes" at bounding box center [343, 153] width 7 height 7
click at [351, 231] on label "Yes" at bounding box center [358, 228] width 15 height 14
click at [347, 231] on input "Yes" at bounding box center [343, 227] width 7 height 7
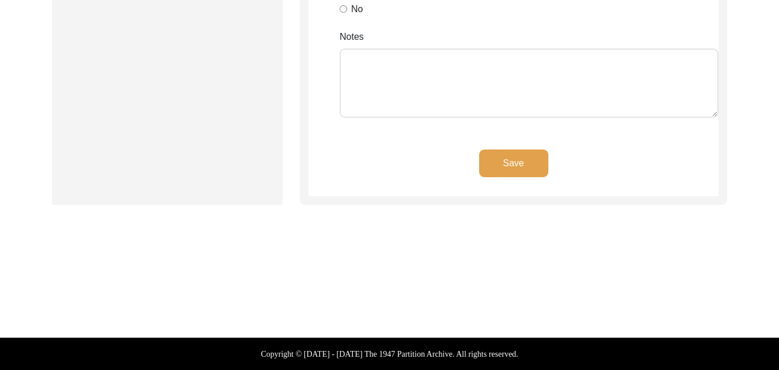
click at [519, 156] on button "Save" at bounding box center [513, 163] width 69 height 28
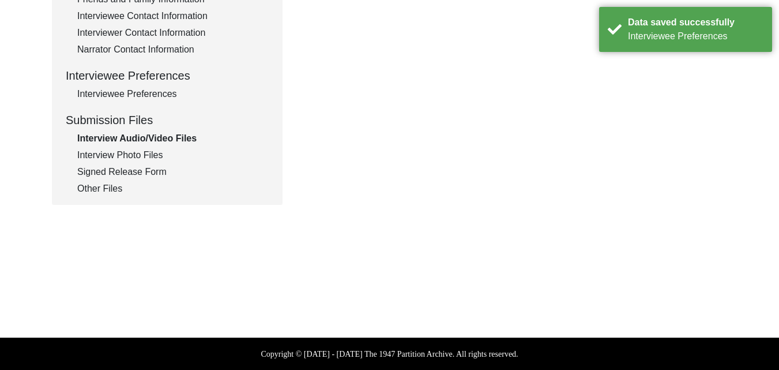
scroll to position [141, 0]
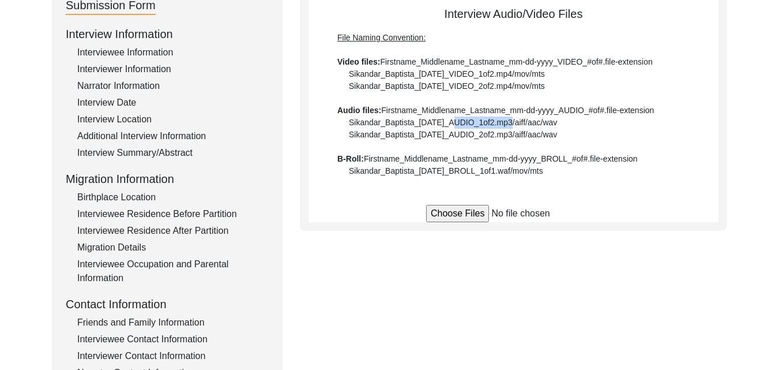
drag, startPoint x: 509, startPoint y: 120, endPoint x: 451, endPoint y: 123, distance: 58.3
click at [451, 123] on div "File Naming Convention: Video files: Firstname_Middlename_Lastname_mm-dd-yyyy_V…" at bounding box center [513, 104] width 352 height 145
drag, startPoint x: 509, startPoint y: 72, endPoint x: 350, endPoint y: 73, distance: 158.6
click at [350, 73] on div "File Naming Convention: Video files: Firstname_Middlename_Lastname_mm-dd-yyyy_V…" at bounding box center [513, 104] width 352 height 145
copy div "Sikandar_Baptista_[DATE]_VIDEO_1of2"
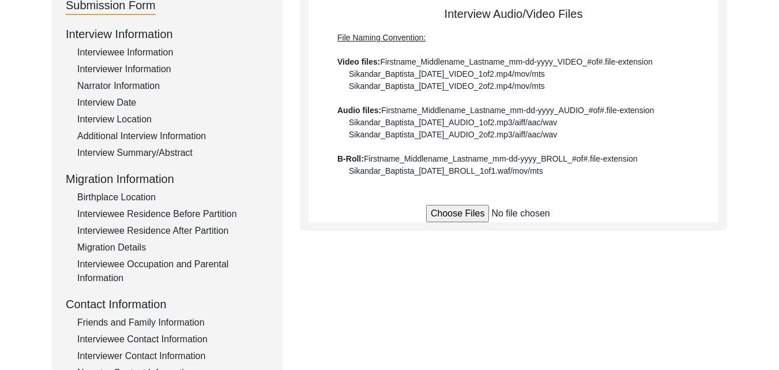
click at [468, 204] on div "Interview Audio/Video Files File Naming Convention: Video files: Firstname_Midd…" at bounding box center [513, 113] width 410 height 217
click at [468, 211] on input "file" at bounding box center [513, 213] width 175 height 17
click at [515, 259] on div "Submission Form Interview Information Interviewee Information Interviewer Infor…" at bounding box center [389, 257] width 675 height 540
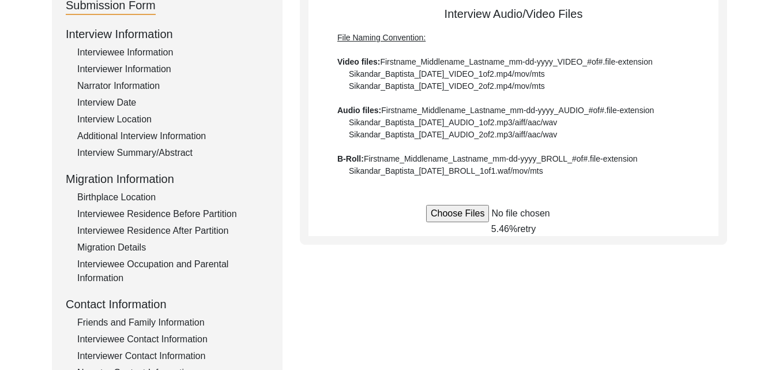
click at [464, 204] on div "Interview Audio/Video Files File Naming Convention: Video files: Firstname_Midd…" at bounding box center [513, 120] width 410 height 231
click at [469, 216] on input "file" at bounding box center [513, 213] width 175 height 17
